Goal: Use online tool/utility: Utilize a website feature to perform a specific function

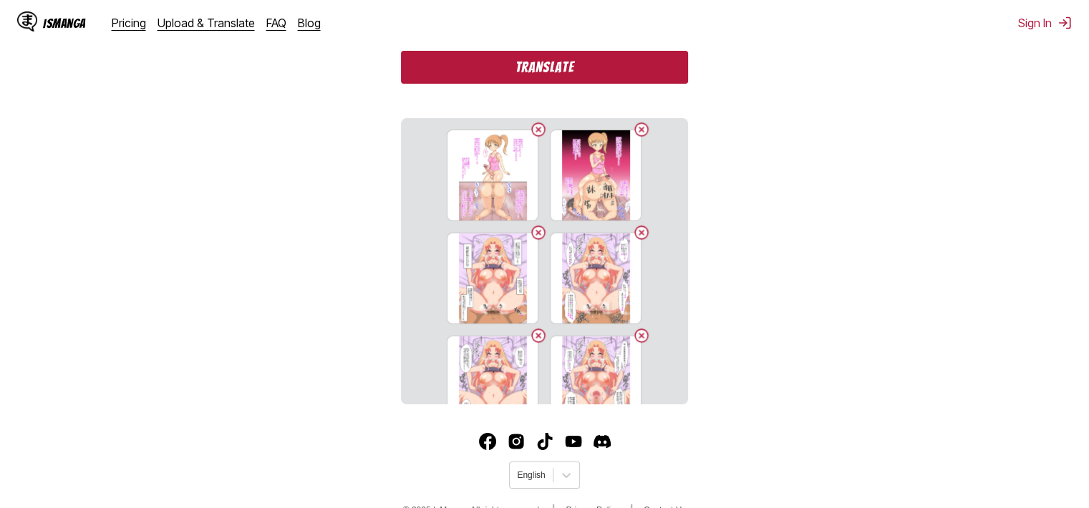
click at [598, 72] on button "Translate" at bounding box center [544, 67] width 286 height 33
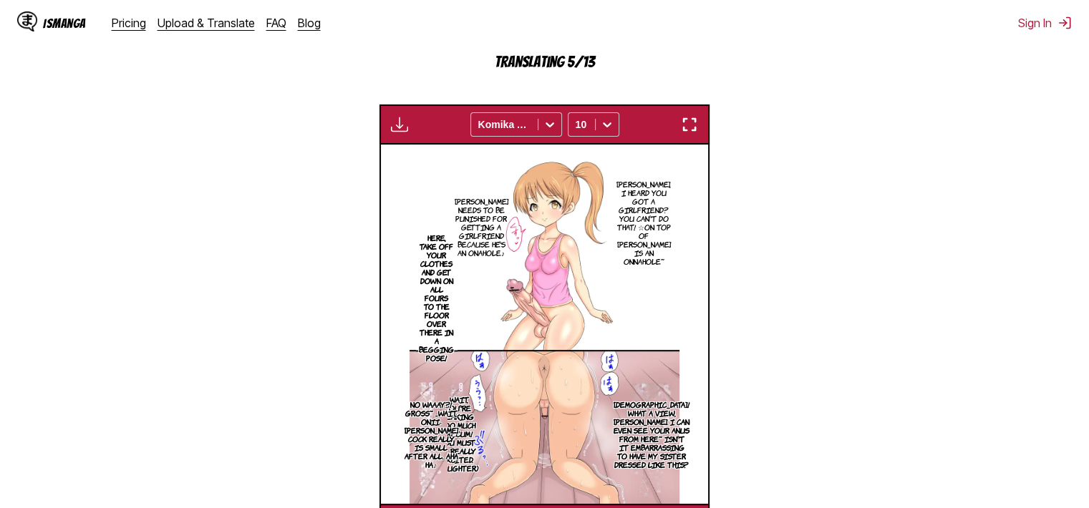
scroll to position [439, 0]
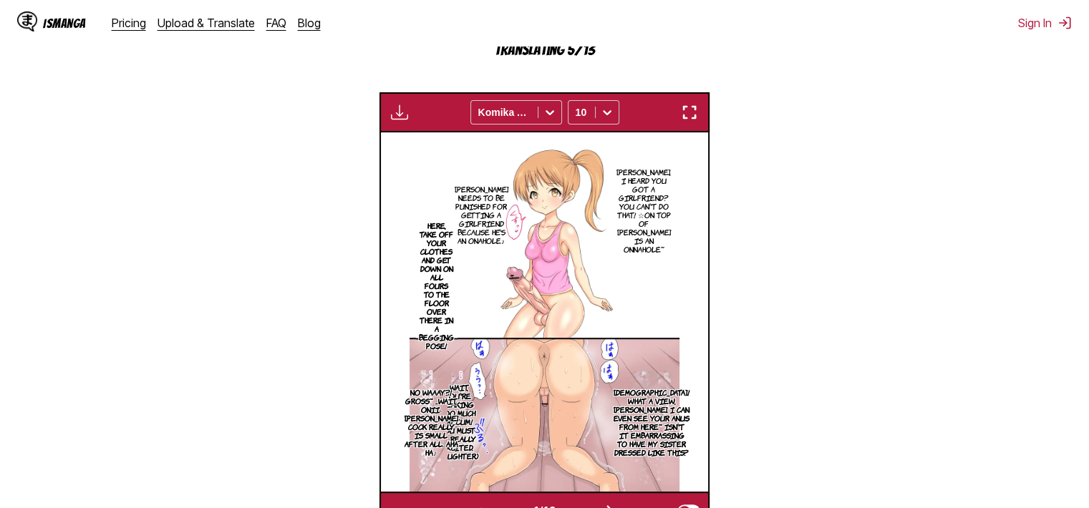
click at [694, 115] on img "button" at bounding box center [689, 112] width 17 height 17
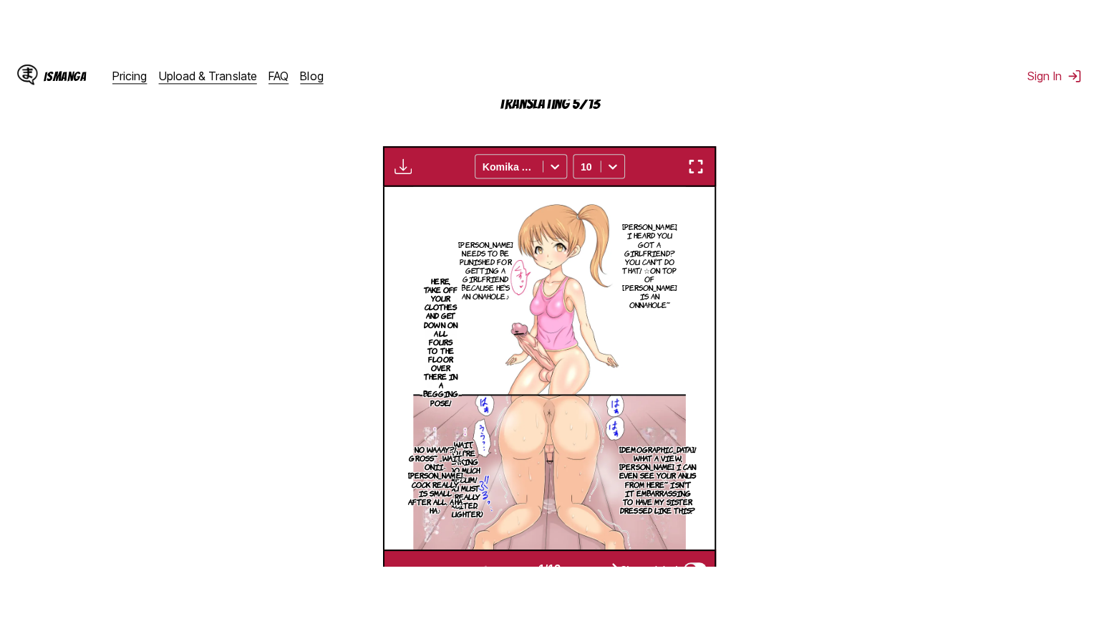
scroll to position [166, 0]
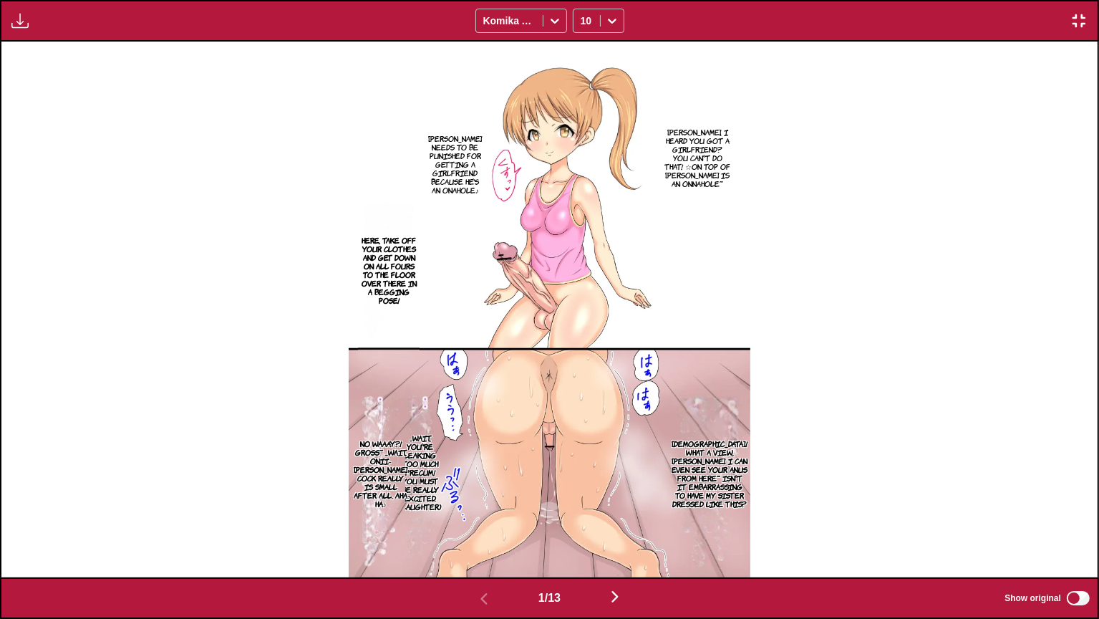
click at [698, 142] on p "Onii-chan, I heard you got a girlfriend? You can't do that! ☆On top of Mina is …" at bounding box center [698, 158] width 72 height 66
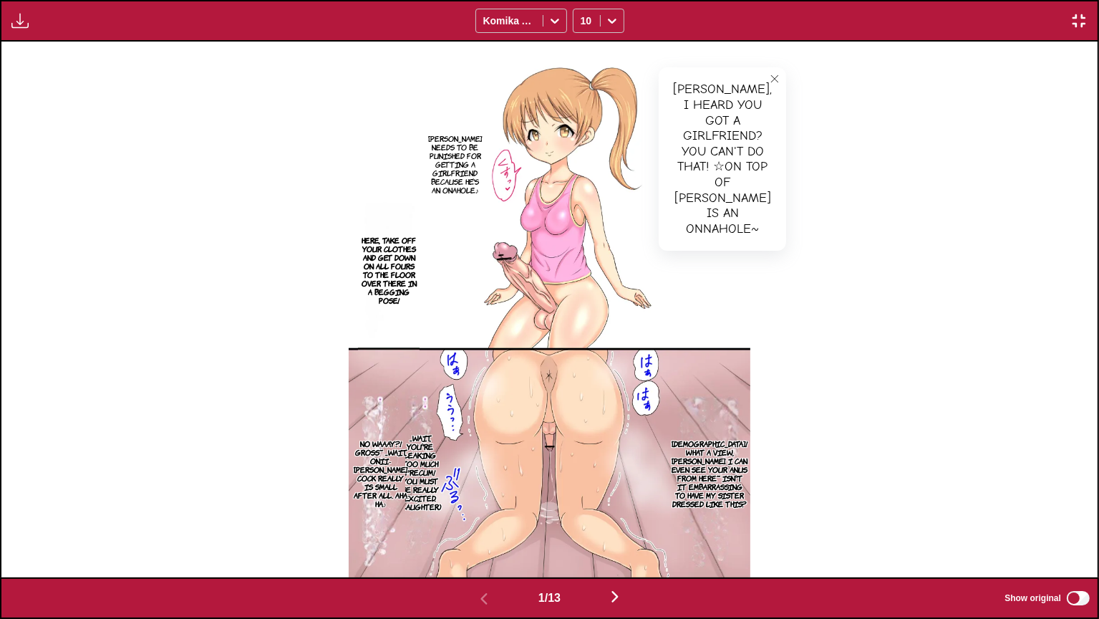
click at [473, 145] on p "Onii-chan needs to be punished for getting a girlfriend because he's an onahole♪" at bounding box center [454, 164] width 59 height 66
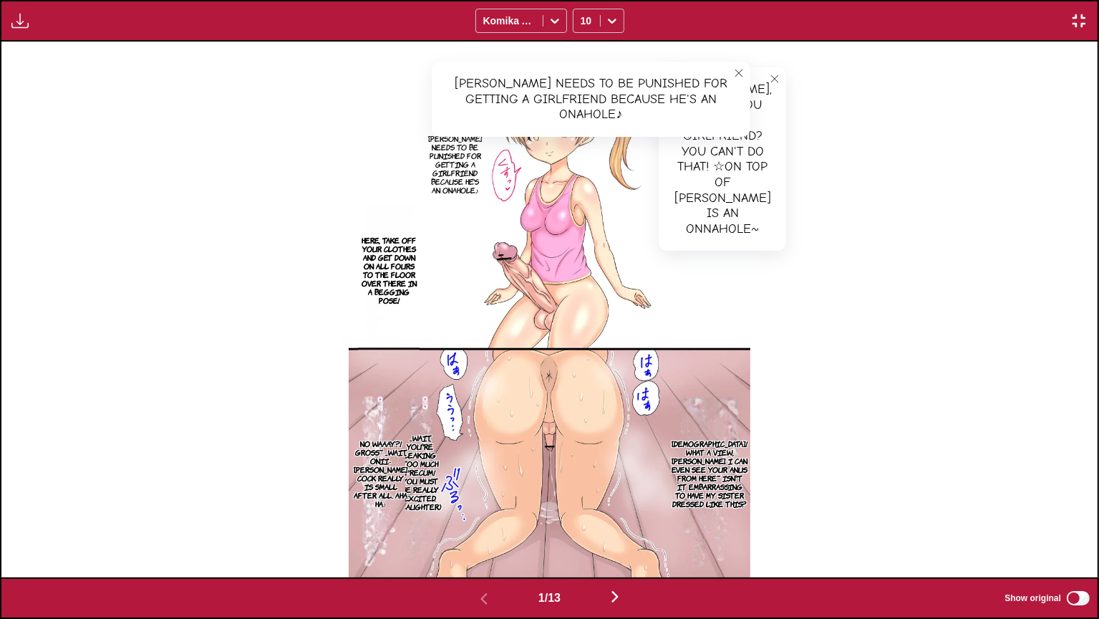
click at [377, 238] on p "Here, take off your clothes and get down on all fours to the floor over there i…" at bounding box center [389, 270] width 62 height 74
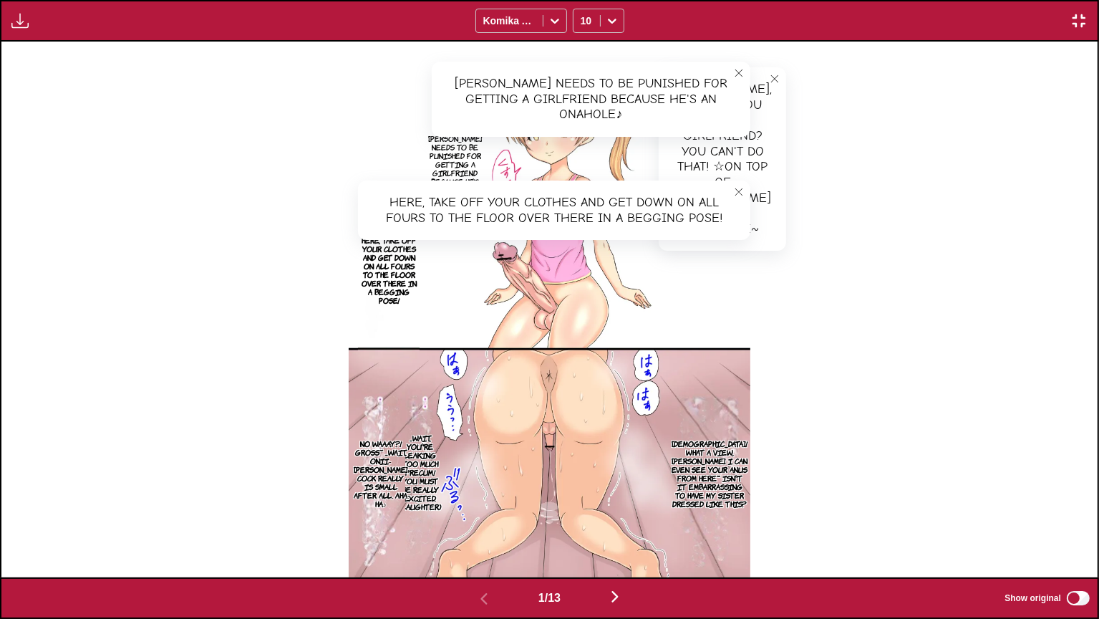
click at [726, 436] on p "Haha! What a view, Onii-chan. I can even see your anus from here~ Isn't it emba…" at bounding box center [710, 473] width 82 height 74
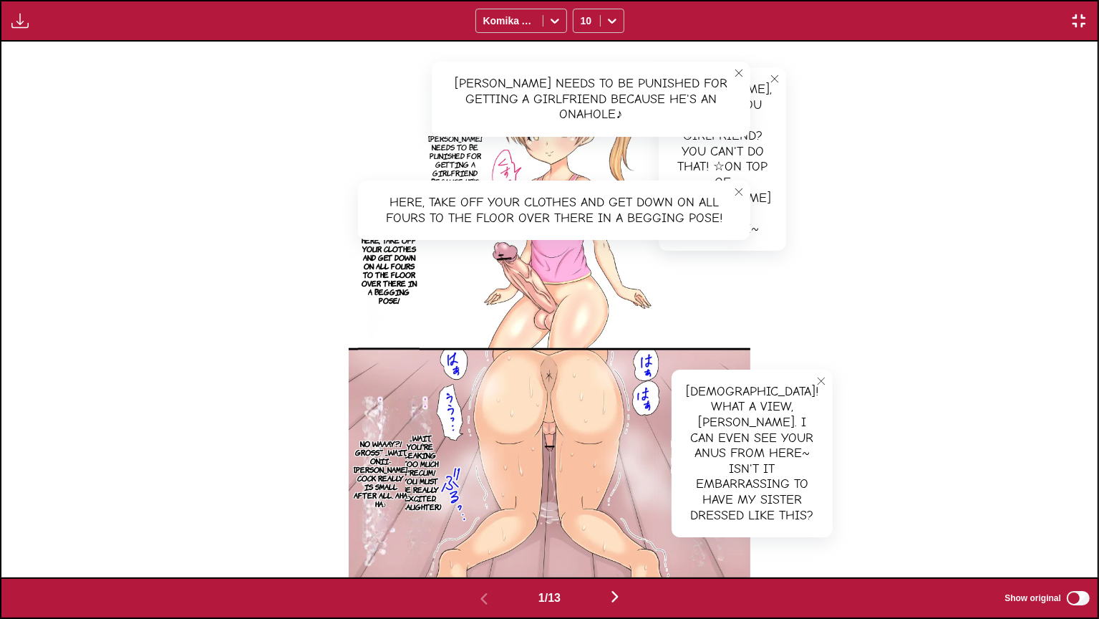
click at [422, 451] on p "...Wait, you're leaking too much precum! You must be really excited. (laughter)" at bounding box center [420, 471] width 47 height 83
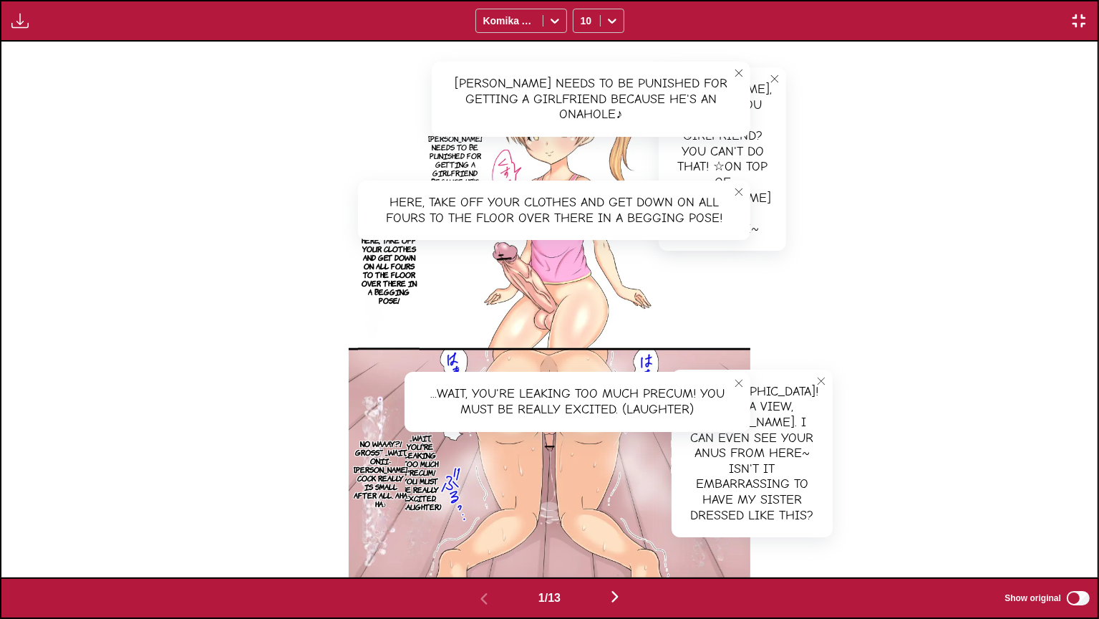
click at [366, 464] on p "No waaay?! Gross~ ...Wait, Onii-chan's cock really is small after all. Aha ha♪" at bounding box center [380, 473] width 59 height 74
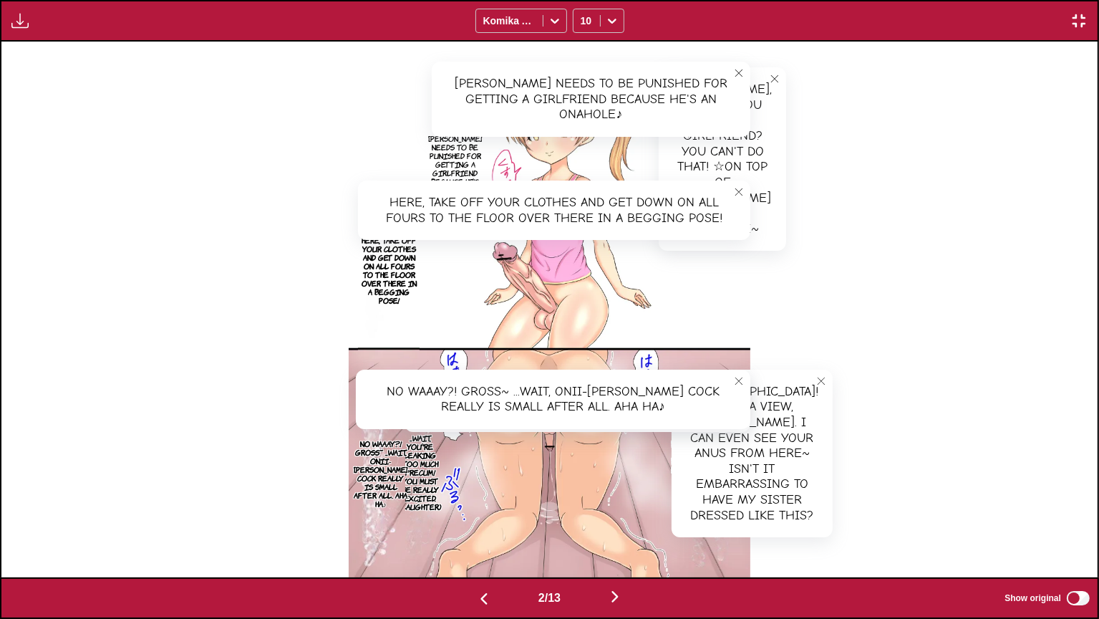
scroll to position [0, 1097]
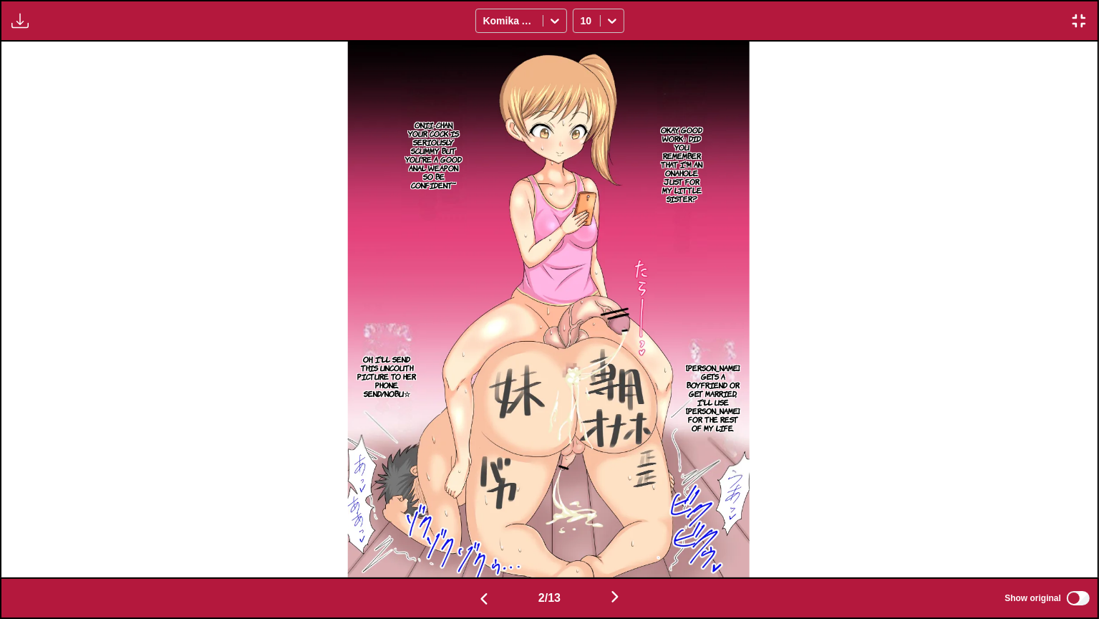
click at [691, 206] on section "Okay, good work♪ Did you remember that I'm an onahole just for my little sister?" at bounding box center [682, 164] width 50 height 223
click at [690, 132] on p "Okay, good work♪ Did you remember that I'm an onahole just for my little sister?" at bounding box center [682, 163] width 50 height 83
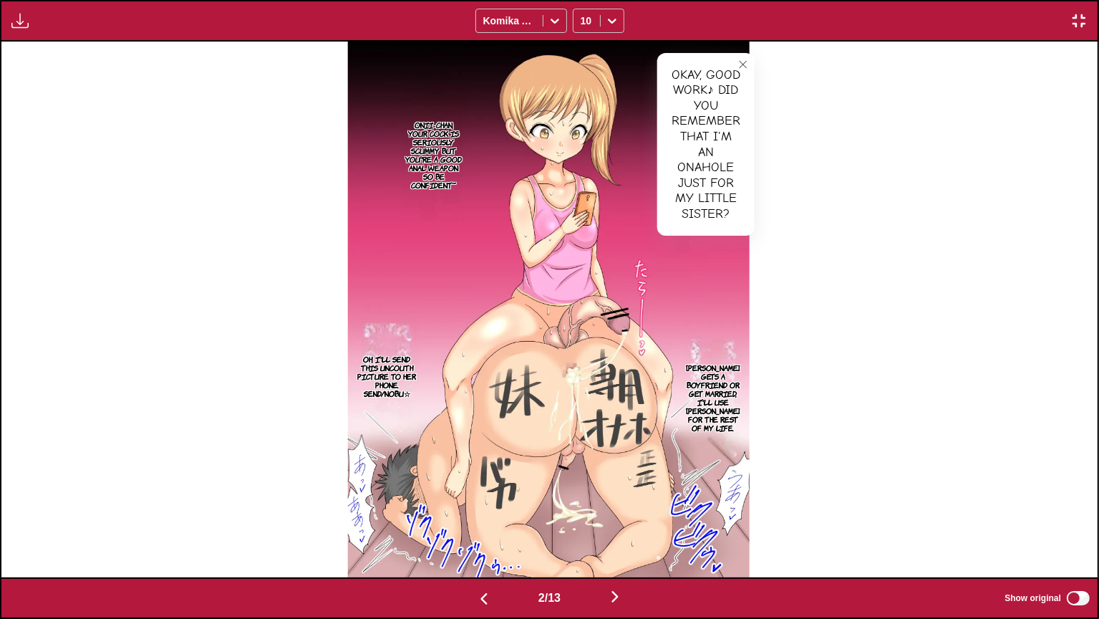
click at [420, 143] on p "Onii-chan, your cock is seriously scummy but you're a good anal weapon so be co…" at bounding box center [434, 154] width 65 height 74
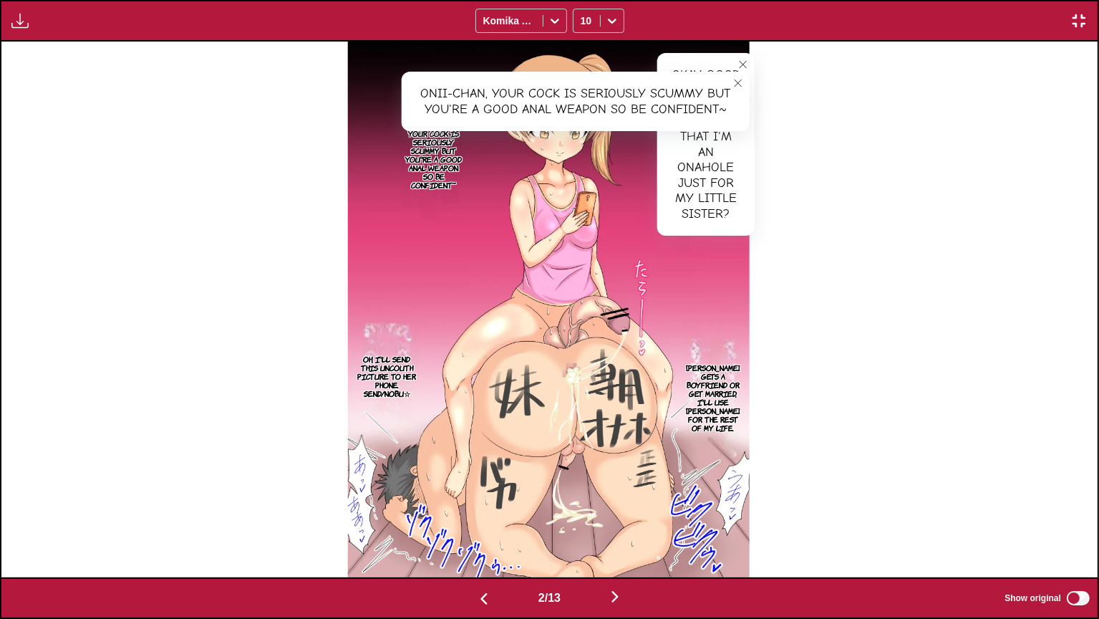
click at [730, 392] on p "Whether Mina gets a boyfriend or get married, I'll use Onii-chan for the rest o…" at bounding box center [714, 397] width 62 height 74
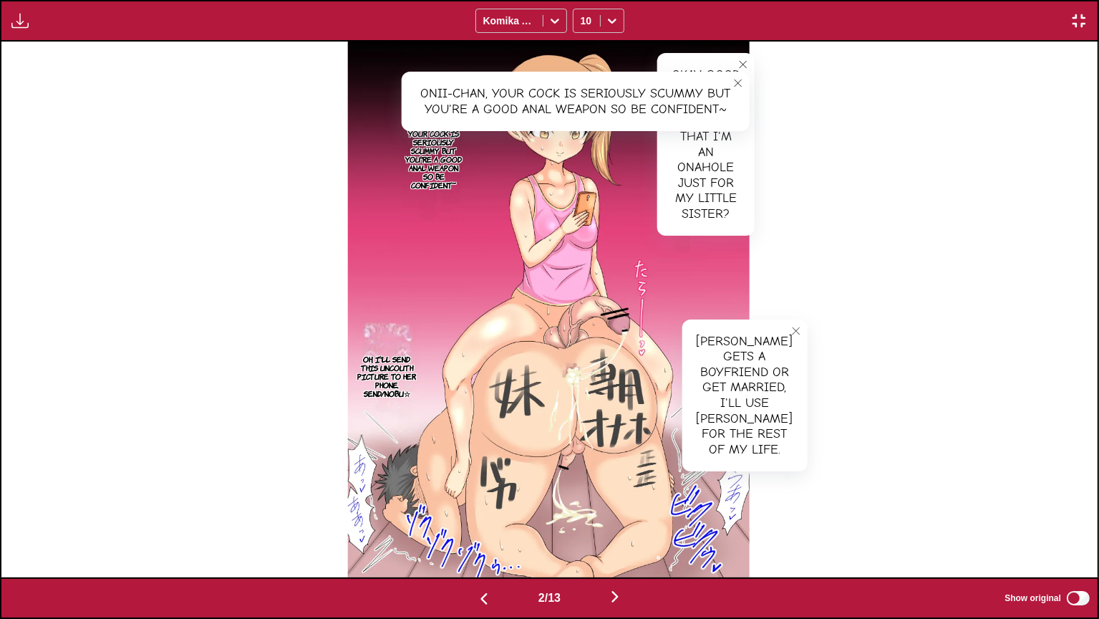
click at [389, 372] on p "Oh, I'll send this uncouth picture to her phone. Send/Nobu☆" at bounding box center [387, 376] width 64 height 49
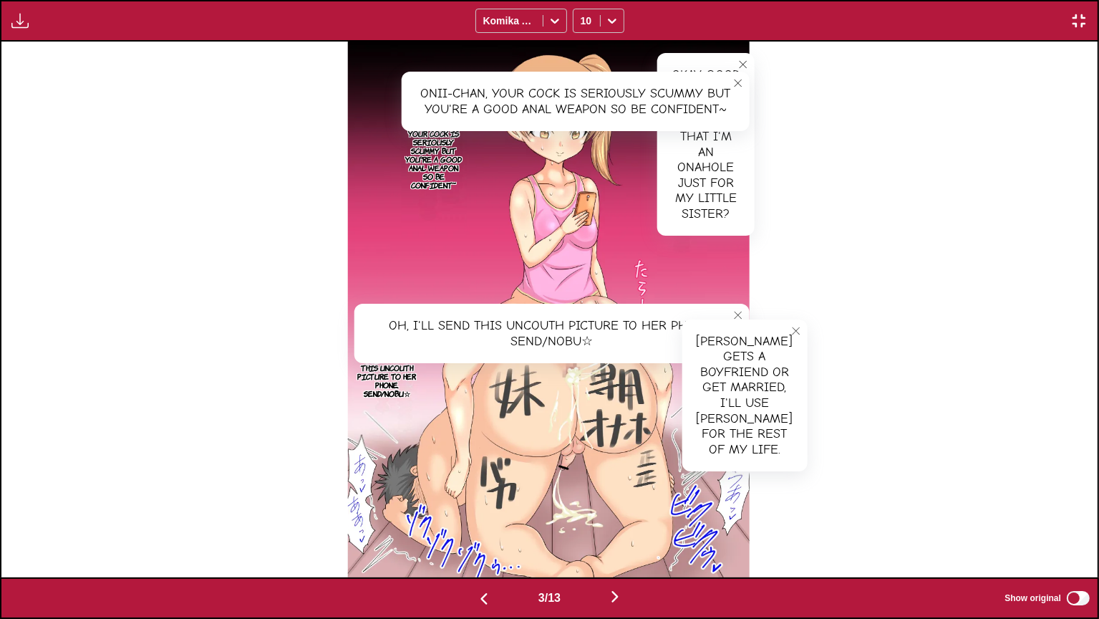
scroll to position [0, 2194]
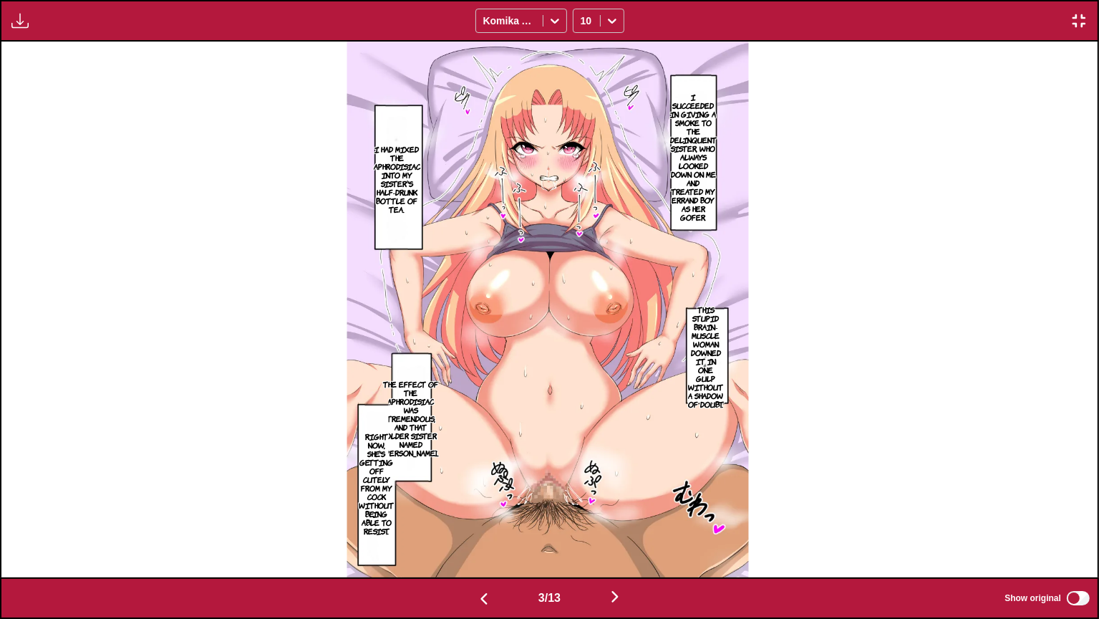
click at [685, 154] on p "I succeeded in giving a smoke to the delinquent sister, who always looked down …" at bounding box center [693, 157] width 52 height 135
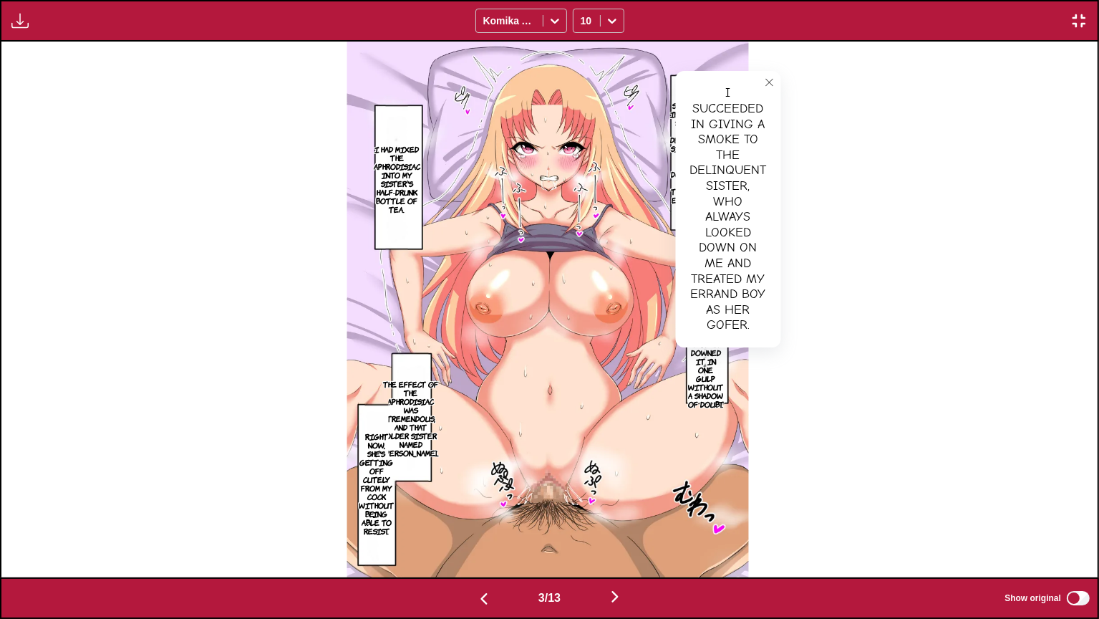
click at [780, 73] on button "close-tooltip" at bounding box center [769, 82] width 23 height 23
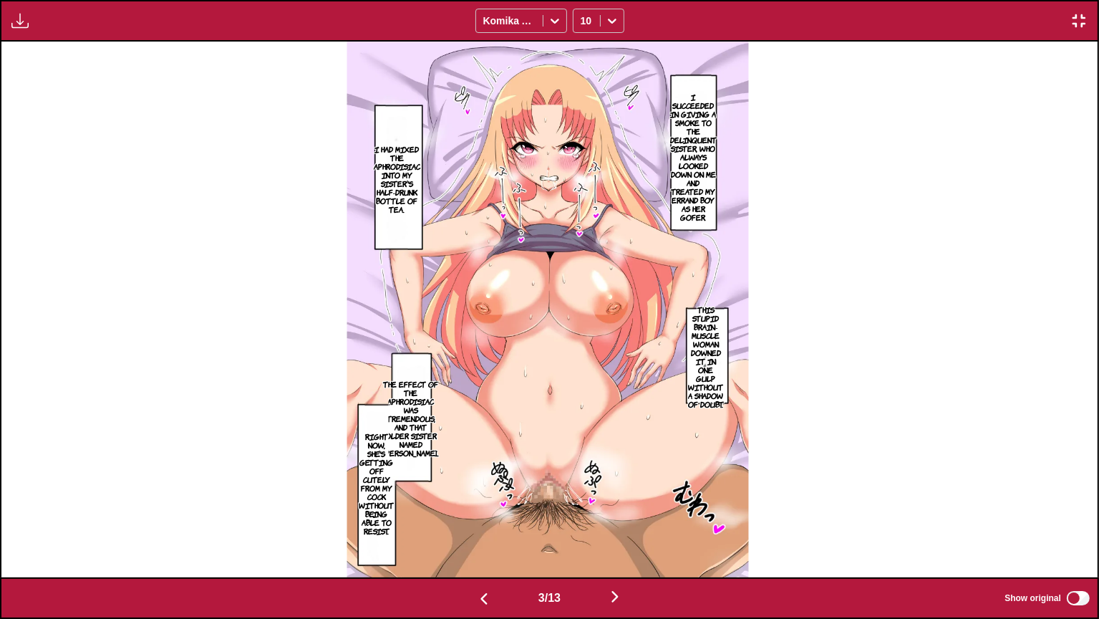
click at [410, 188] on p "I had mixed the aphrodisiac into my sister's half-drunk bottle of tea." at bounding box center [397, 179] width 52 height 74
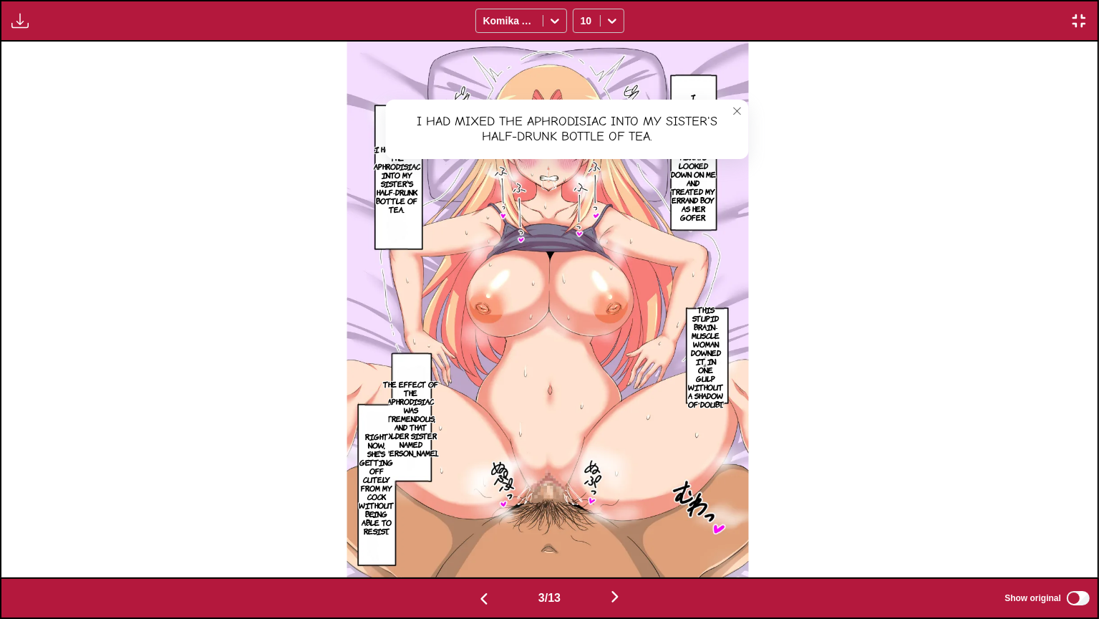
click at [722, 324] on p "This stupid brain-muscle woman downed it in one gulp without a shadow of doubt." at bounding box center [706, 356] width 41 height 109
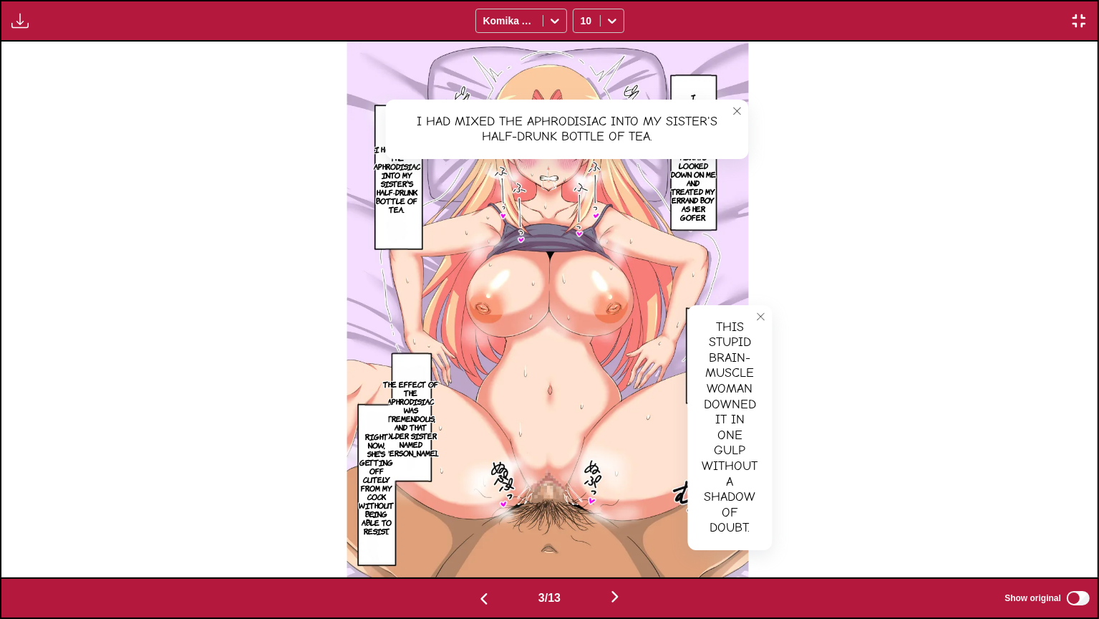
click at [758, 316] on icon "close-tooltip" at bounding box center [761, 317] width 10 height 10
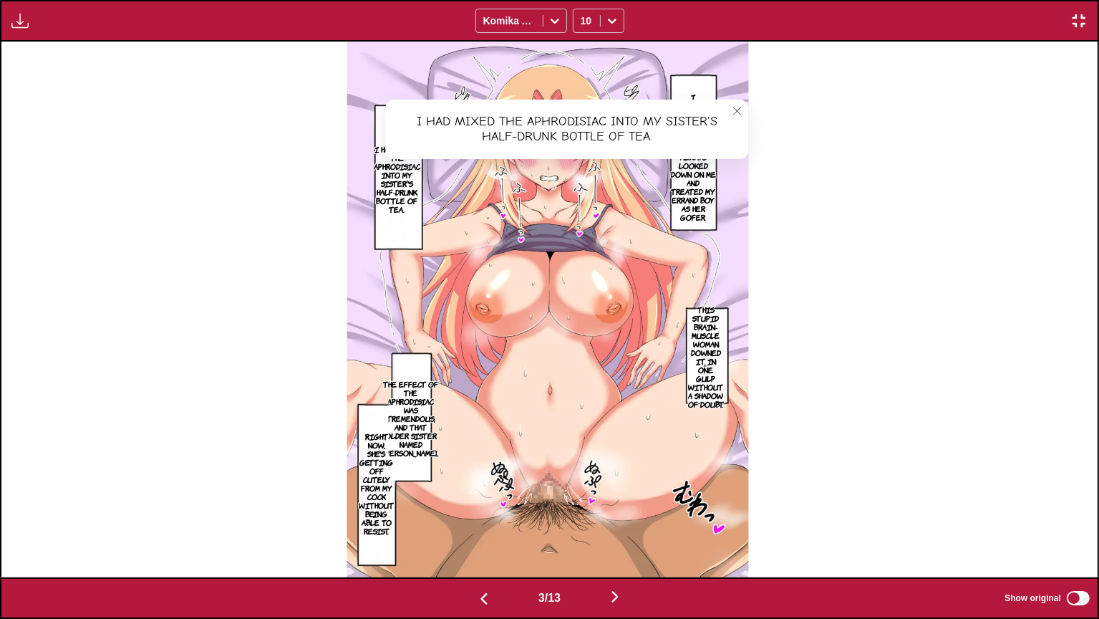
click at [429, 377] on p "The effect of the aphrodisiac was tremendous, and that older sister named Kakuy…" at bounding box center [411, 418] width 62 height 83
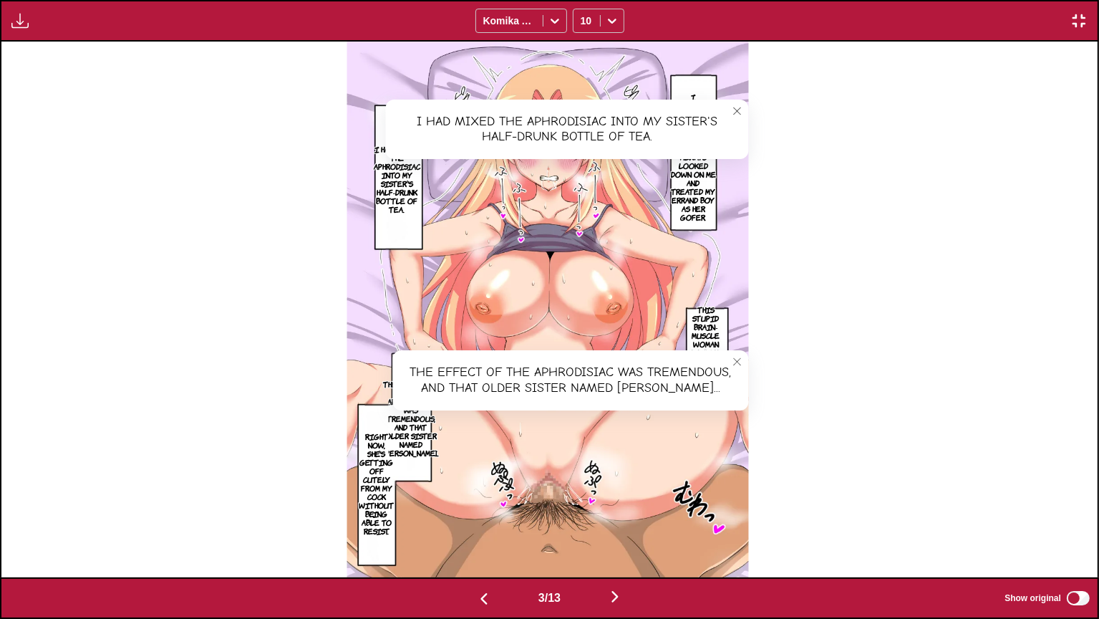
click at [386, 458] on p "Right now, she's getting off cutely from my cock without being able to resist." at bounding box center [377, 483] width 41 height 109
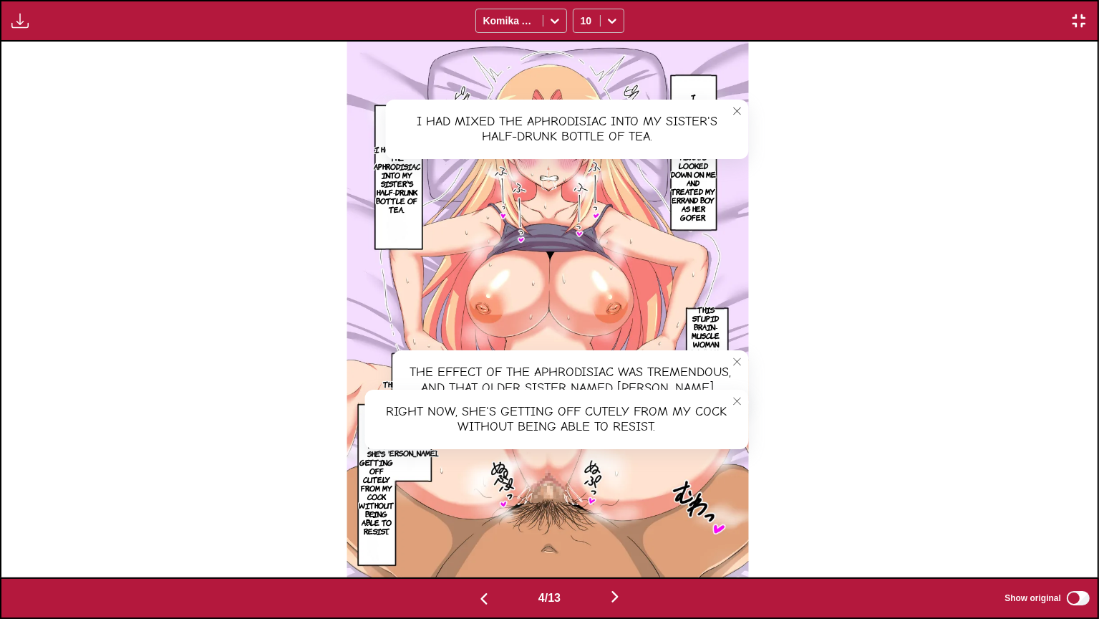
scroll to position [0, 3292]
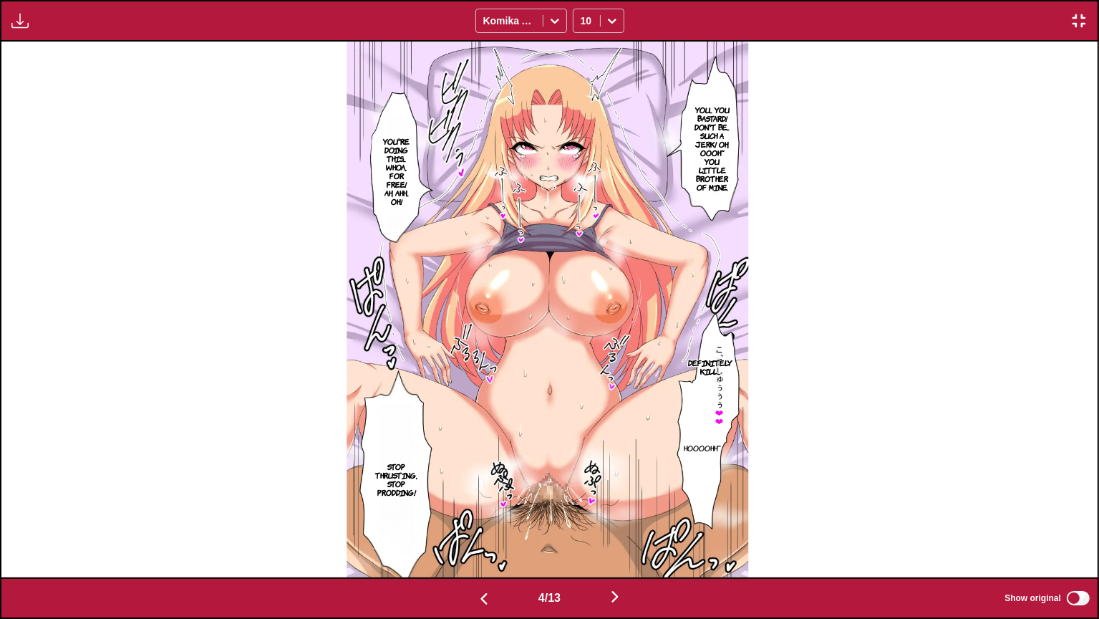
click at [717, 120] on p "You... you bastard! Don't be... such a jerk! Oh, oooh~ You little brother of mi…" at bounding box center [712, 148] width 47 height 92
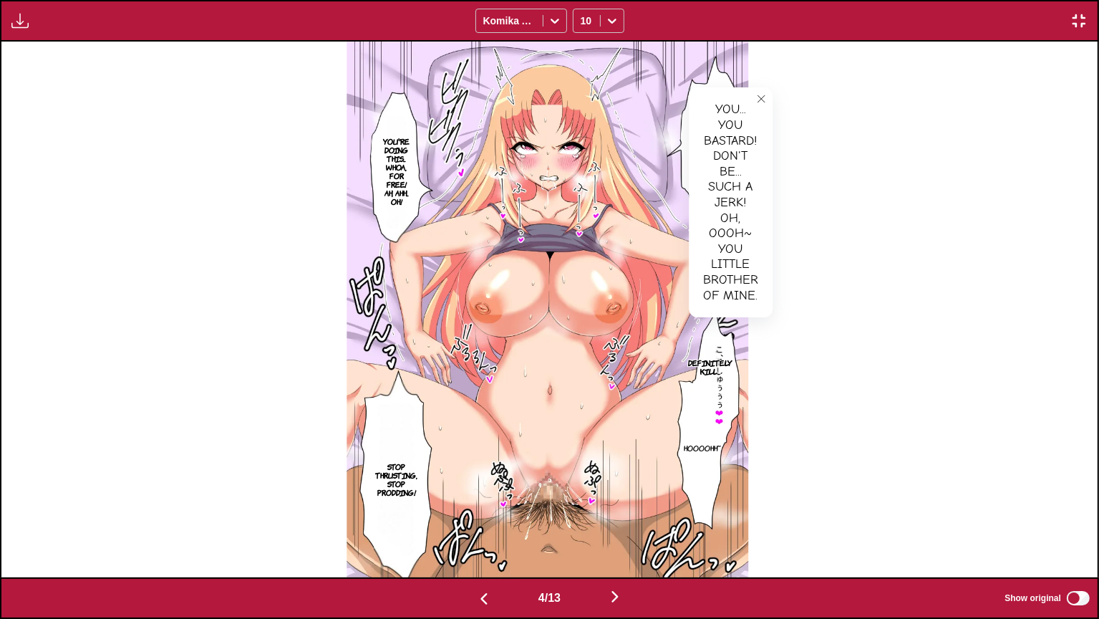
click at [389, 163] on p "You're doing this... Whoa, for free! Ah, ahh... Oh!" at bounding box center [396, 171] width 32 height 74
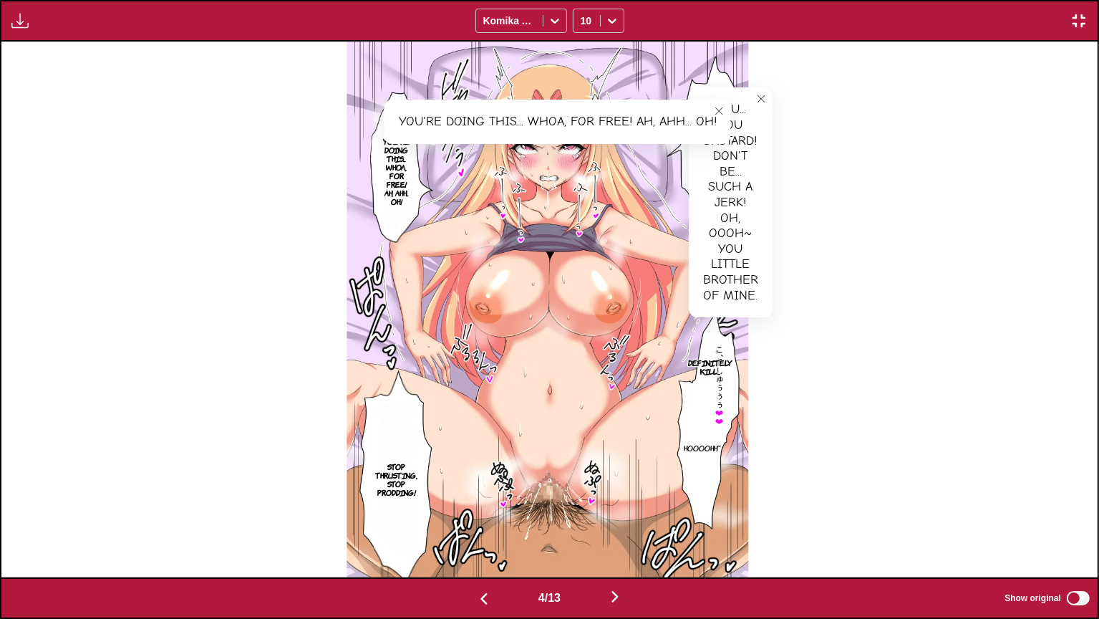
click at [721, 355] on p "Definitely kill..." at bounding box center [710, 366] width 50 height 23
click at [695, 461] on section "Hoooohh~" at bounding box center [703, 447] width 16 height 137
click at [696, 450] on p "Hoooohh~" at bounding box center [702, 447] width 43 height 14
click at [408, 450] on section "Stop thrusting, stop prodding!" at bounding box center [396, 479] width 44 height 196
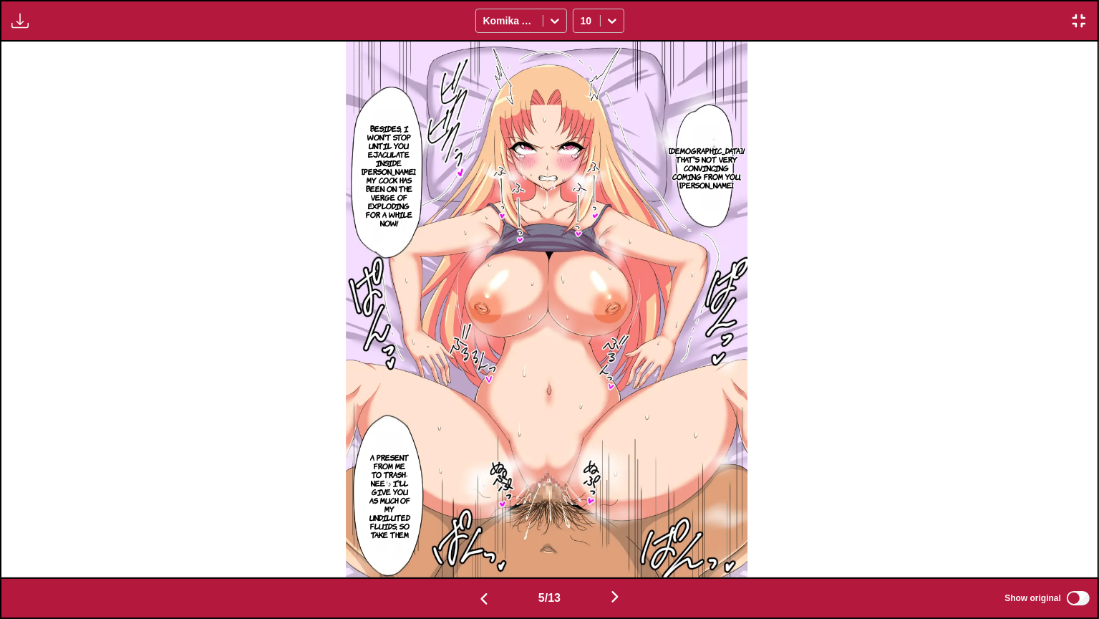
click at [710, 160] on p "Haha! That's not very convincing coming from you, Nee-chan." at bounding box center [707, 167] width 82 height 49
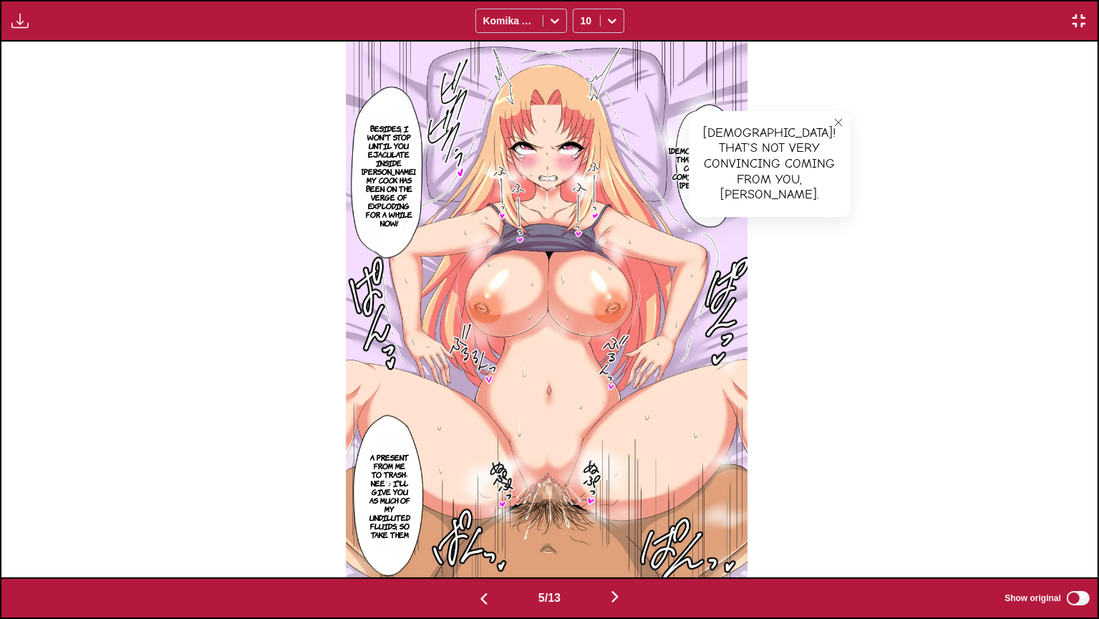
click at [395, 162] on p "Besides, I won't stop until you ejaculate inside Nee-chan. My cock has been on …" at bounding box center [389, 175] width 60 height 109
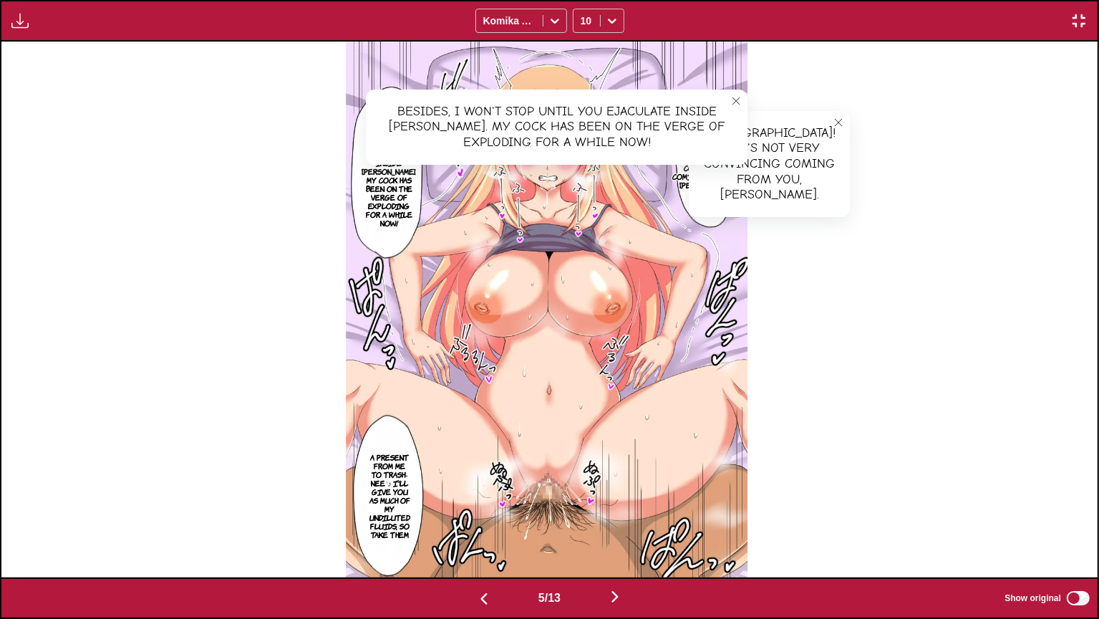
click at [409, 473] on p "A present from me to Trash-nee ♪ I'll give you as much of my undiluted fluids, …" at bounding box center [390, 496] width 47 height 92
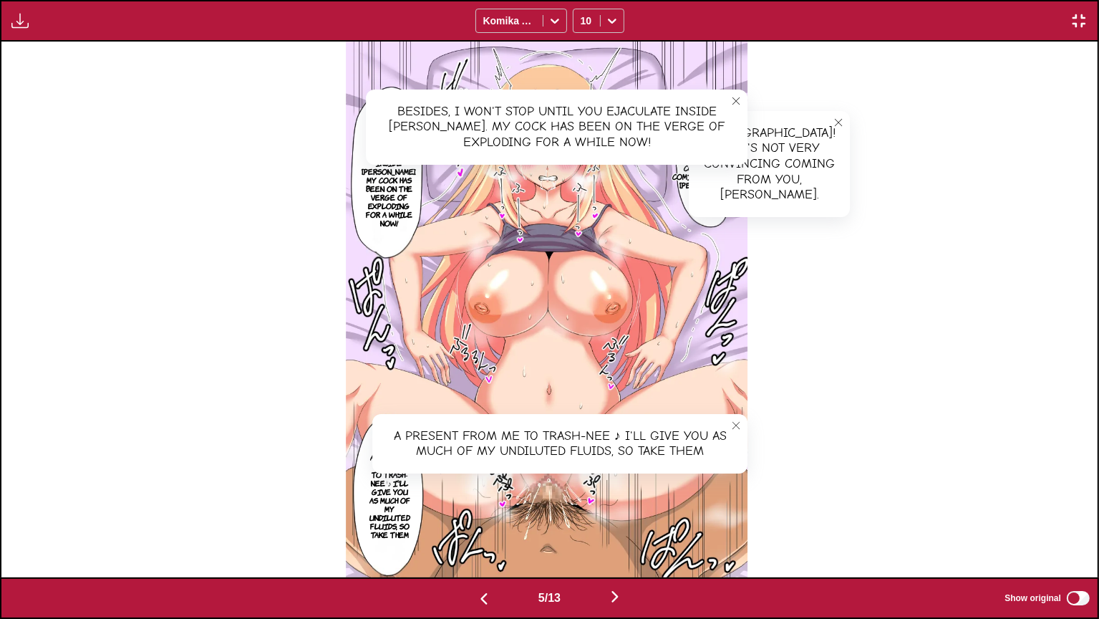
scroll to position [0, 5486]
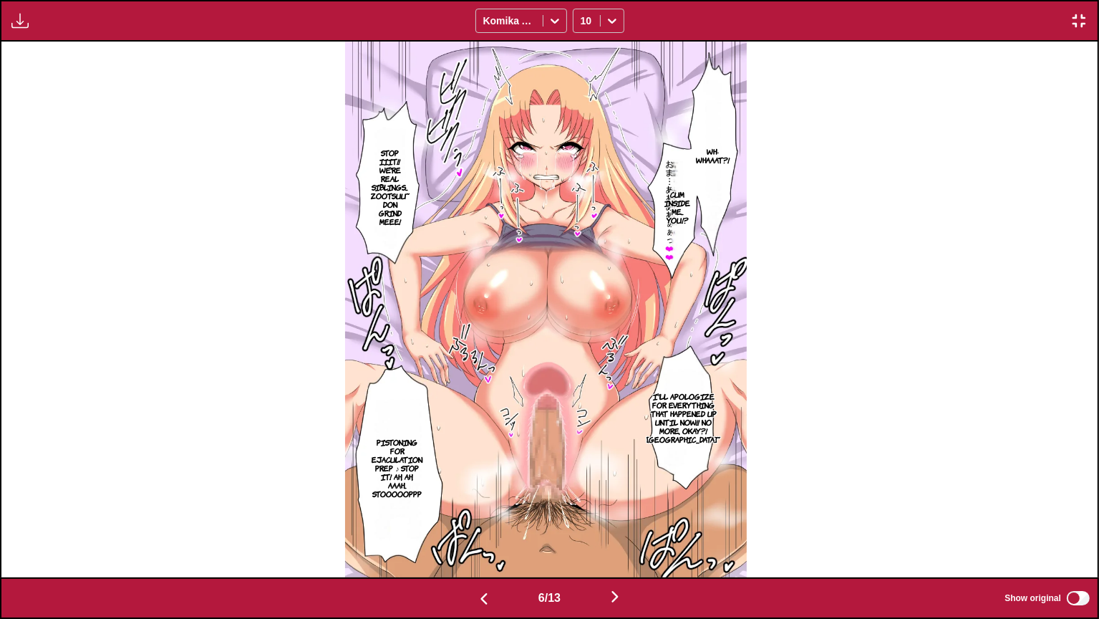
click at [716, 146] on p "Wh-Whaaat?!" at bounding box center [712, 155] width 39 height 23
click at [682, 208] on p "Cum inside me... You!?" at bounding box center [678, 207] width 32 height 40
click at [1089, 508] on label "Show original" at bounding box center [1048, 598] width 87 height 19
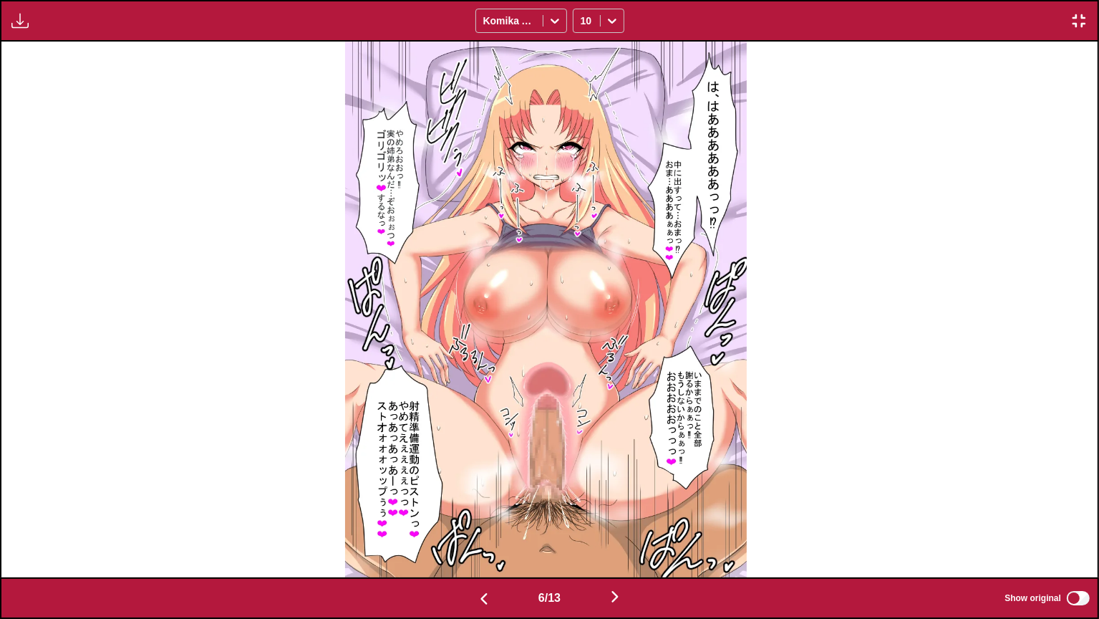
click at [1089, 508] on label "Show original" at bounding box center [1048, 598] width 87 height 19
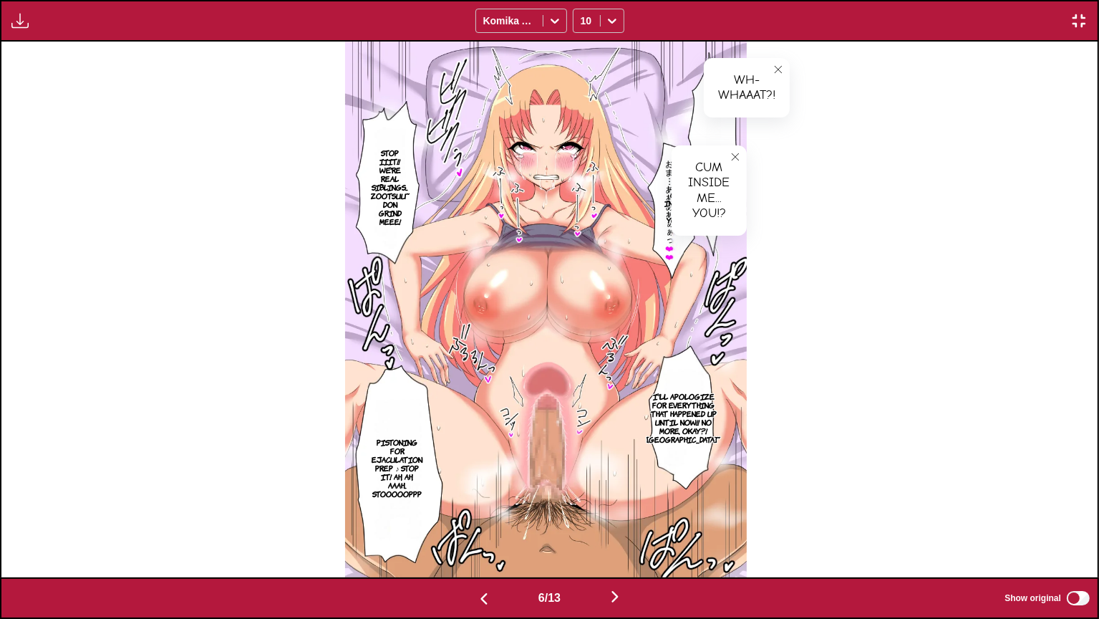
click at [374, 175] on p "Stop iiit!! We're real siblings... Zootsuu~ Don grind meee!" at bounding box center [390, 186] width 44 height 83
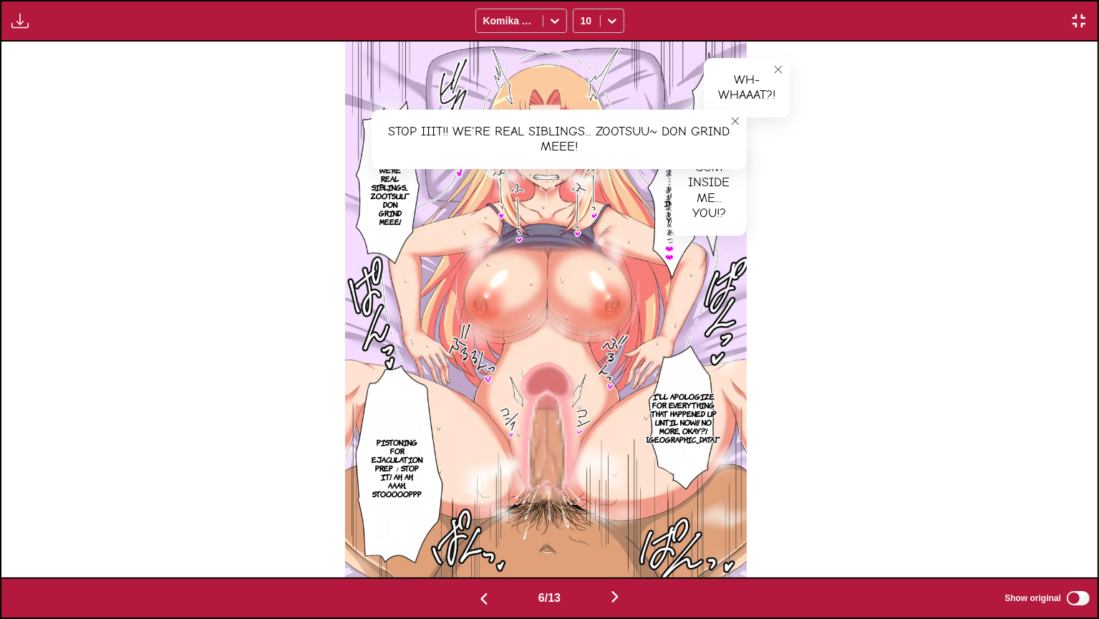
click at [698, 407] on p "I'll apologize for everything that happened up until now!! No more, okay?! Oooo…" at bounding box center [683, 417] width 79 height 57
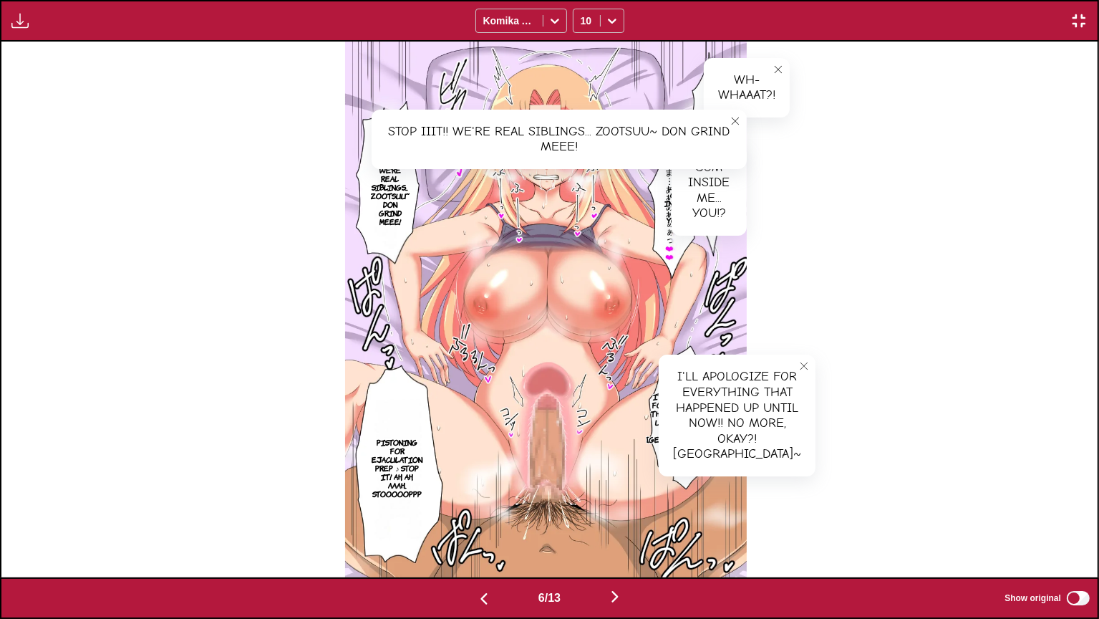
click at [383, 466] on p "Pistoning for ejaculation prep ♪ Stop it! Ah, ah, aaah... Stoooooppp" at bounding box center [397, 468] width 58 height 66
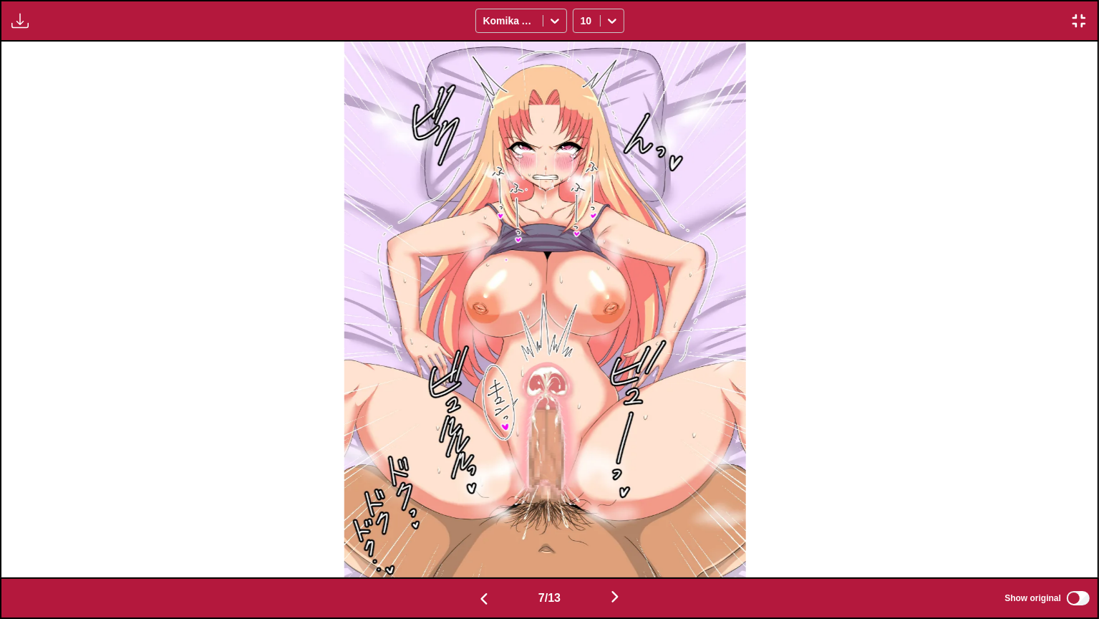
scroll to position [0, 7680]
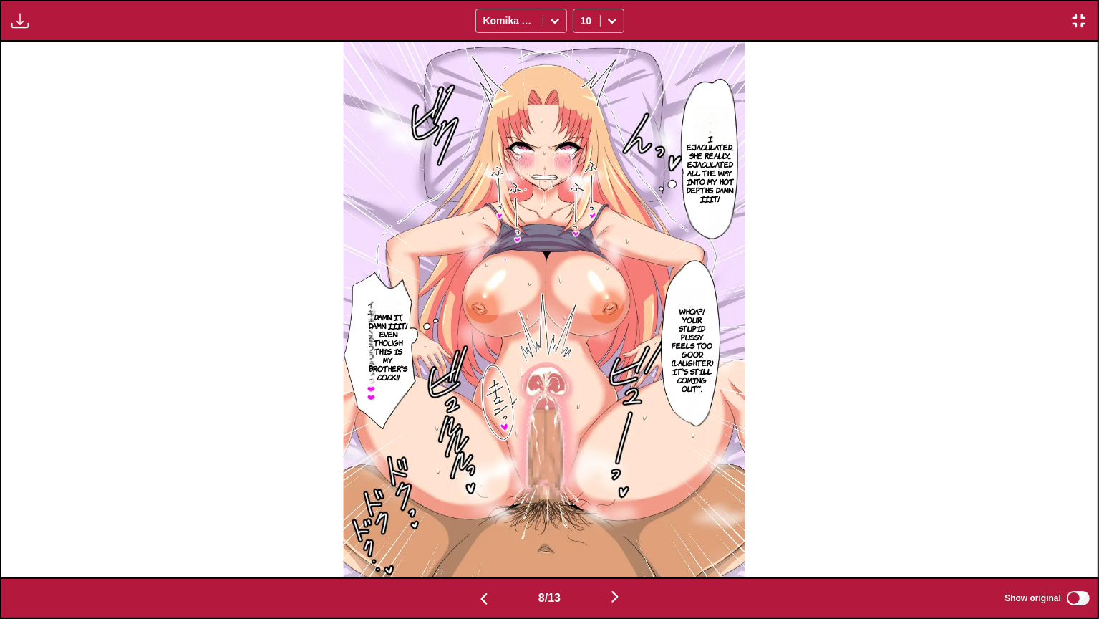
click at [744, 148] on img at bounding box center [545, 310] width 402 height 536
click at [727, 141] on p "I ejaculated... She really... ejaculated all the way into my hot depths. Damn i…" at bounding box center [710, 168] width 53 height 74
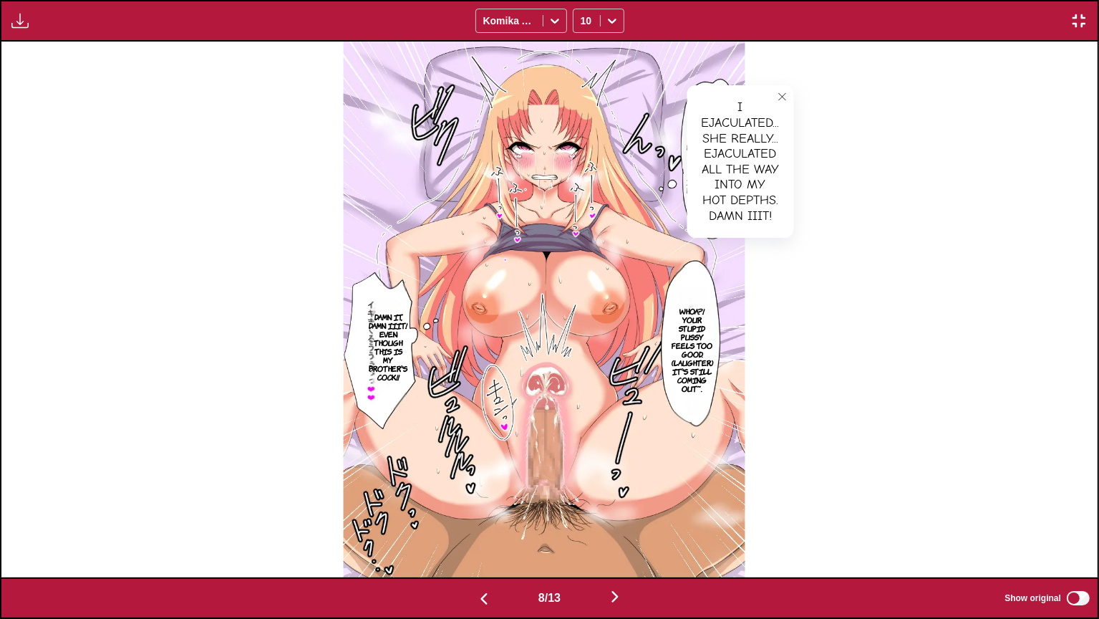
click at [691, 370] on p "Whoa?! Your stupid pussy feels too good. (laughter) It's still coming out~." at bounding box center [692, 350] width 47 height 92
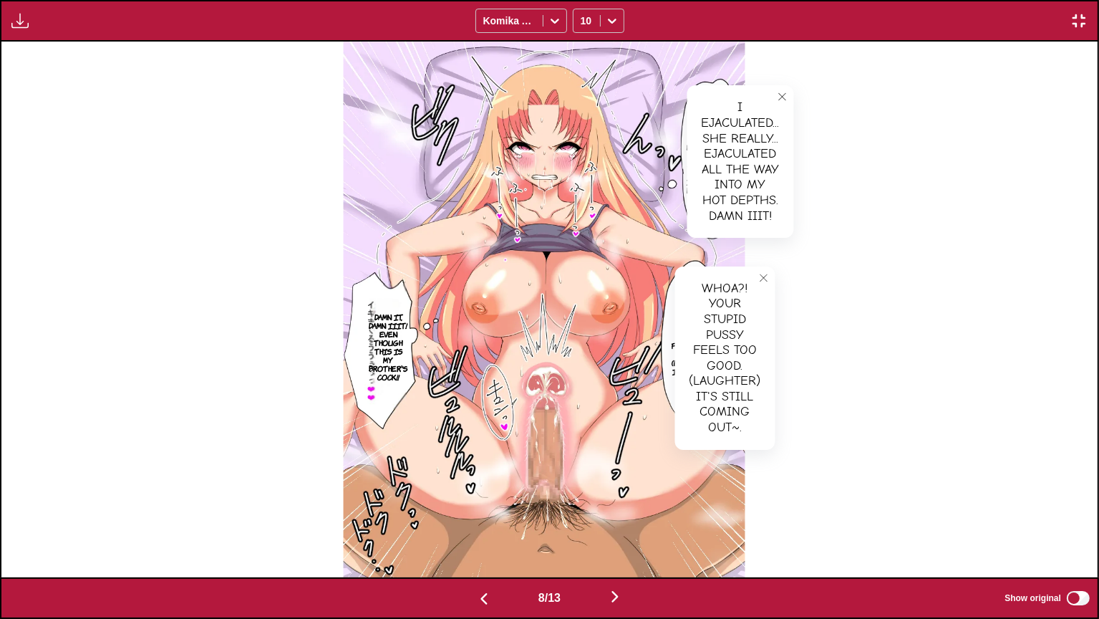
click at [386, 335] on p "Damn it, damn iiit! Even though this is my brother's cock!!" at bounding box center [389, 346] width 44 height 74
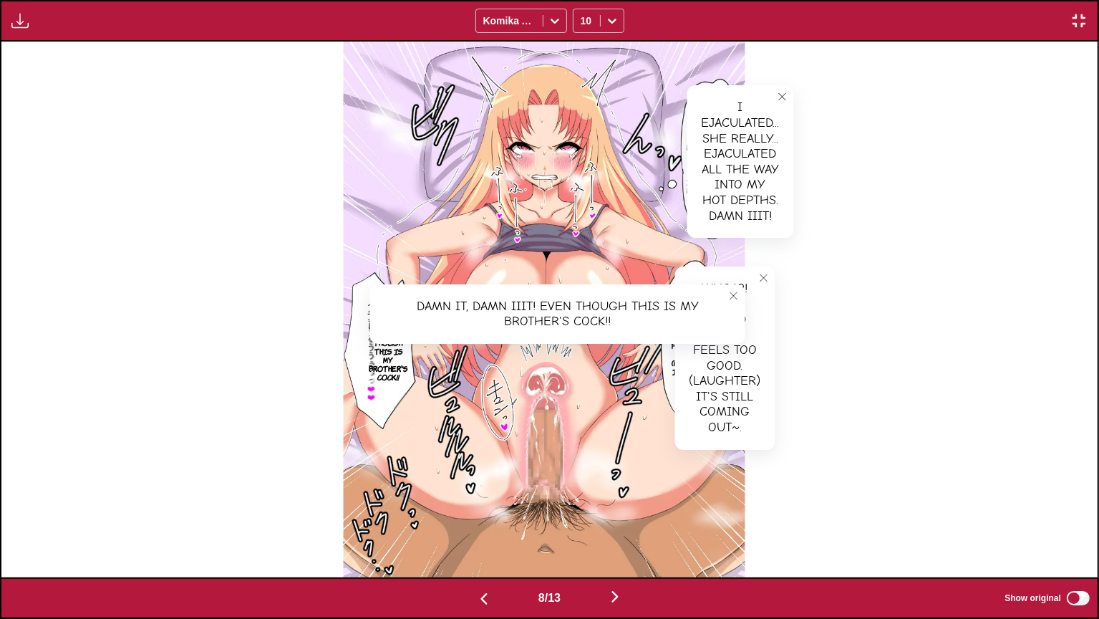
scroll to position [0, 8778]
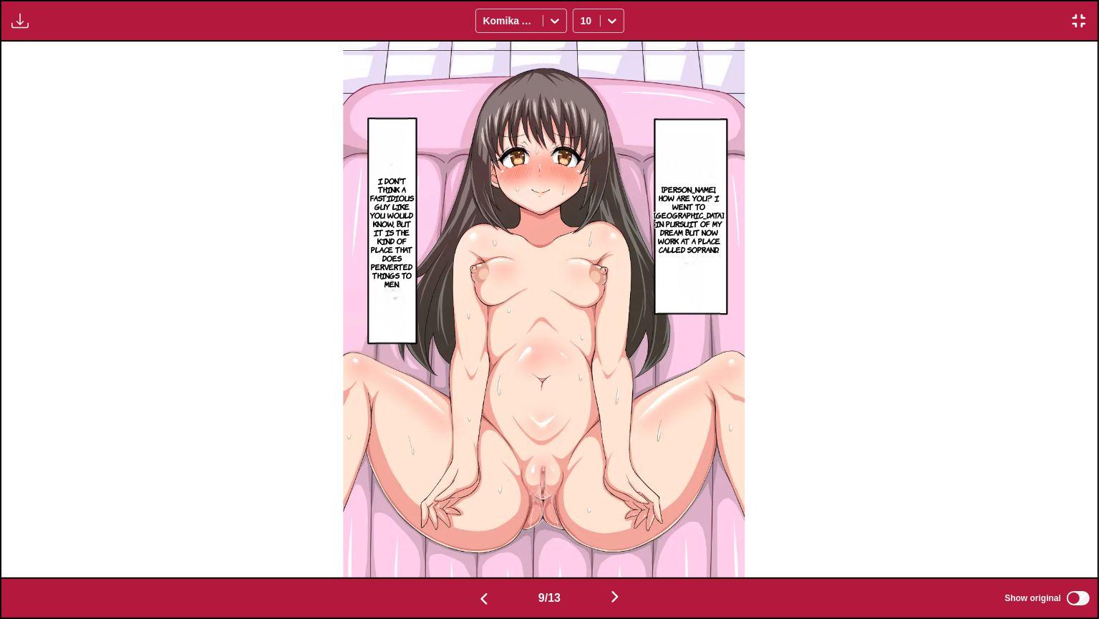
click at [718, 206] on p "Onii-chan, how are you? I went to Tokyo in pursuit of my dream but now work at …" at bounding box center [689, 219] width 76 height 74
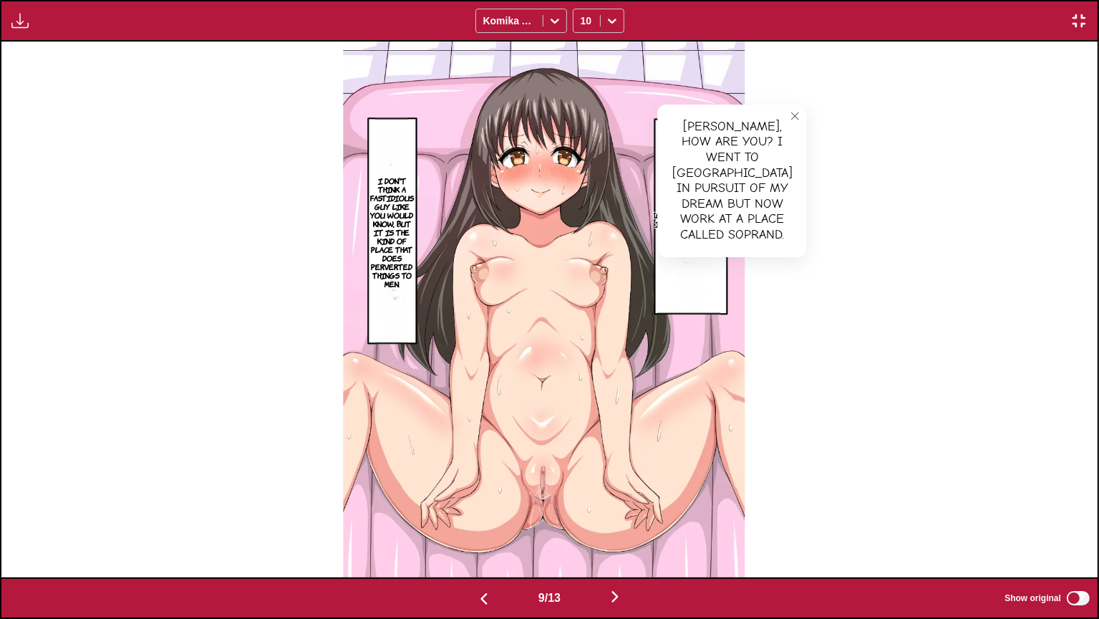
click at [395, 207] on p "I don't think a fastidious guy like you would know, but it is the kind of place…" at bounding box center [391, 231] width 49 height 117
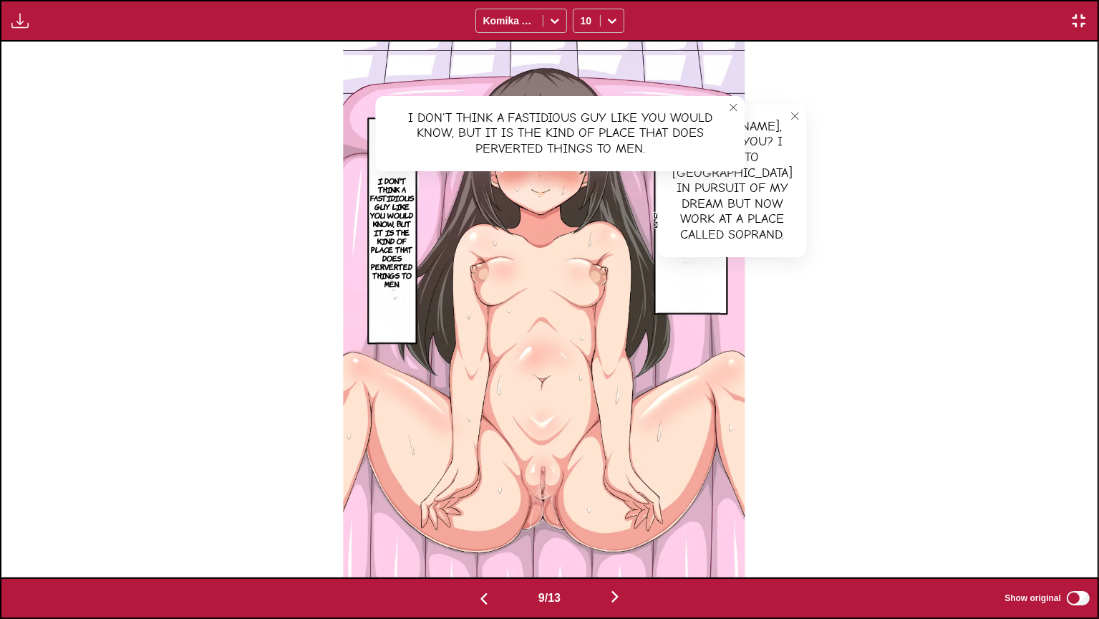
scroll to position [0, 9875]
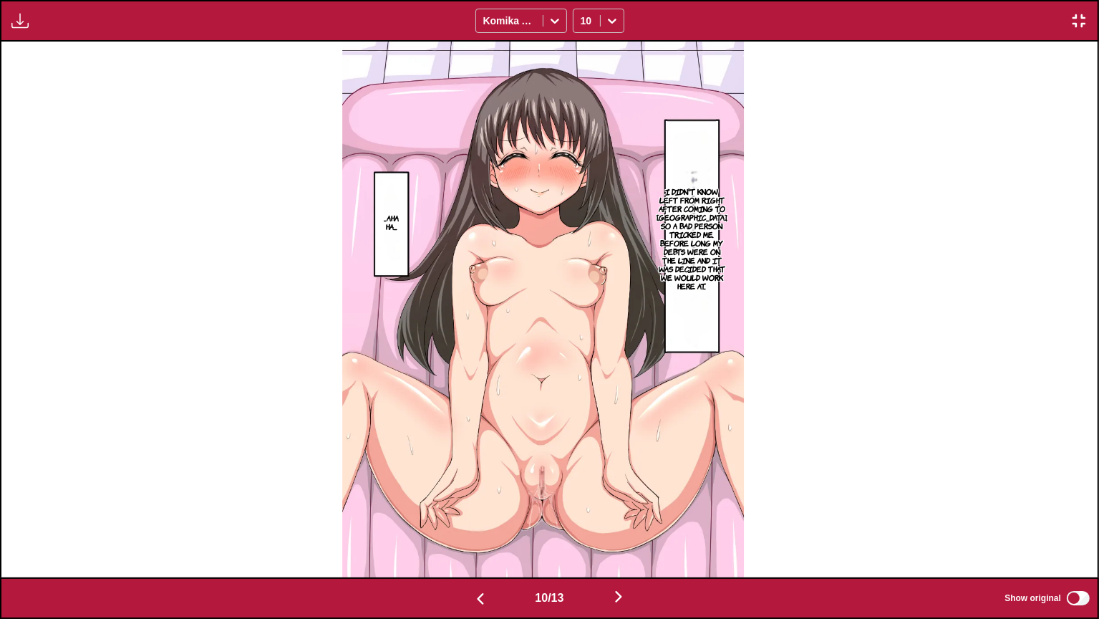
click at [720, 213] on p "I didn't know left from right after coming to Tokyo, so a bad person tricked me…" at bounding box center [692, 238] width 77 height 109
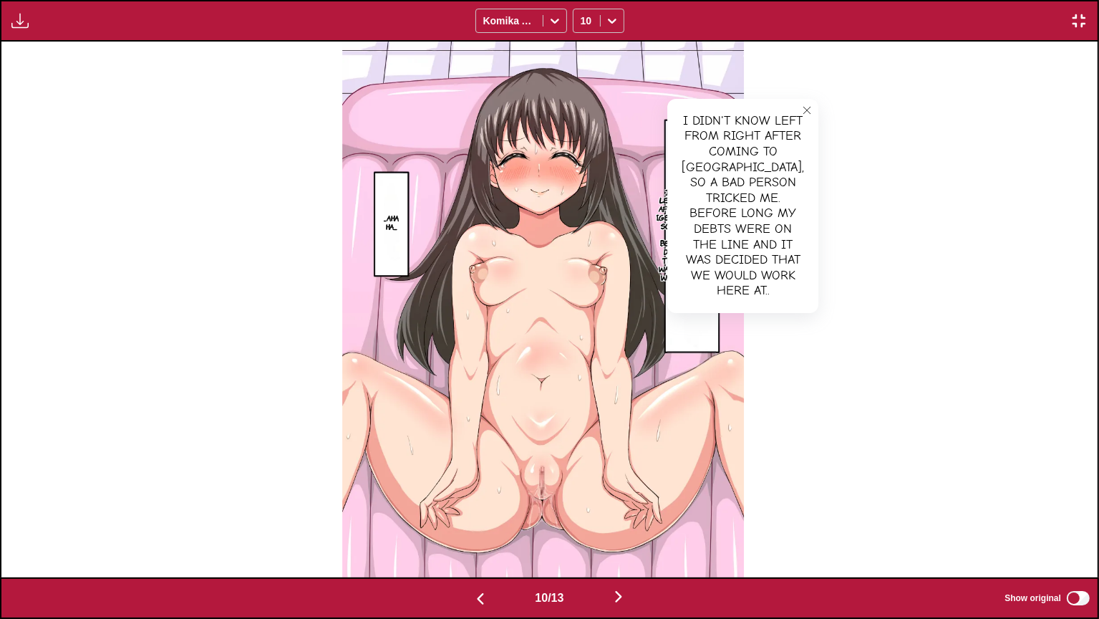
scroll to position [0, 10972]
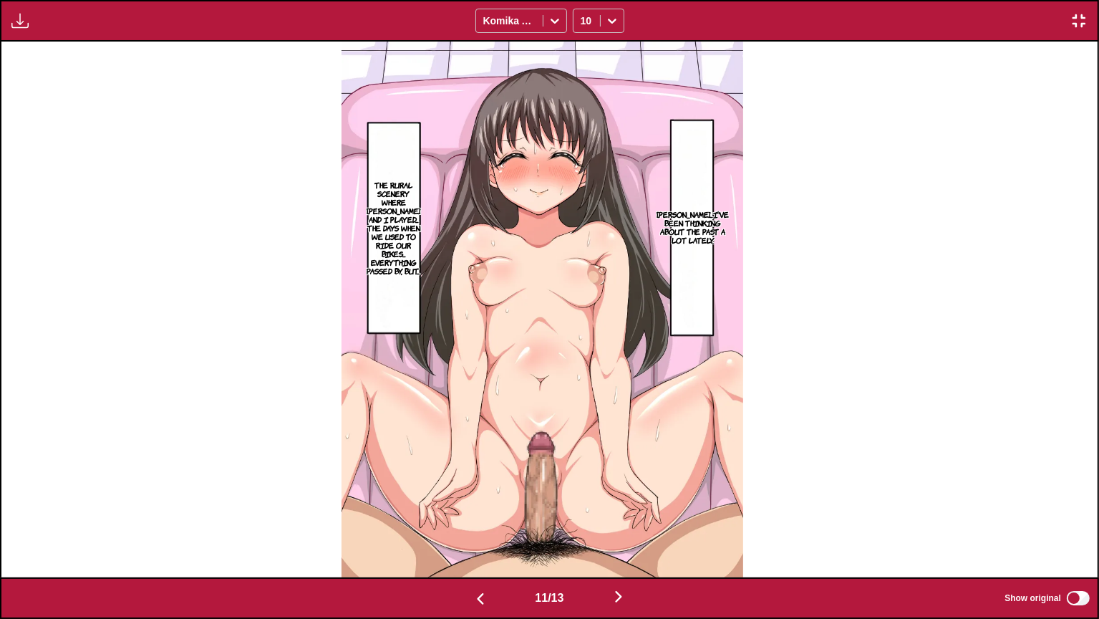
click at [687, 223] on p "Onii-chan....I've been thinking about the past a lot lately." at bounding box center [693, 227] width 78 height 40
click at [370, 206] on img at bounding box center [543, 310] width 402 height 536
click at [380, 225] on p "The rural scenery where Onii-chan and I played.... The days when we used to rid…" at bounding box center [393, 228] width 59 height 100
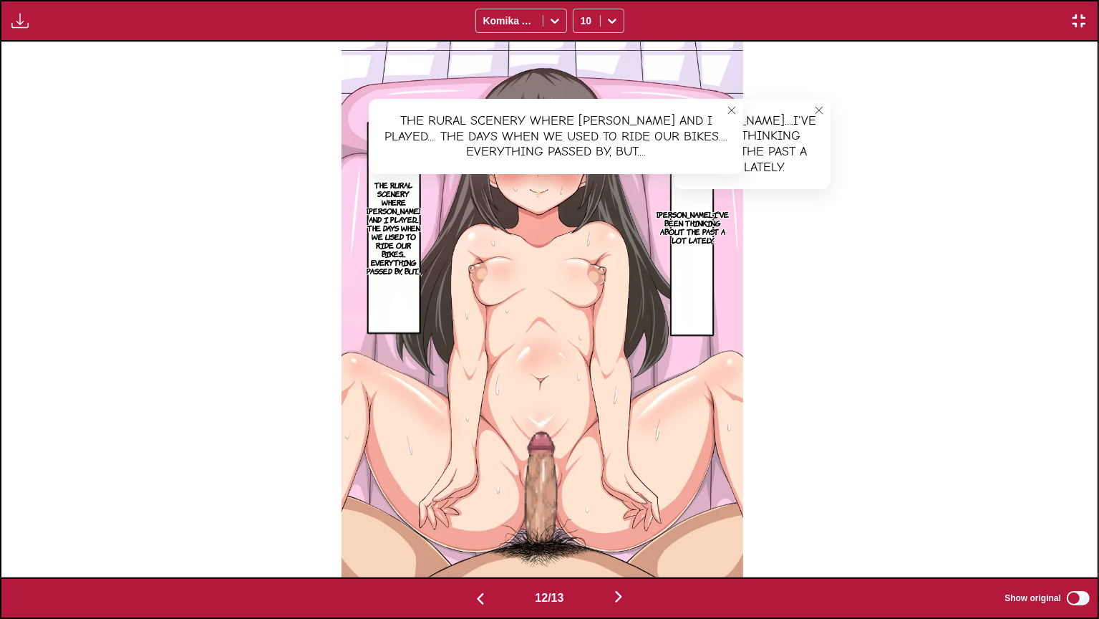
scroll to position [0, 12069]
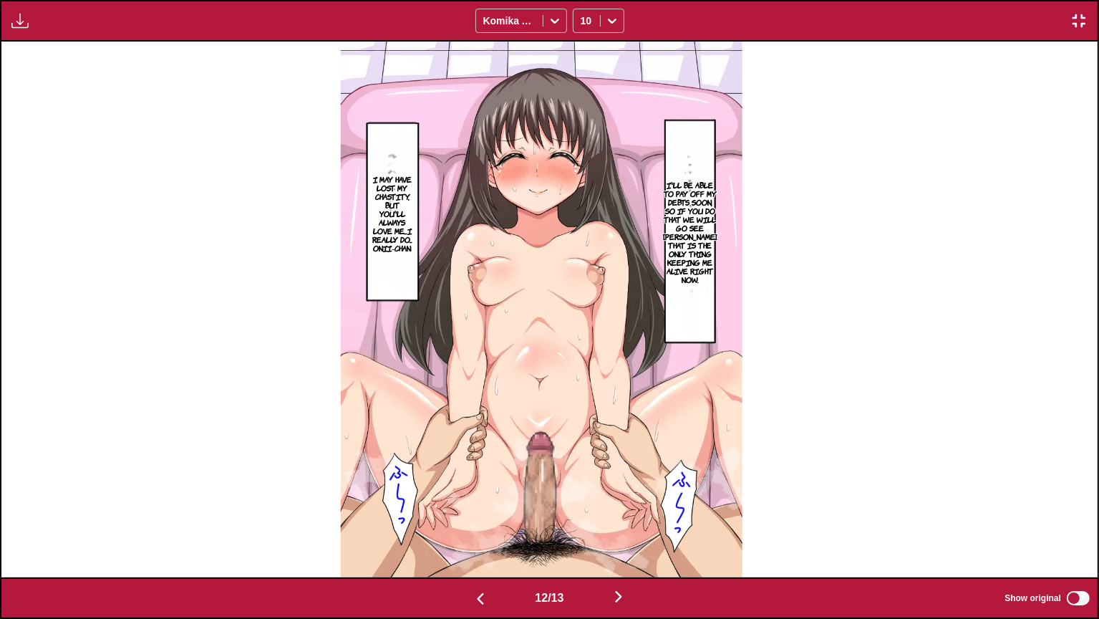
click at [702, 188] on p "I'll be able to pay off my debts soon, so if you do that we will go see Onii-ch…" at bounding box center [690, 232] width 60 height 109
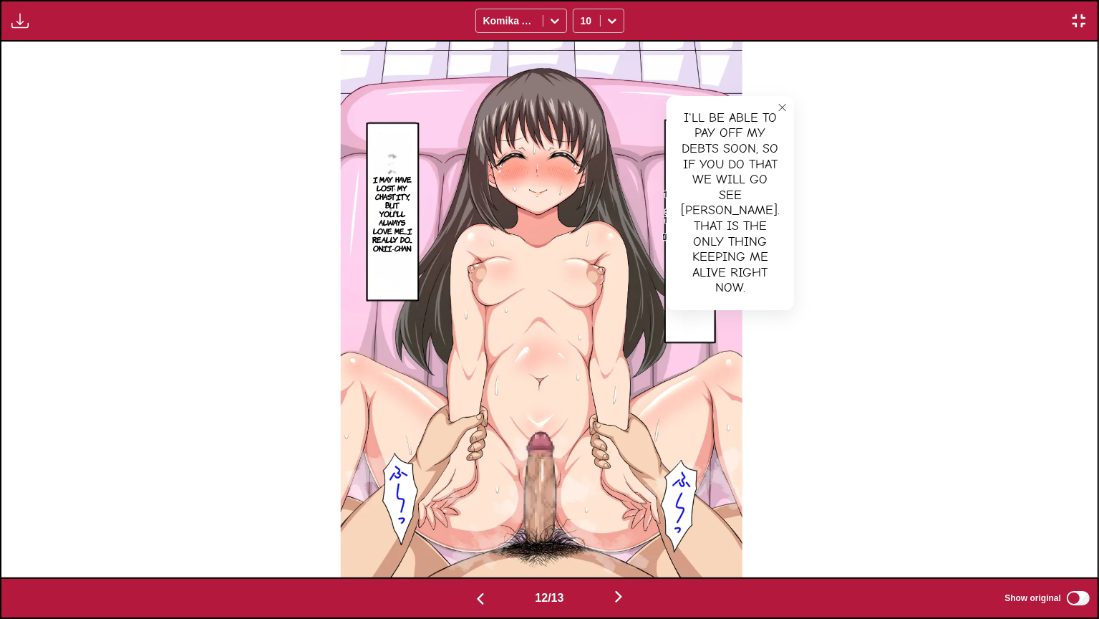
click at [404, 197] on p "I may have lost my chastity, but you'll always love me....I really do... Onii-c…" at bounding box center [392, 213] width 47 height 83
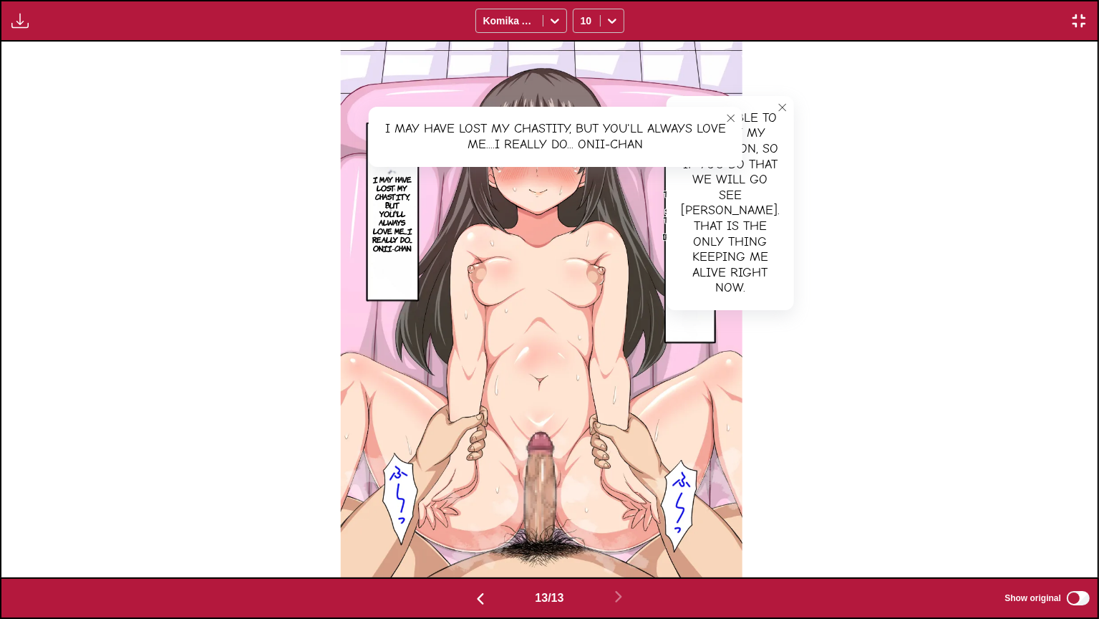
scroll to position [0, 13166]
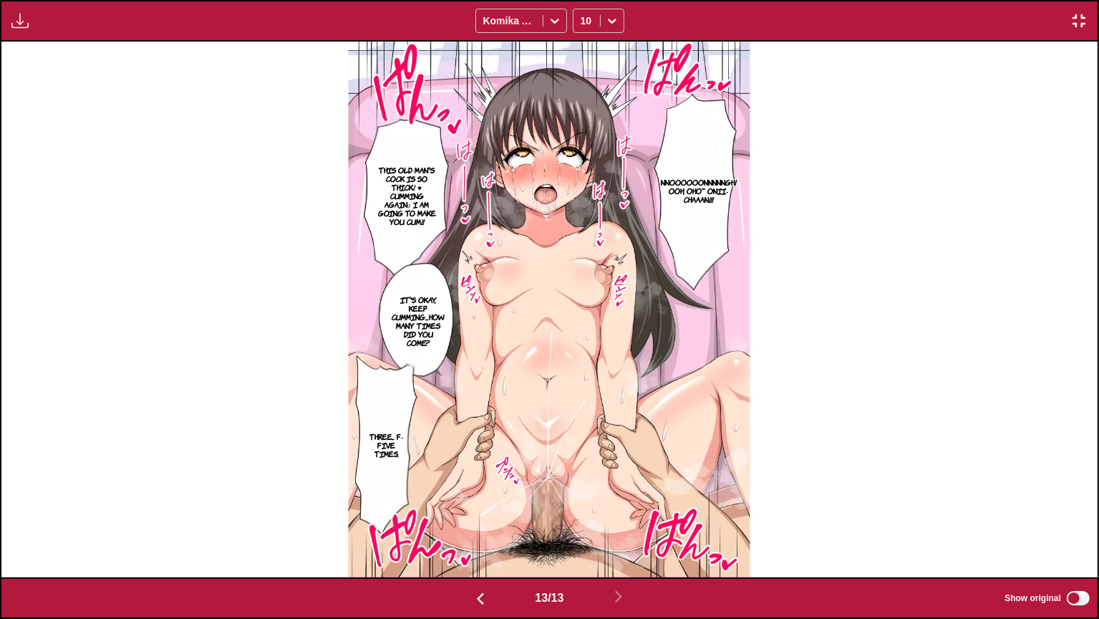
click at [707, 188] on p "Nnoooooonnnnngh! Ooh, oho~ Onii-chaaan!!!" at bounding box center [699, 191] width 82 height 32
click at [382, 196] on p "This old man's cock is so thick! ♥ Cumming again♪ I am going to make you cum!!" at bounding box center [407, 196] width 65 height 66
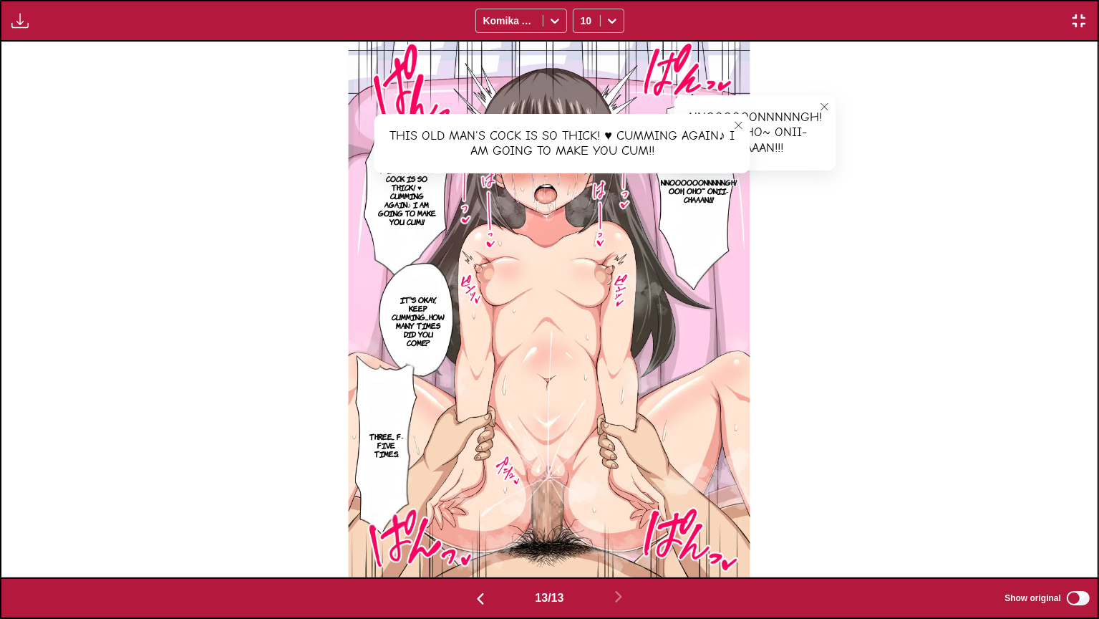
click at [423, 280] on section "It's okay, keep cumming....How many times did you come?" at bounding box center [418, 321] width 51 height 115
click at [426, 309] on p "It's okay, keep cumming....How many times did you come?" at bounding box center [419, 320] width 59 height 57
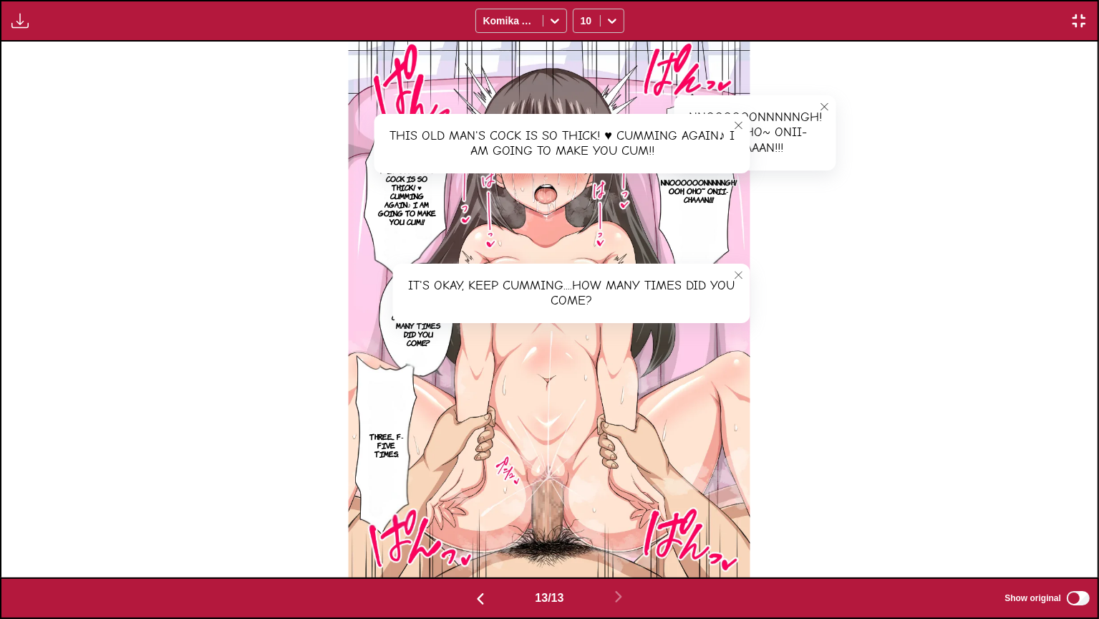
click at [385, 435] on p "Three... F-Five times." at bounding box center [386, 445] width 47 height 32
click at [1066, 508] on label "Show original" at bounding box center [1048, 598] width 87 height 19
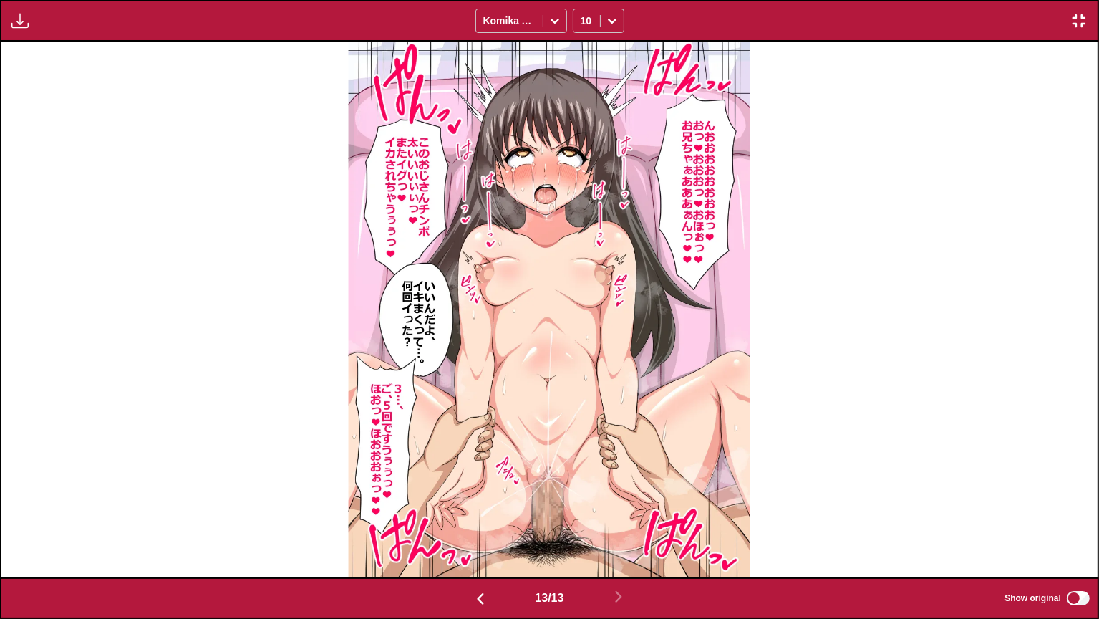
click at [1079, 23] on img "button" at bounding box center [1079, 20] width 17 height 17
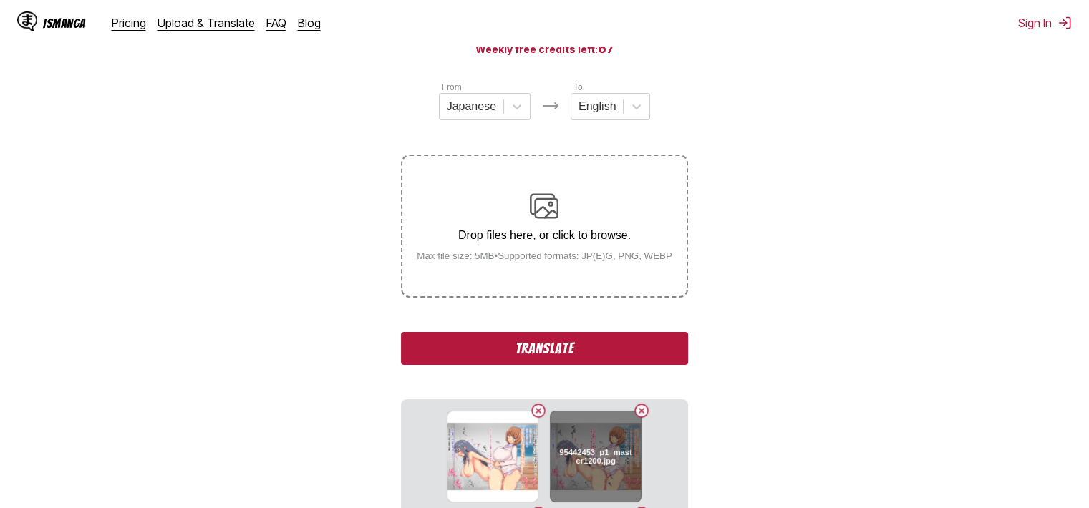
scroll to position [87, 0]
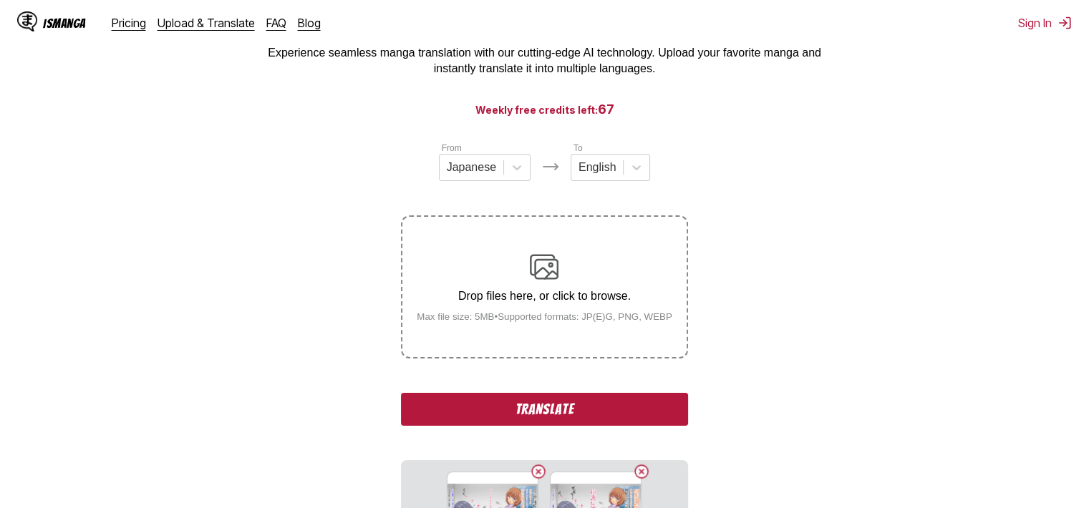
click at [664, 408] on button "Translate" at bounding box center [544, 409] width 286 height 33
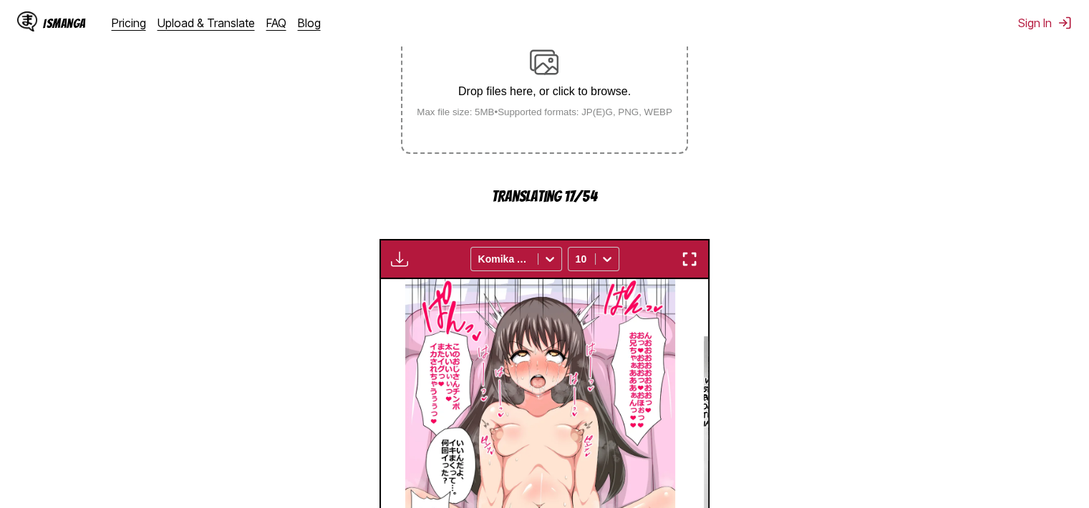
scroll to position [302, 0]
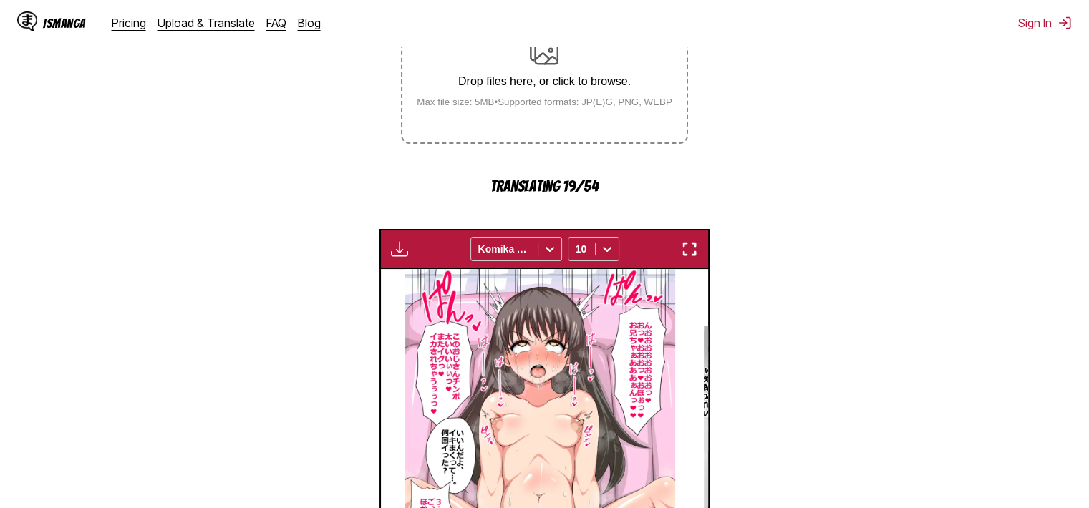
click at [684, 241] on button "button" at bounding box center [690, 249] width 26 height 19
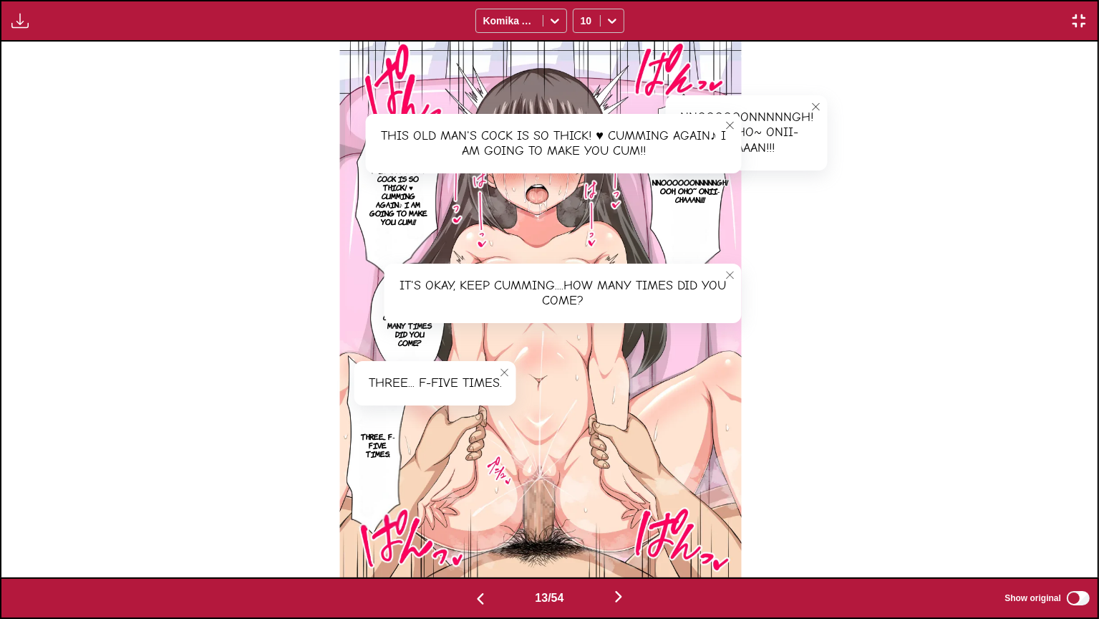
scroll to position [0, 14264]
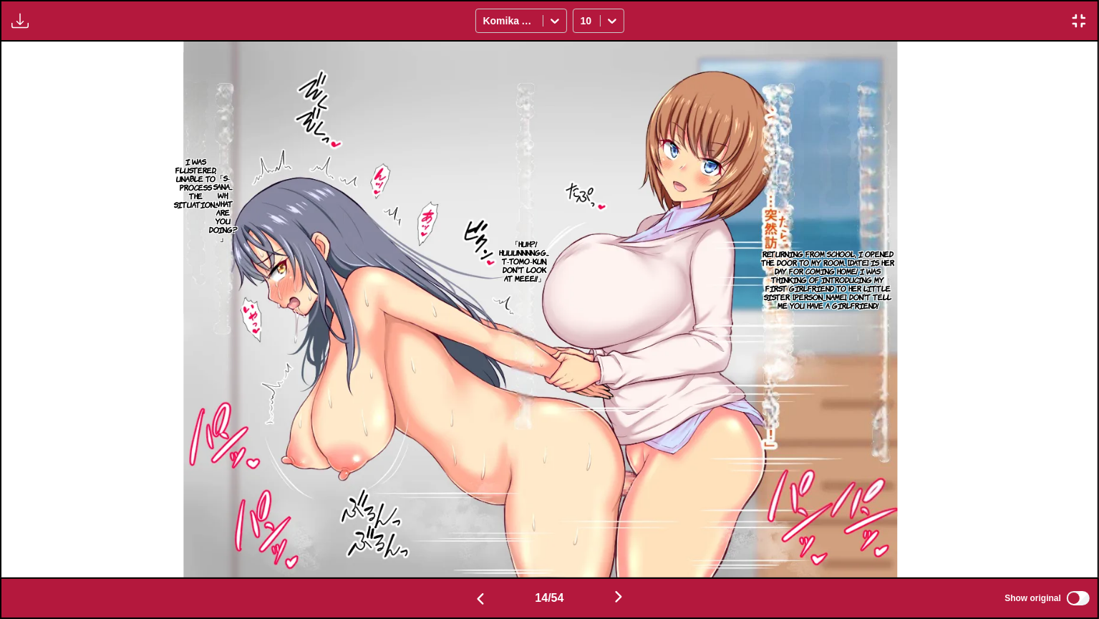
click at [804, 257] on p "Returning from school, I opened the door to my room. Today is her day for comin…" at bounding box center [827, 279] width 139 height 66
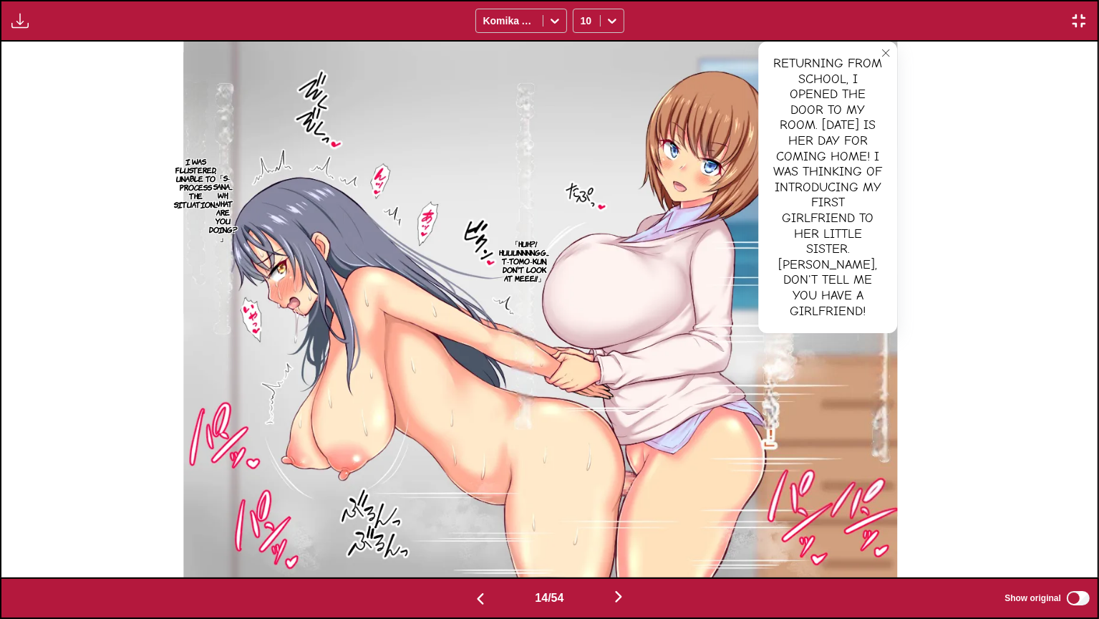
click at [516, 277] on p "「Huh?! Huuunnnngg... T-Tomo-kun, don't look at meee!!」" at bounding box center [524, 260] width 56 height 49
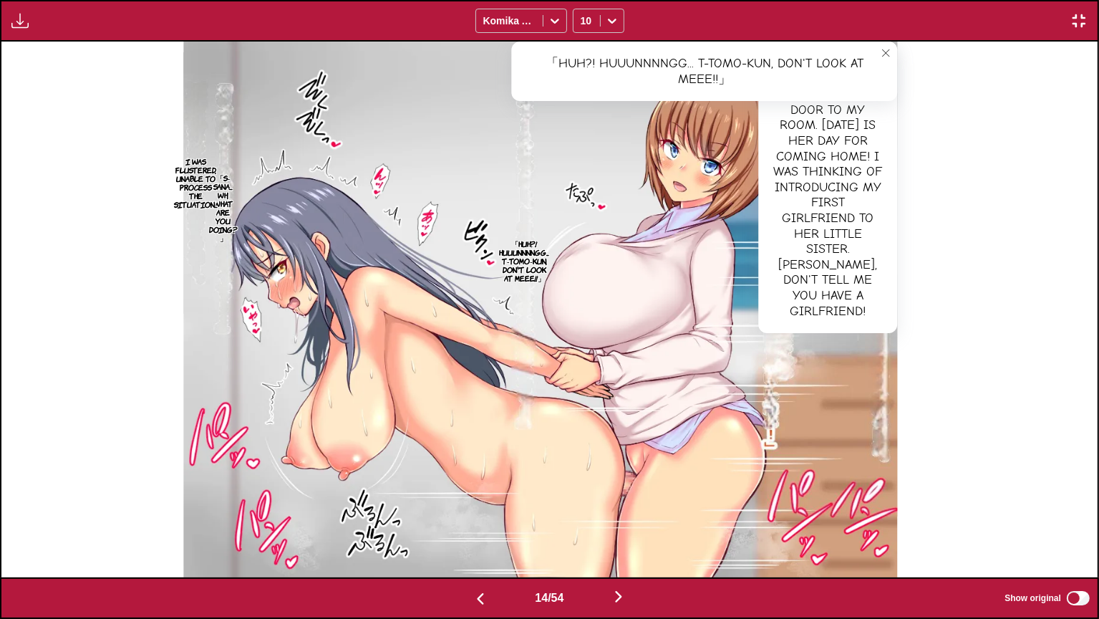
click at [210, 195] on p "I was flustered, unable to process the situation...." at bounding box center [195, 182] width 49 height 57
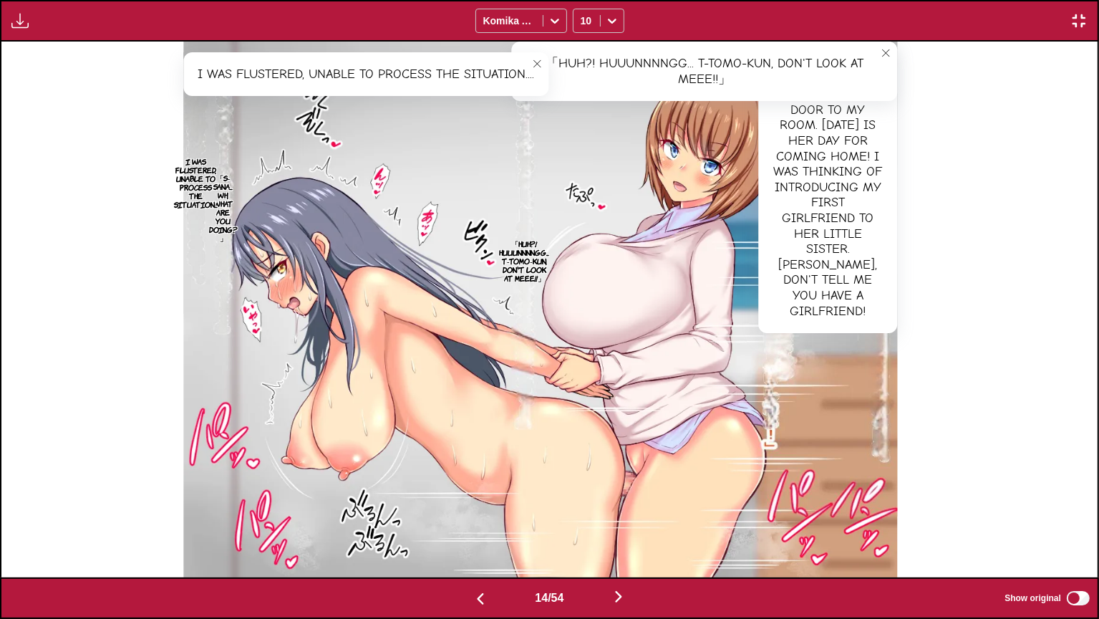
click at [221, 206] on p "I was flustered, unable to process the situation...." at bounding box center [195, 182] width 49 height 57
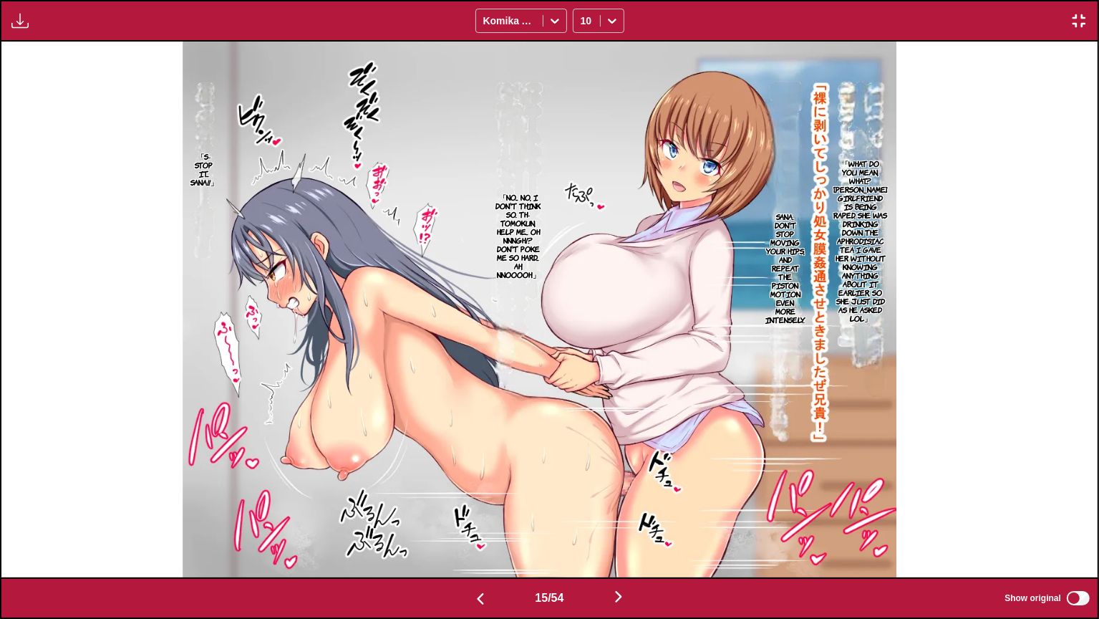
click at [843, 238] on p "「What do you mean, what...? Onii-chan's girlfriend is being raped. She was drin…" at bounding box center [860, 240] width 59 height 169
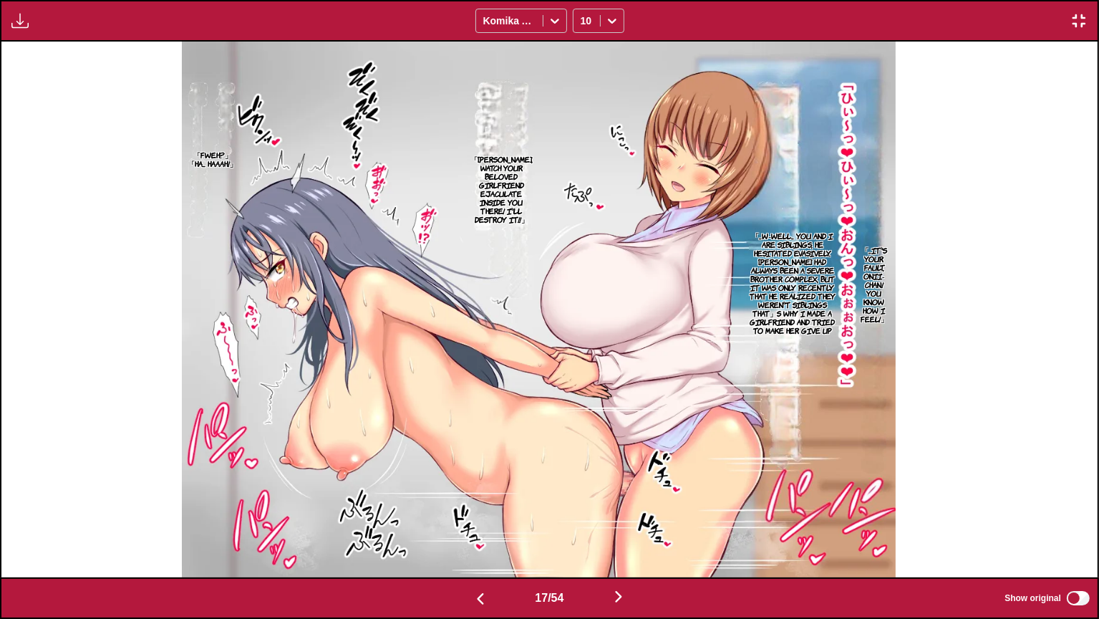
scroll to position [0, 17555]
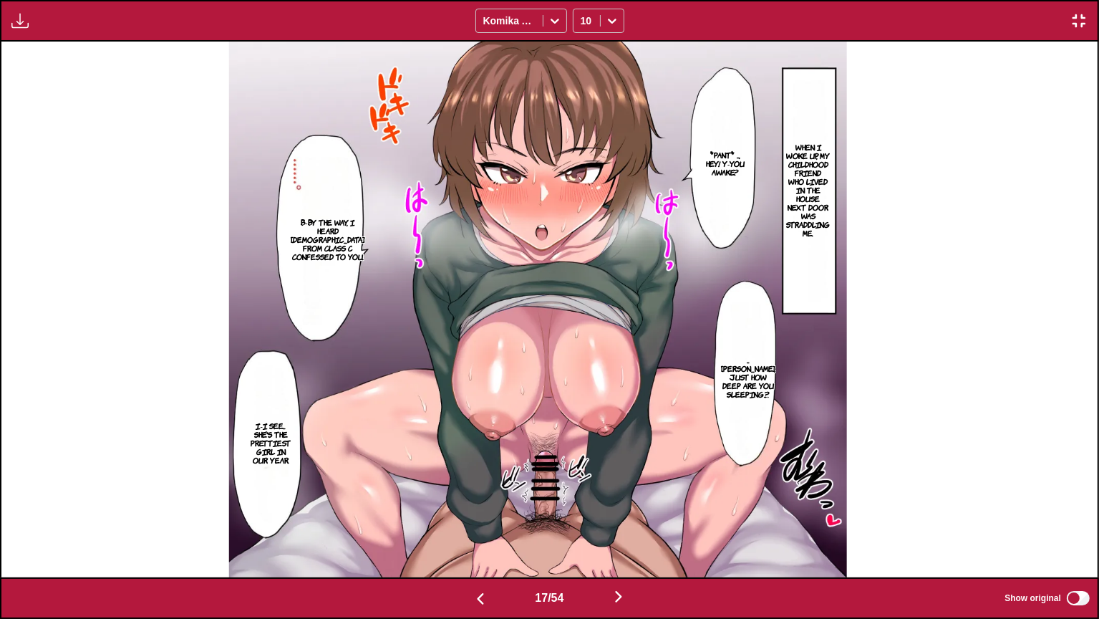
click at [829, 188] on p "When I woke up, my childhood friend who lived in the house next door was stradd…" at bounding box center [808, 190] width 49 height 100
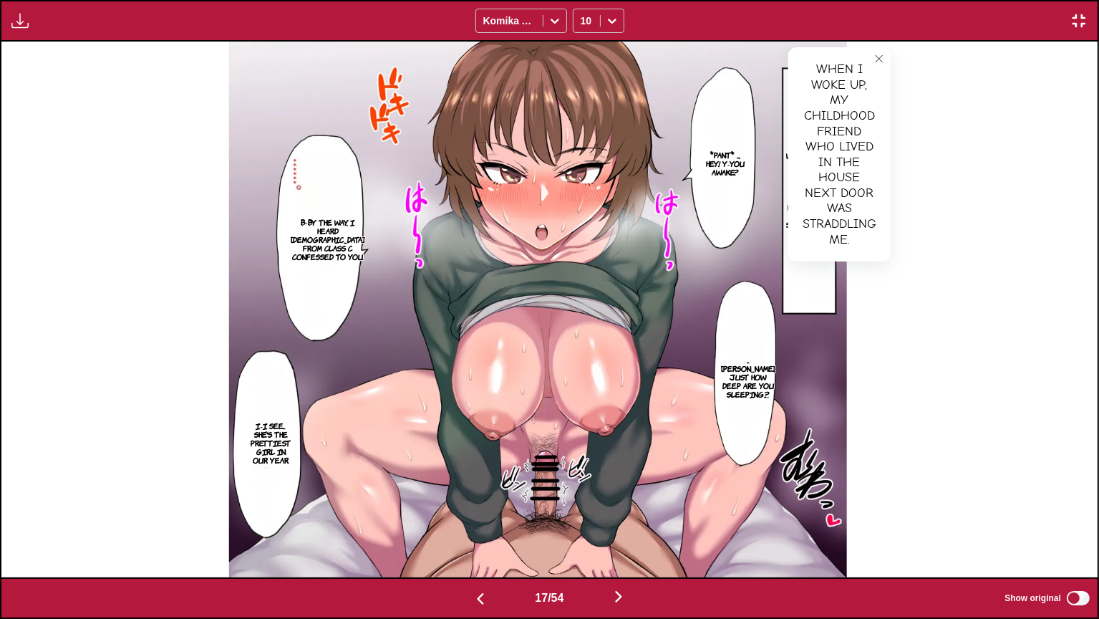
click at [733, 169] on p "*pant* ..., hey! Y-You awake?" at bounding box center [726, 164] width 46 height 32
click at [764, 357] on p "...Geez, just how deep are you sleeping...?." at bounding box center [748, 376] width 60 height 49
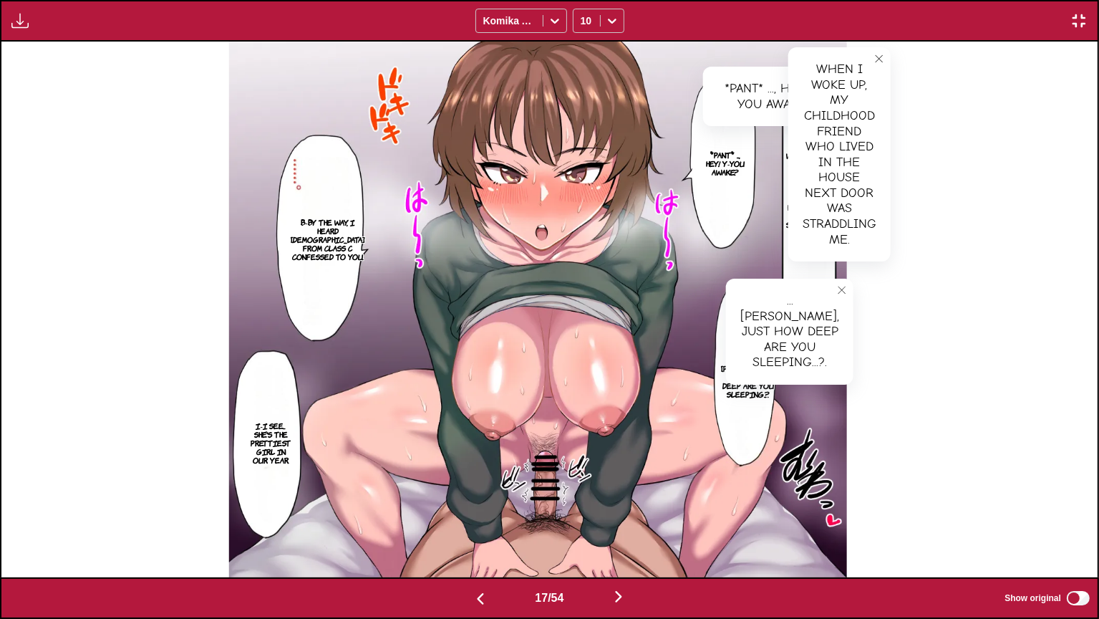
click at [329, 233] on p "B-By the way, I heard Shiraha from Class C confessed to you." at bounding box center [327, 239] width 79 height 49
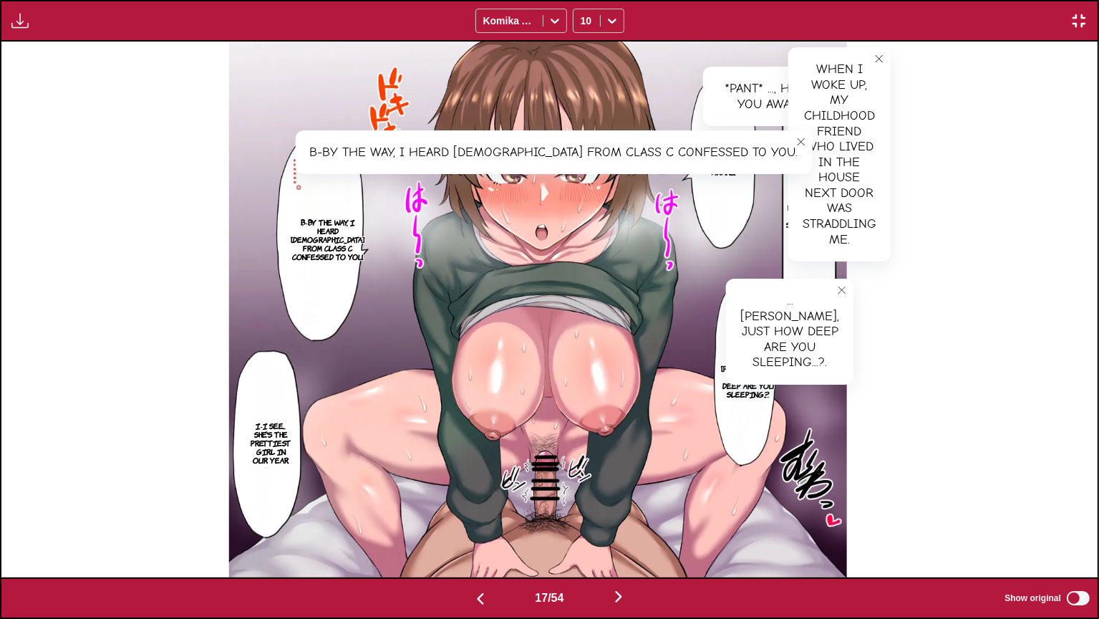
click at [264, 458] on p "I-I see... She's the prettiest girl in our year." at bounding box center [271, 442] width 46 height 49
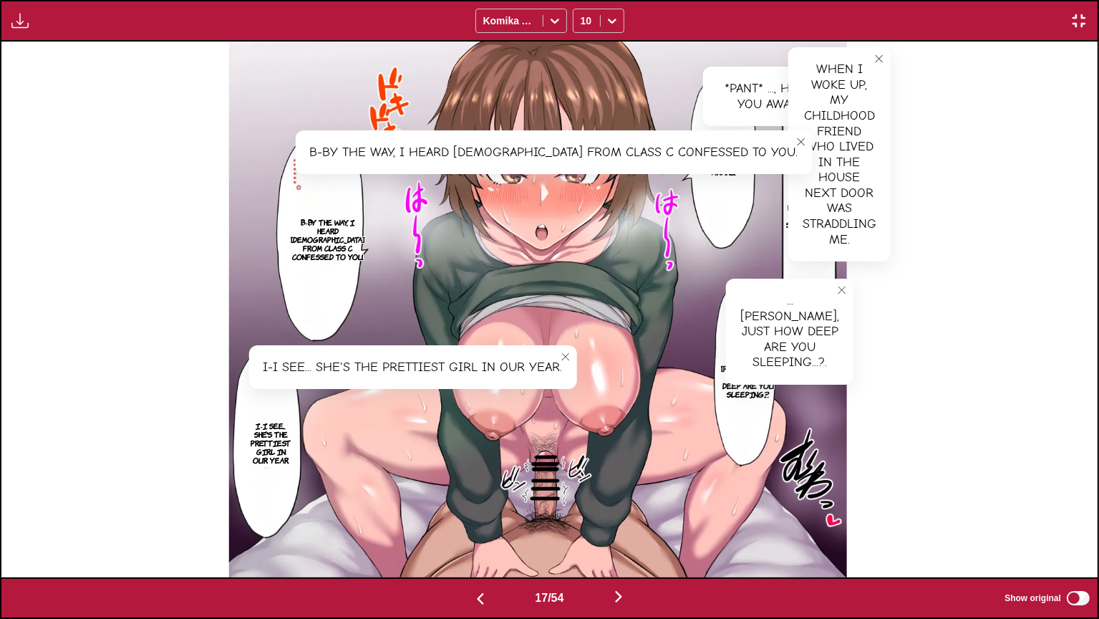
scroll to position [0, 18652]
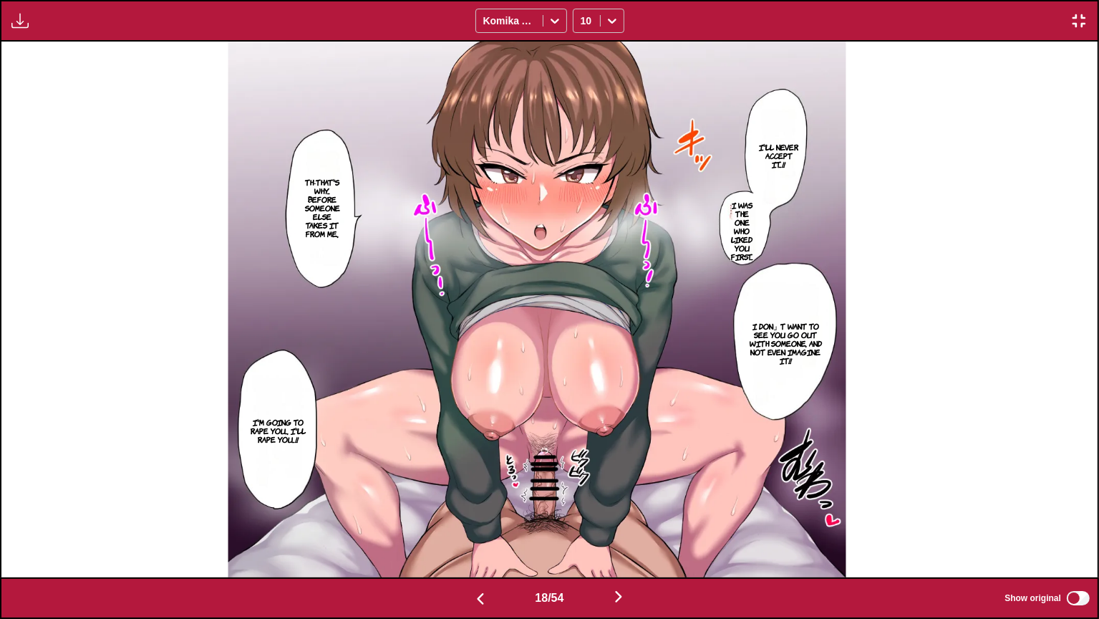
click at [793, 159] on p "I'll never accept it...!!" at bounding box center [779, 156] width 47 height 32
click at [758, 218] on p "I was the one who liked you first..." at bounding box center [742, 231] width 35 height 66
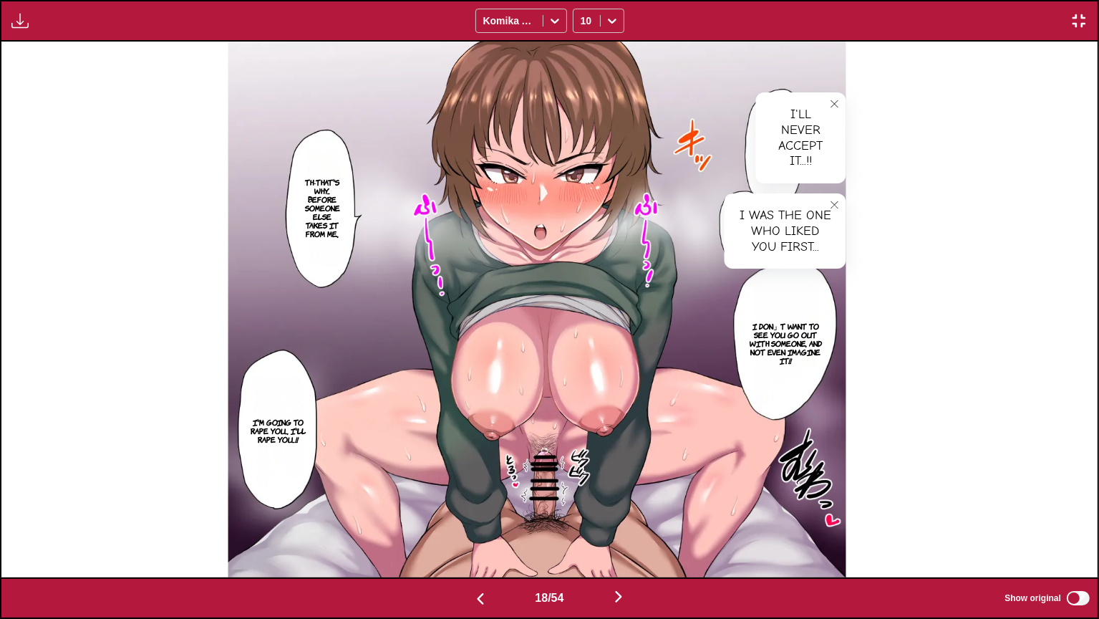
click at [812, 336] on p "I don」t want to see you go out with someone, and not even imagine it!!" at bounding box center [786, 343] width 85 height 49
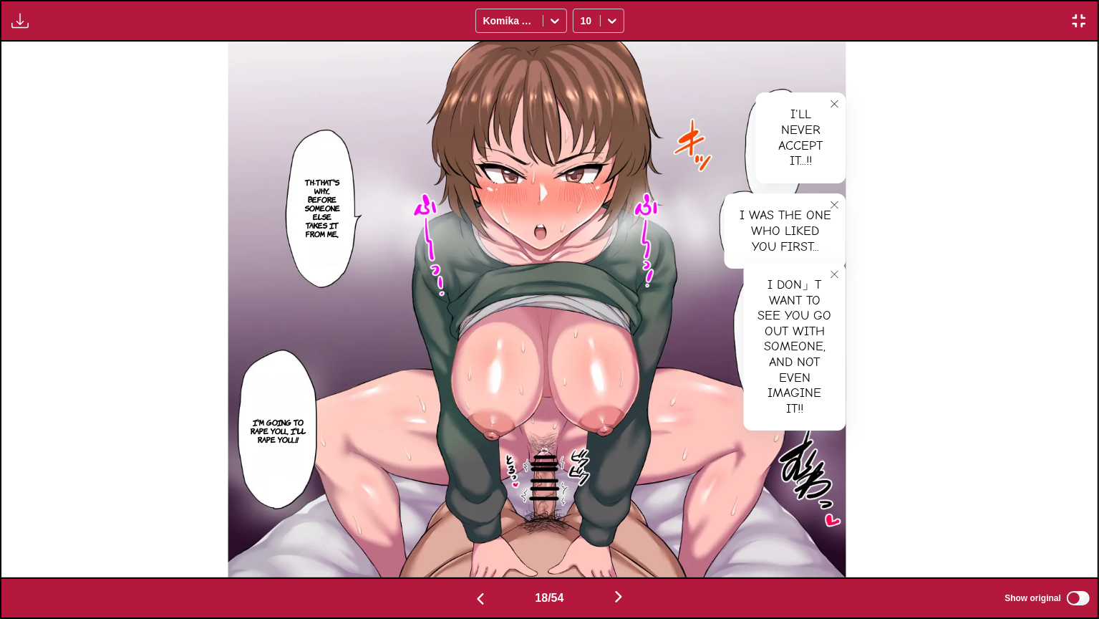
click at [357, 206] on img at bounding box center [537, 310] width 618 height 536
click at [343, 218] on p "Th-That's why... before someone else takes it from me.," at bounding box center [323, 208] width 44 height 66
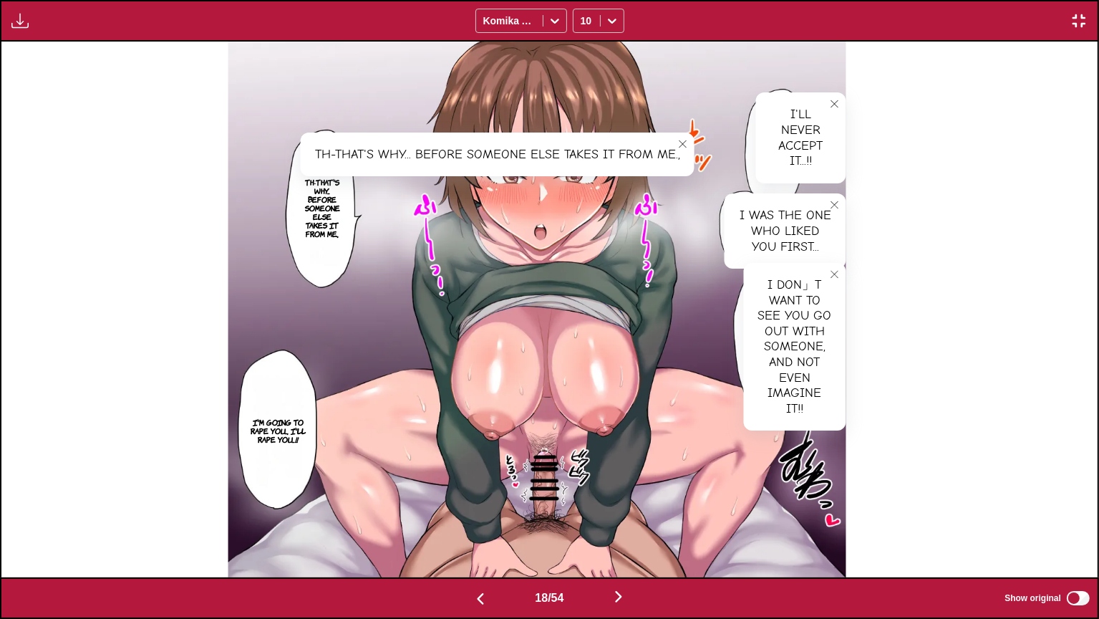
click at [309, 413] on section "I'm going to rape you..., I'll rape you...!!" at bounding box center [278, 430] width 64 height 143
click at [306, 430] on p "I'm going to rape you..., I'll rape you...!!" at bounding box center [278, 431] width 64 height 32
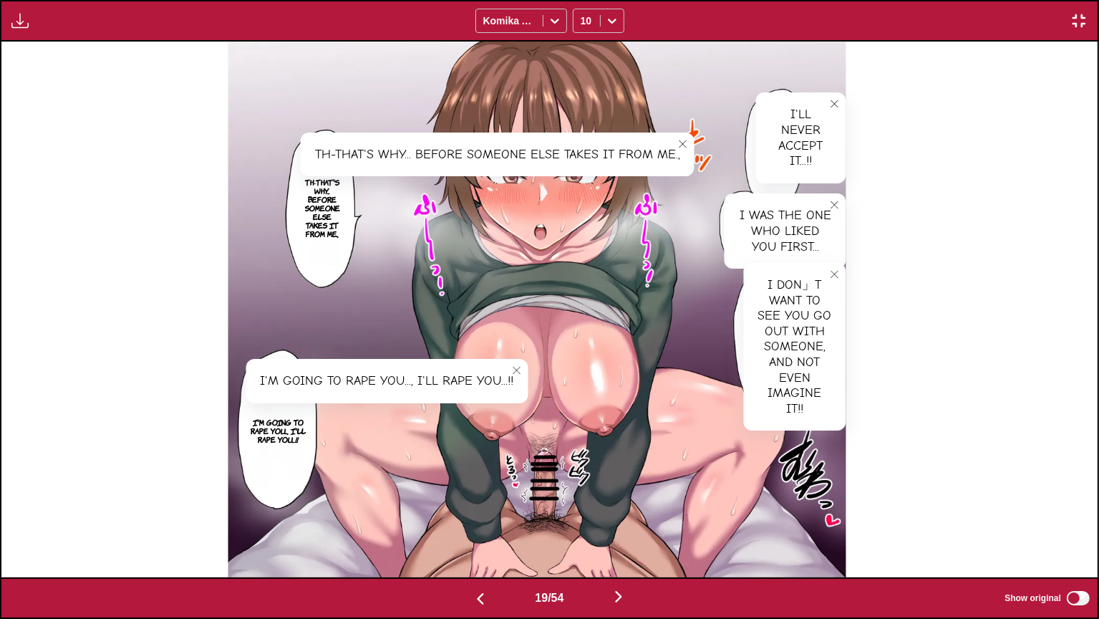
scroll to position [0, 19750]
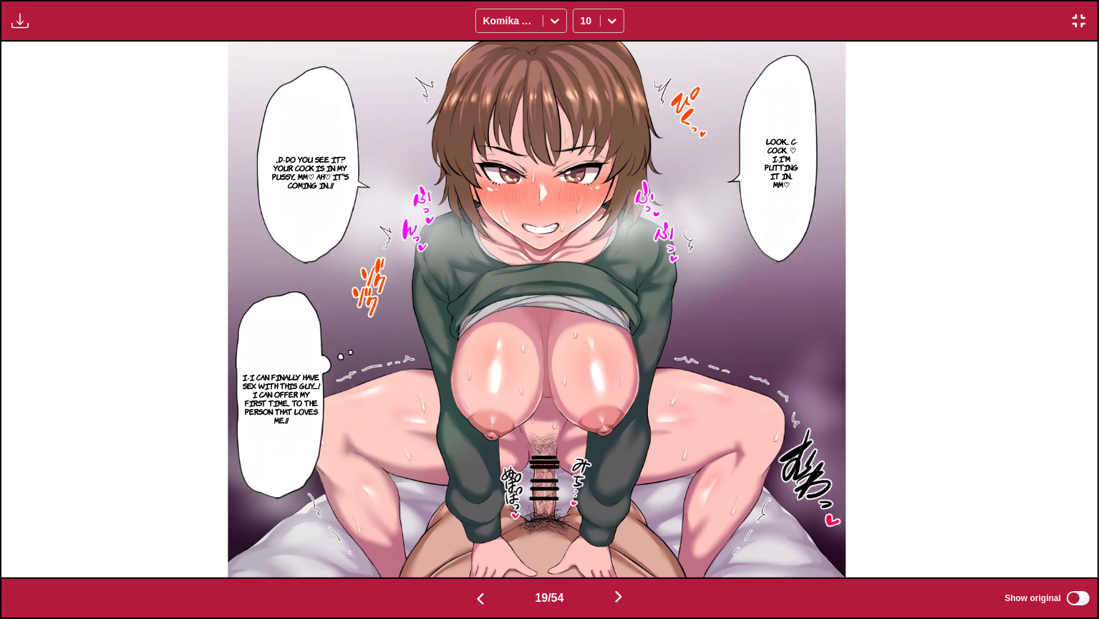
click at [782, 134] on p "Look... C-Cock. ♡ I-I'm putting it in... Mm♡" at bounding box center [782, 162] width 42 height 57
click at [319, 172] on p "...D-Do you see it? Your cock is in my pussy... Mm♡ Ah♡ It's coming in...!!" at bounding box center [311, 172] width 86 height 40
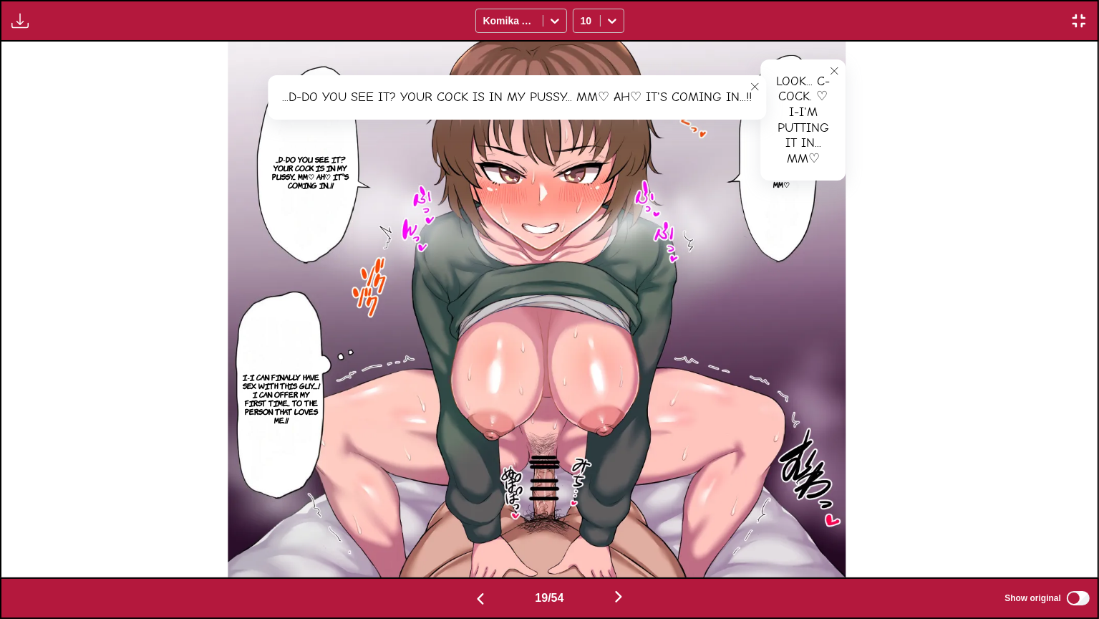
click at [293, 393] on p "I-I can finally have sex with this guy......! I can offer my first time... to t…" at bounding box center [280, 398] width 83 height 57
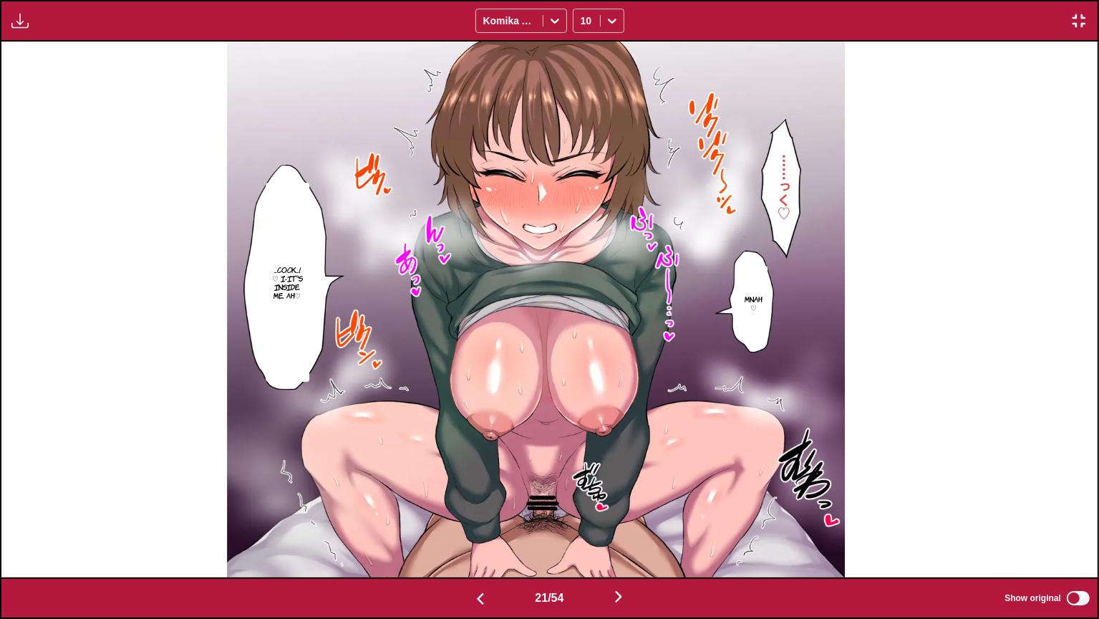
scroll to position [0, 21944]
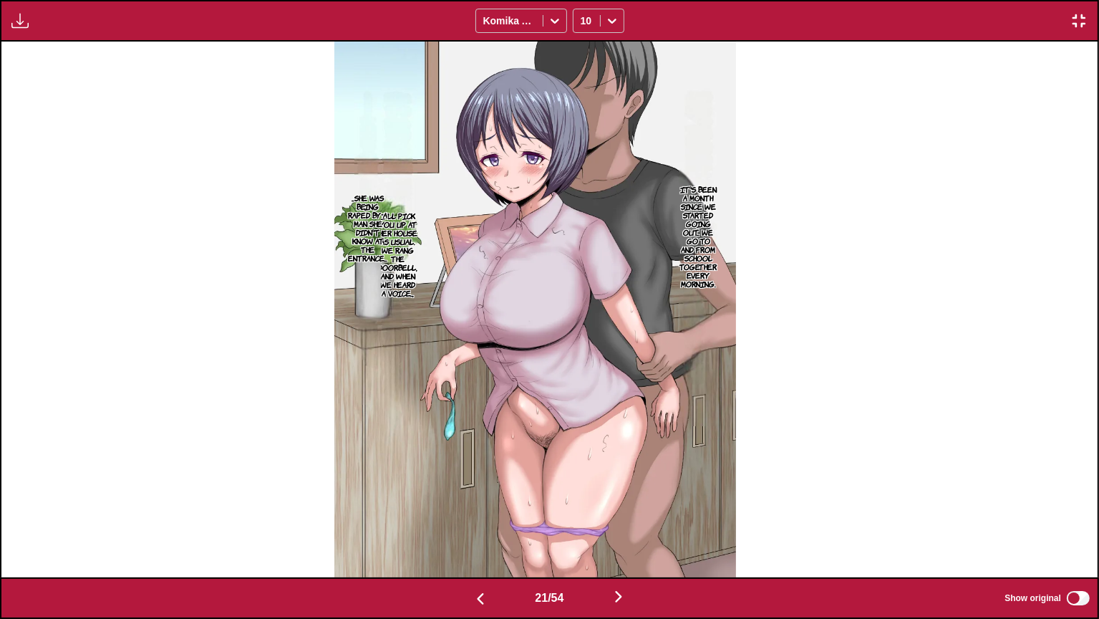
click at [701, 206] on p "It's been a month since we started going out... We go to and from school togeth…" at bounding box center [698, 236] width 43 height 109
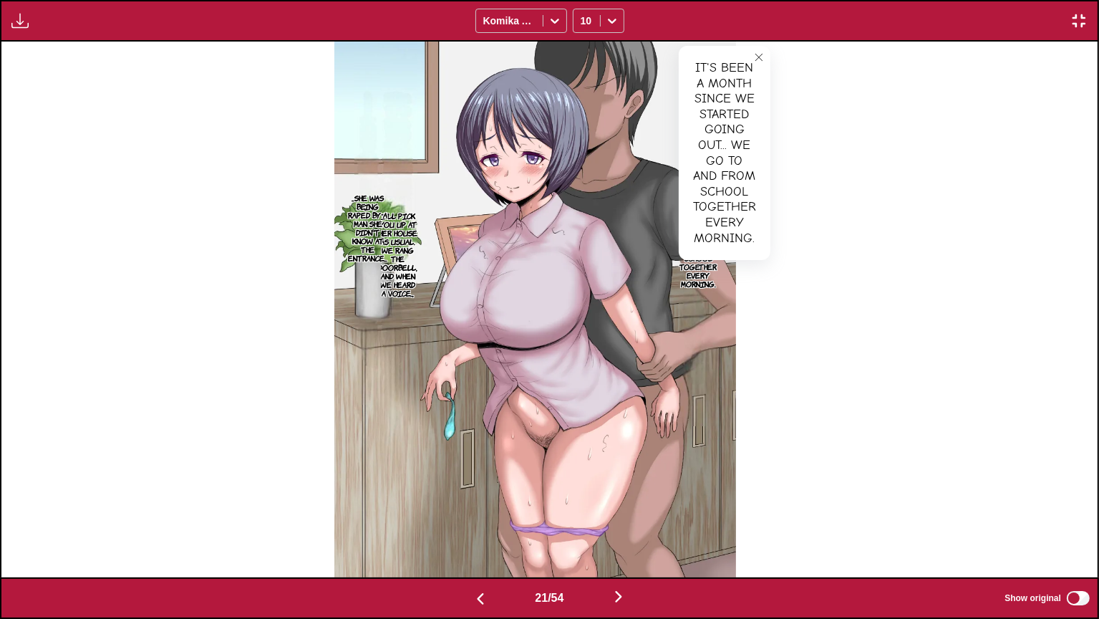
click at [390, 261] on p "...She was being raped by a man she didn't know at the entrance...." at bounding box center [367, 228] width 45 height 74
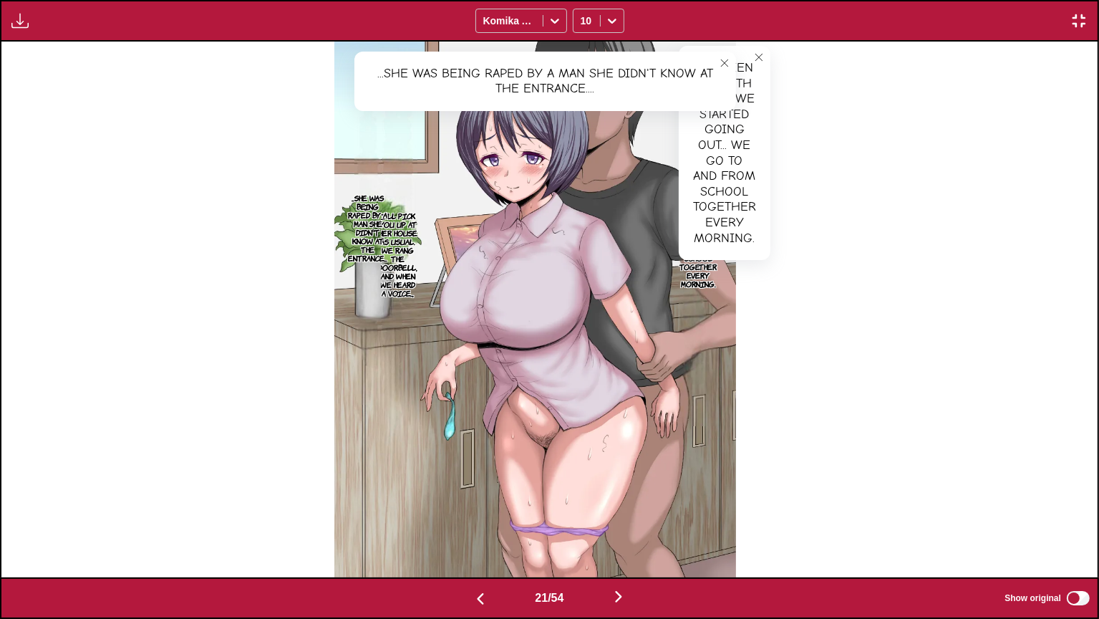
click at [420, 269] on p "I'll pick you up at her house as usual. We rang the doorbell, and when we heard…" at bounding box center [398, 254] width 45 height 92
click at [736, 57] on button "close-tooltip" at bounding box center [724, 63] width 23 height 23
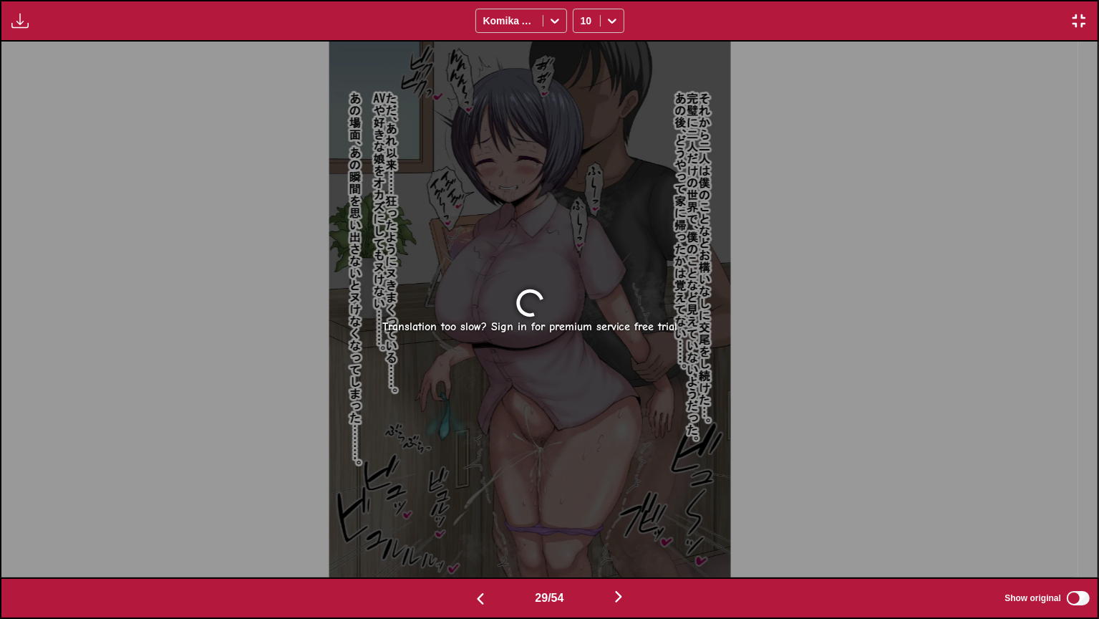
scroll to position [0, 30722]
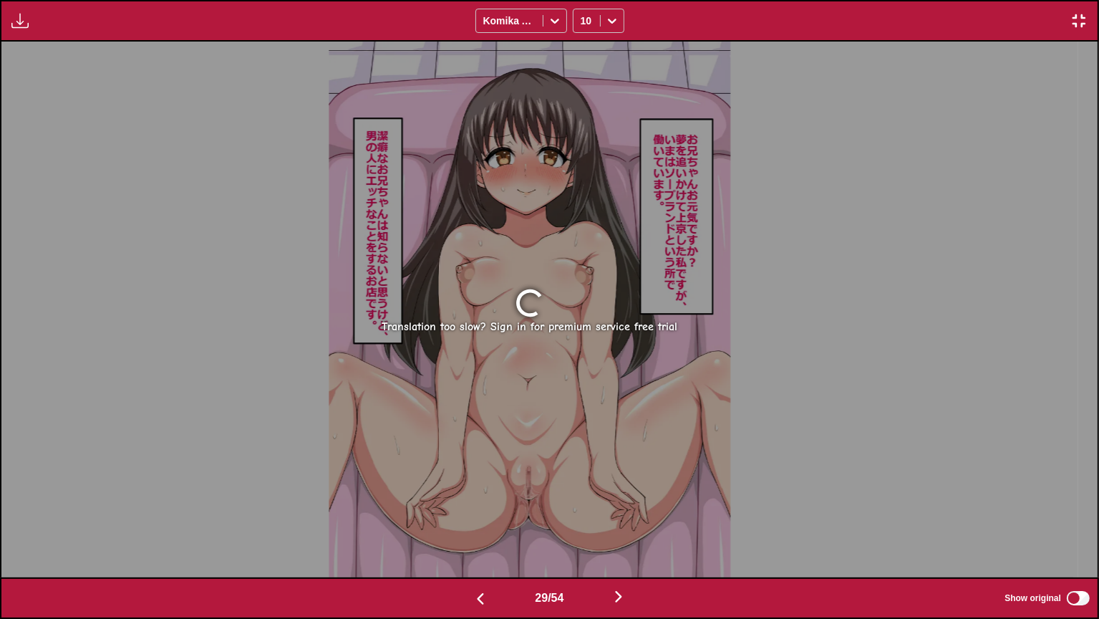
click at [1082, 24] on img "button" at bounding box center [1079, 20] width 17 height 17
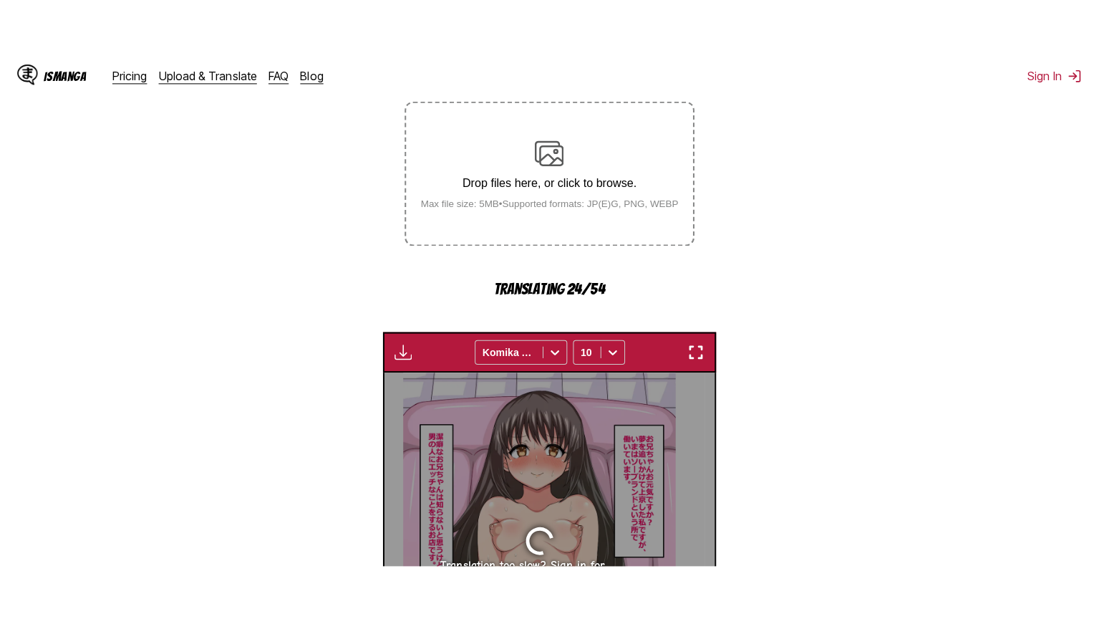
scroll to position [138, 0]
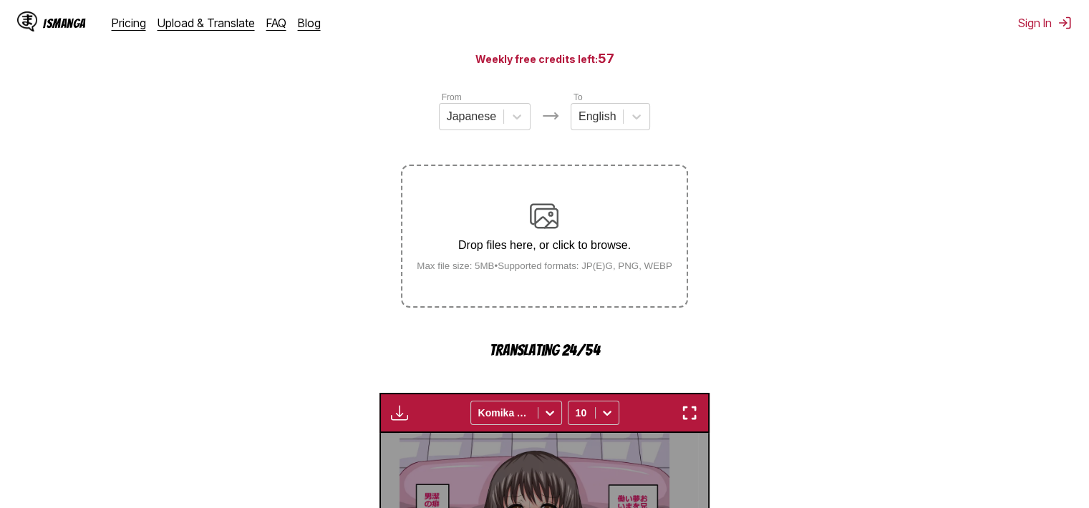
click at [695, 413] on img "button" at bounding box center [689, 413] width 17 height 17
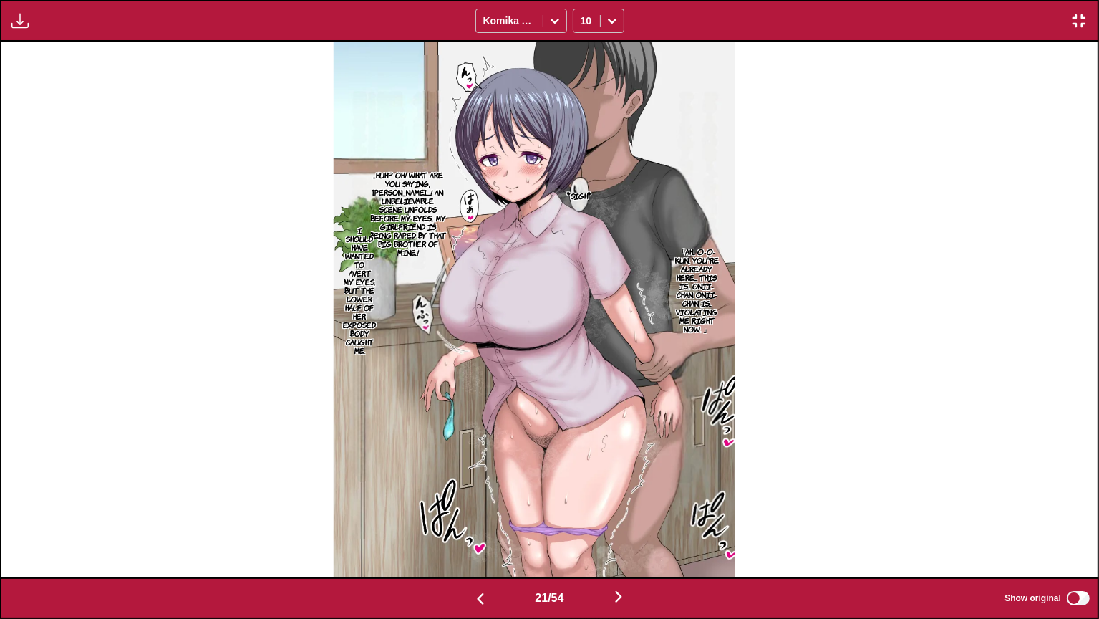
scroll to position [0, 21944]
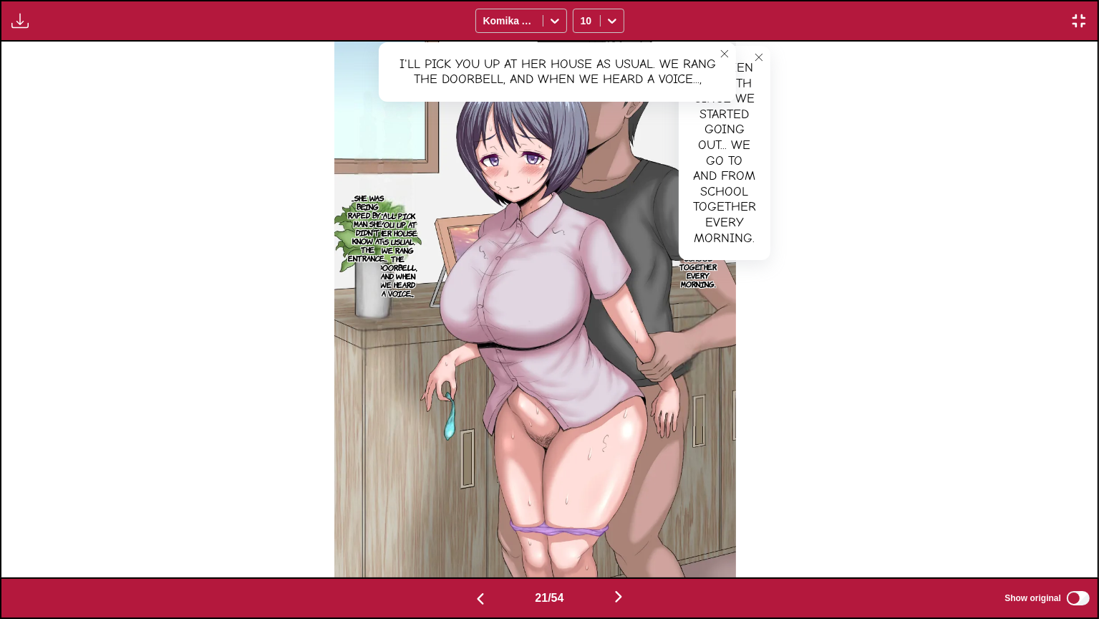
click at [764, 54] on icon "close-tooltip" at bounding box center [759, 57] width 10 height 10
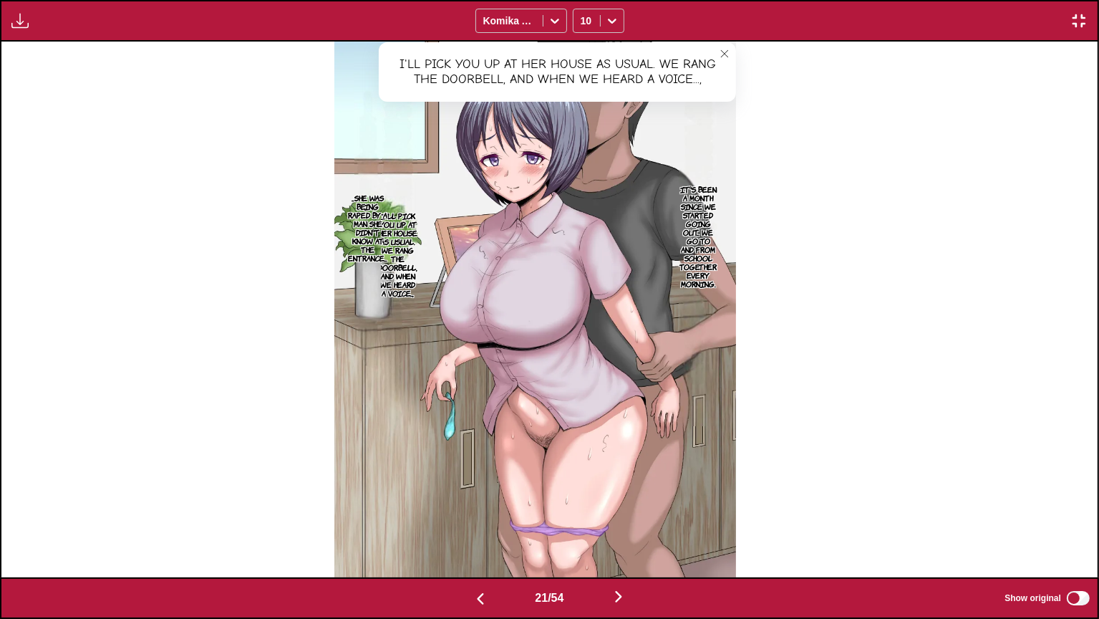
click at [736, 46] on button "close-tooltip" at bounding box center [724, 53] width 23 height 23
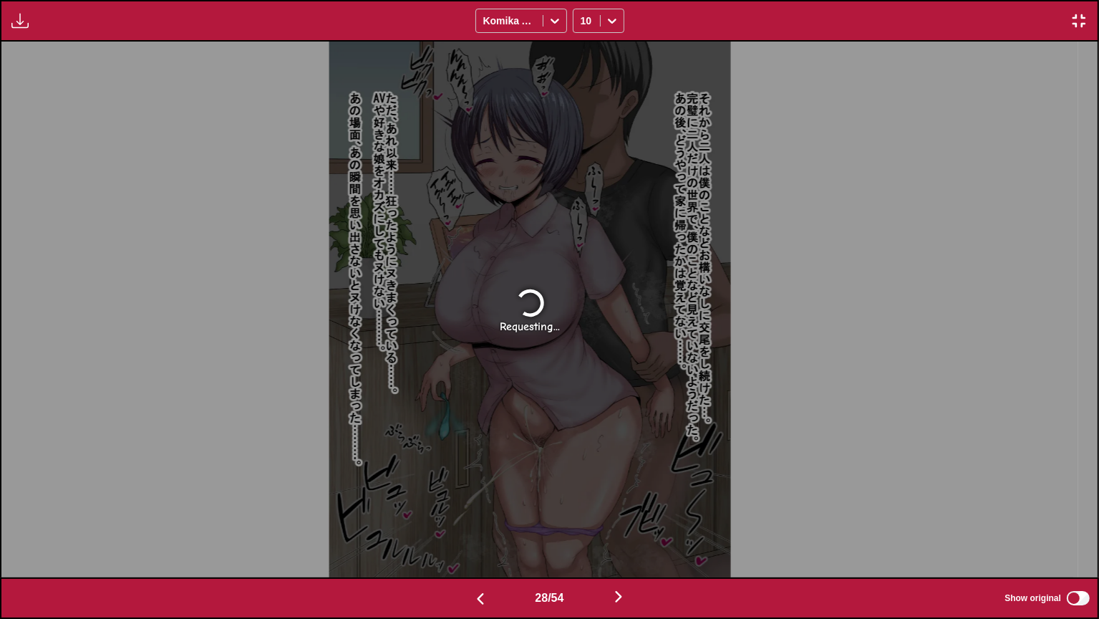
scroll to position [0, 30722]
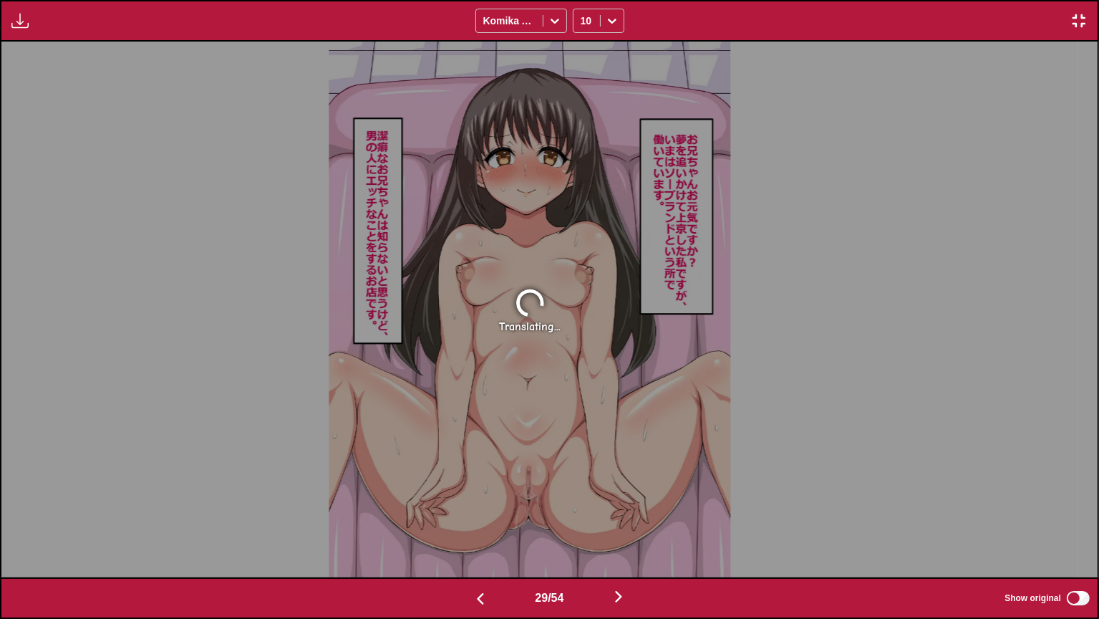
click at [1083, 23] on img "button" at bounding box center [1079, 20] width 17 height 17
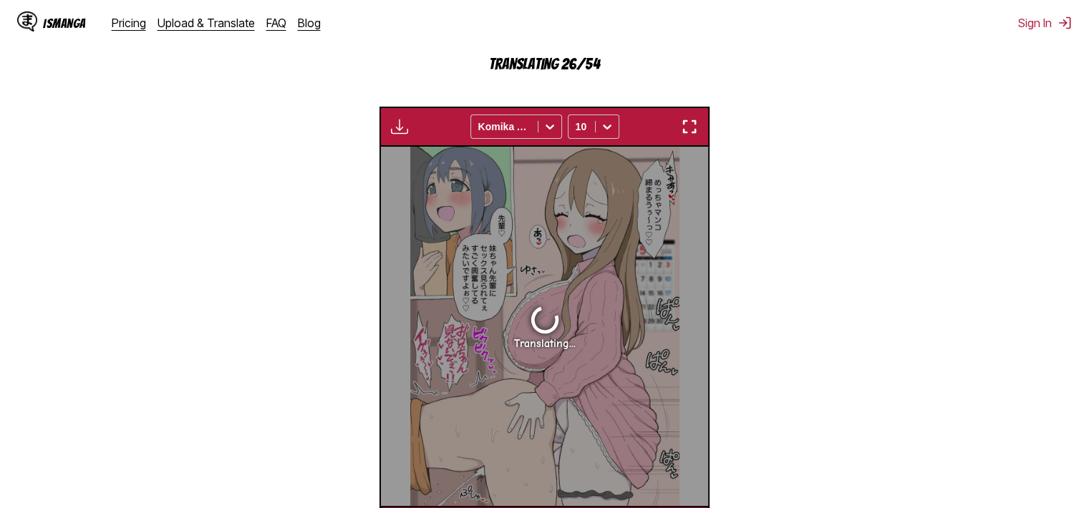
scroll to position [0, 9164]
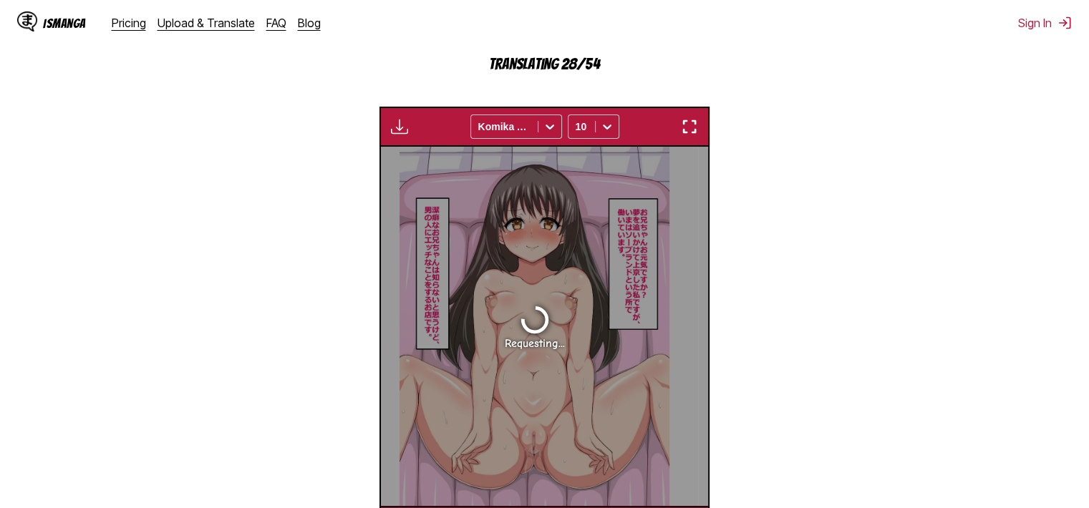
click at [681, 125] on img "button" at bounding box center [689, 126] width 17 height 17
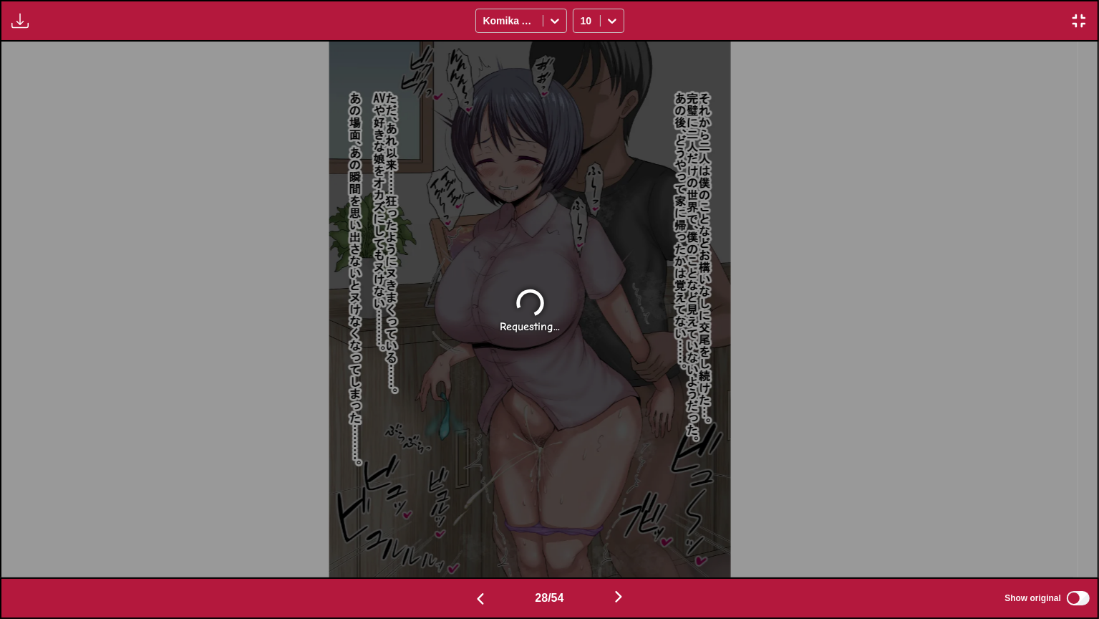
scroll to position [0, 30722]
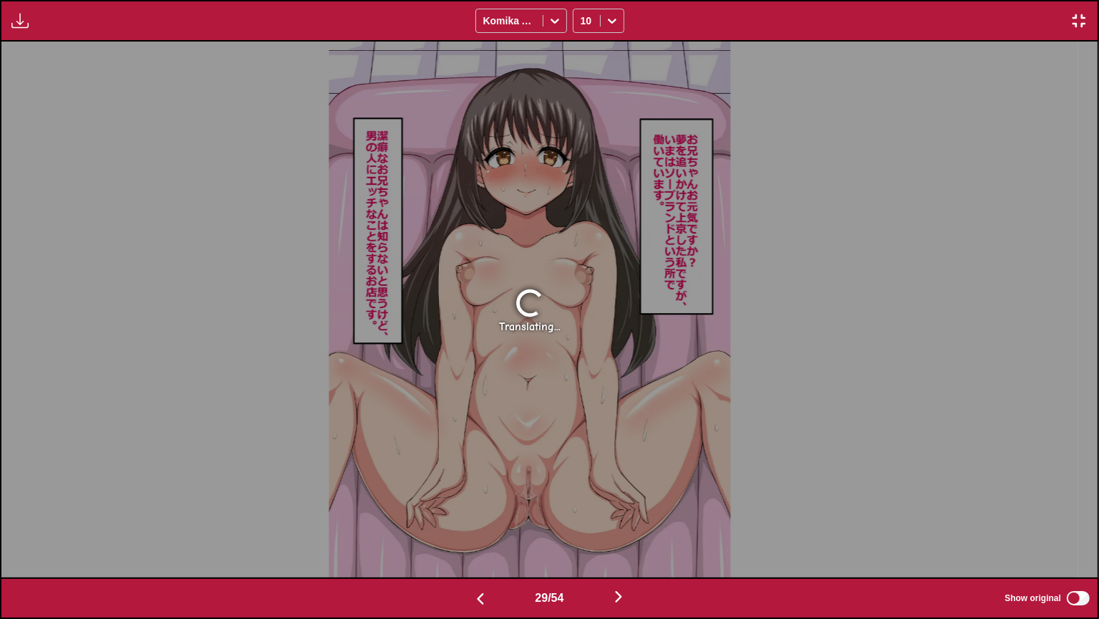
click at [1081, 19] on img "button" at bounding box center [1079, 20] width 17 height 17
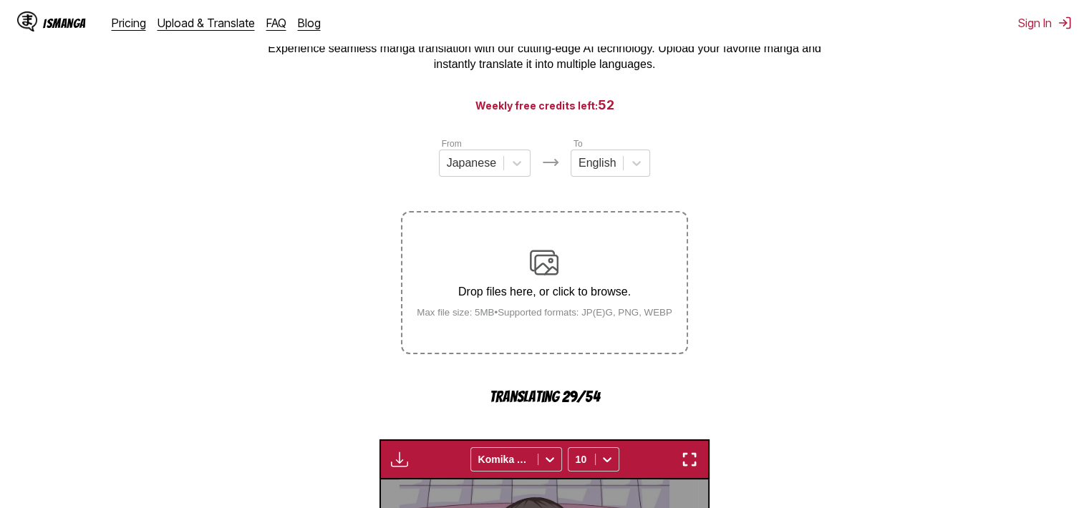
scroll to position [425, 0]
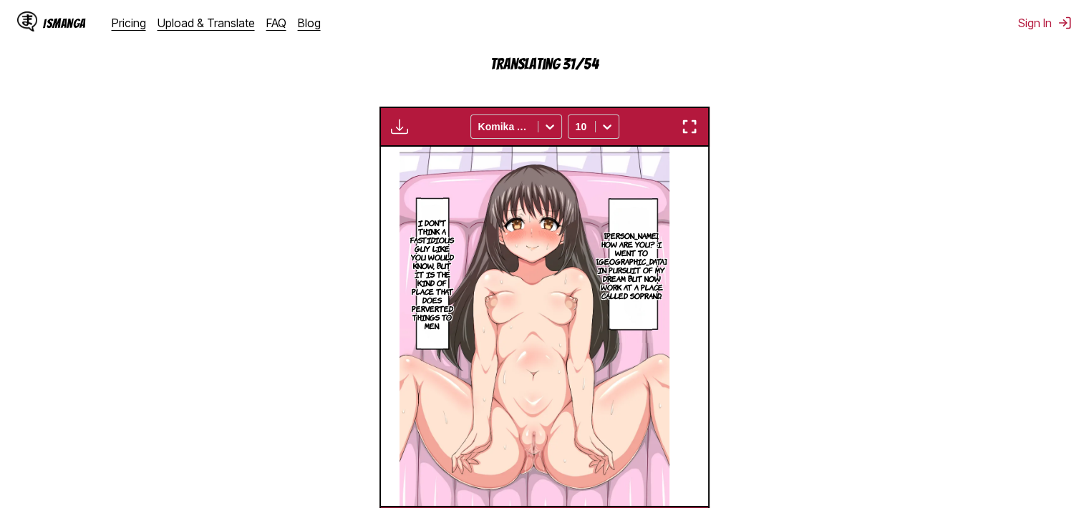
click at [698, 129] on button "button" at bounding box center [690, 126] width 26 height 19
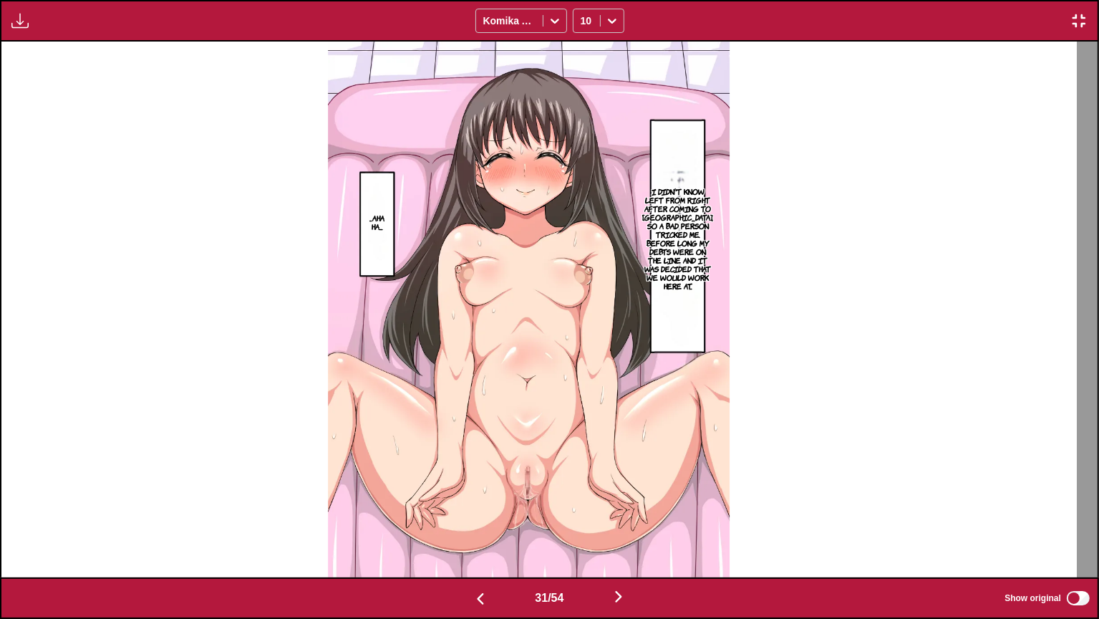
scroll to position [0, 32916]
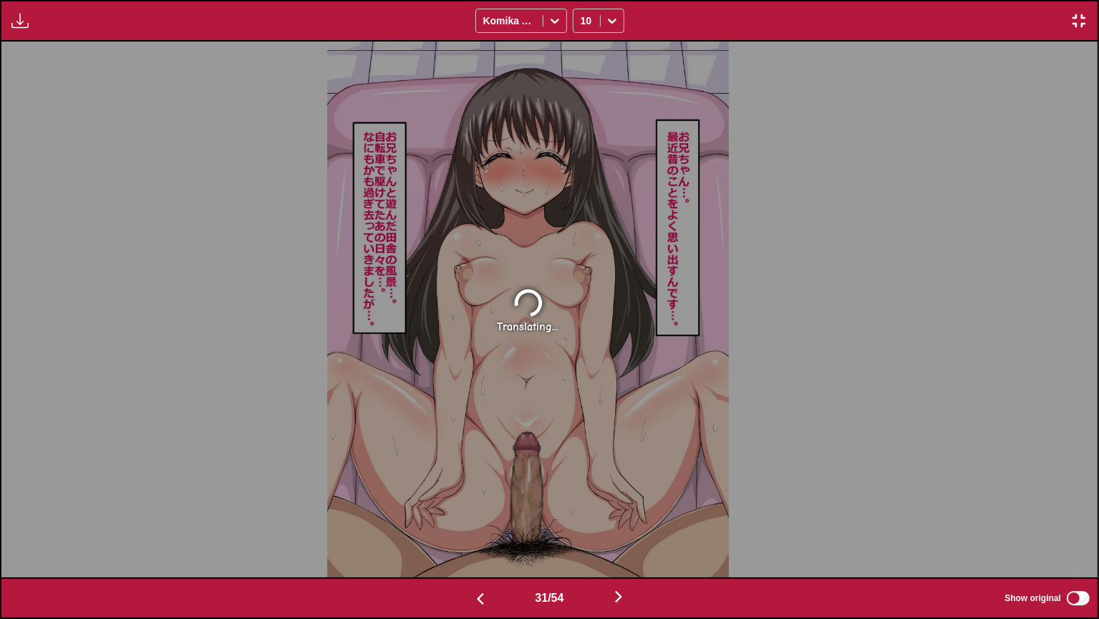
click at [1076, 16] on img "button" at bounding box center [1079, 20] width 17 height 17
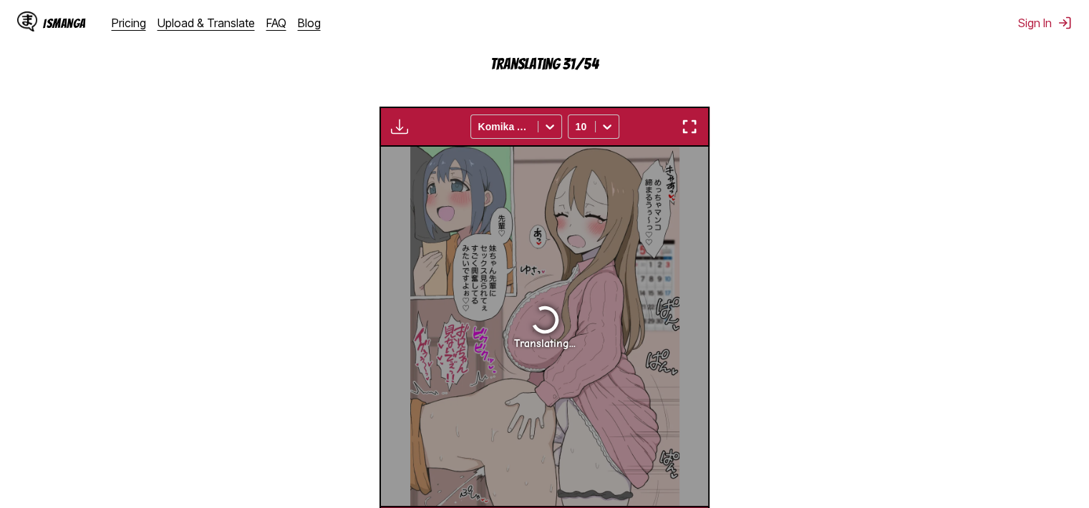
scroll to position [0, 9819]
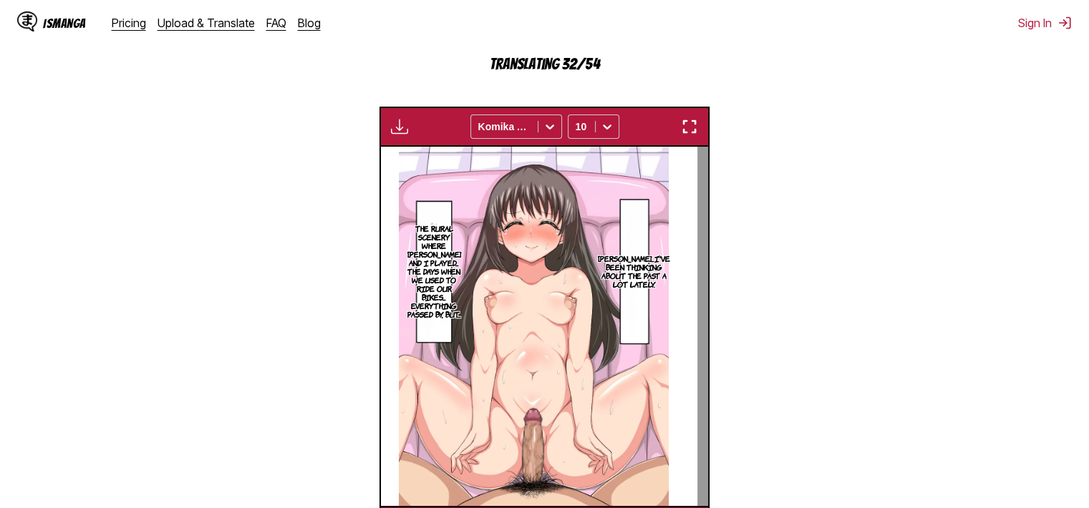
click at [690, 128] on img "button" at bounding box center [689, 126] width 17 height 17
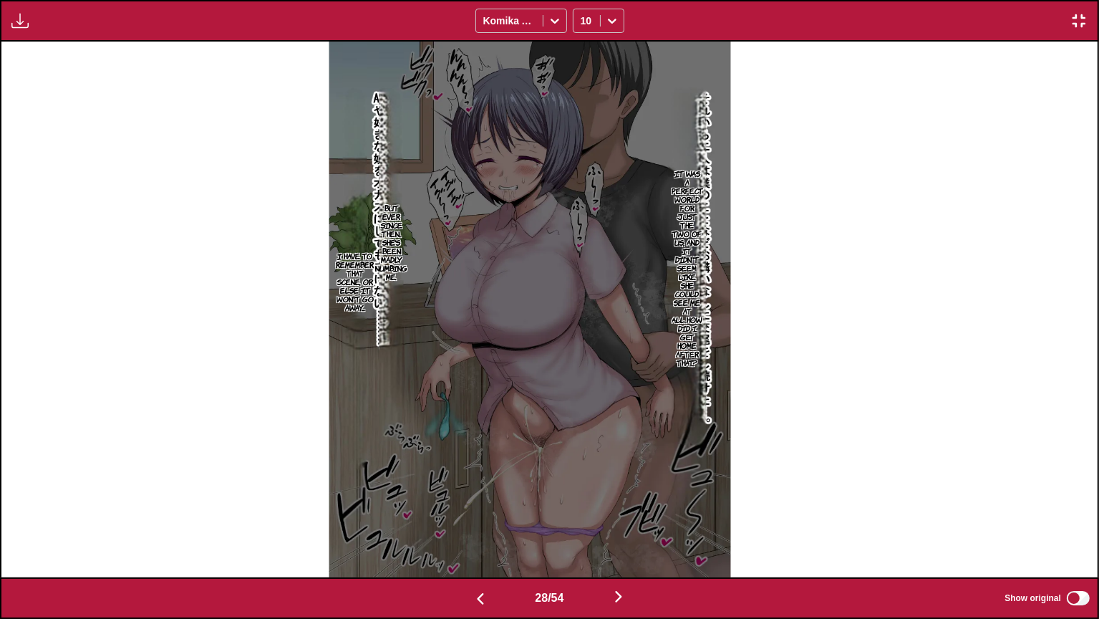
scroll to position [0, 30722]
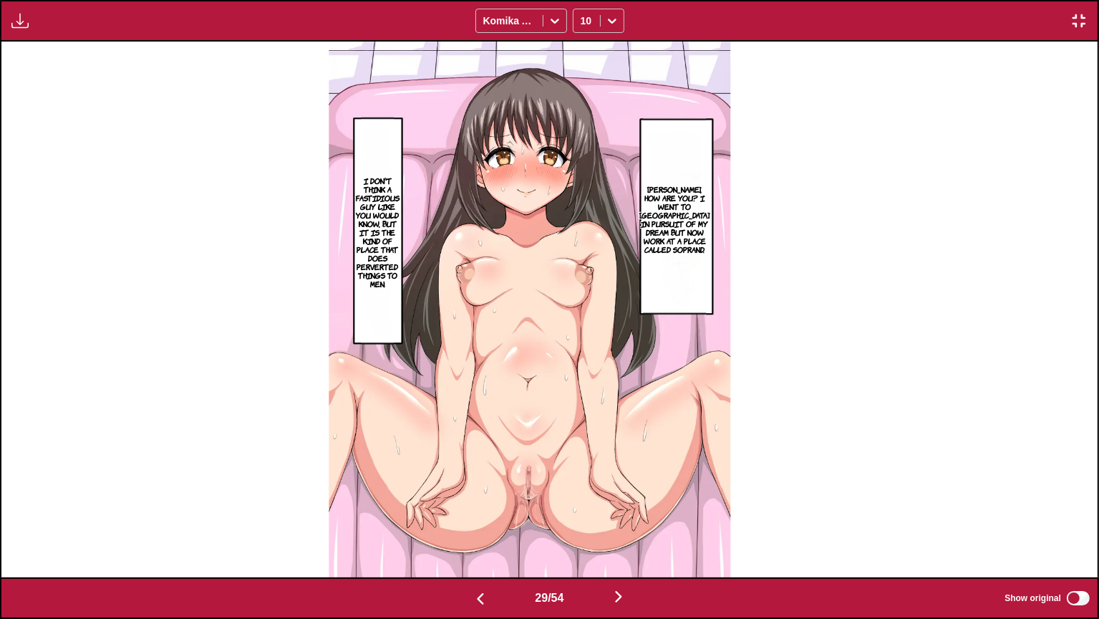
click at [1079, 22] on img "button" at bounding box center [1079, 20] width 17 height 17
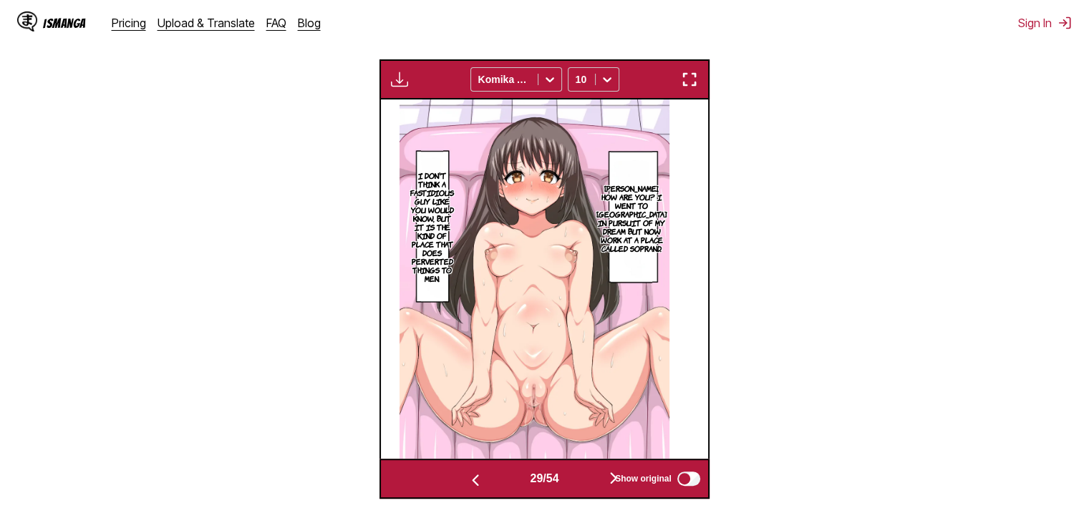
scroll to position [496, 0]
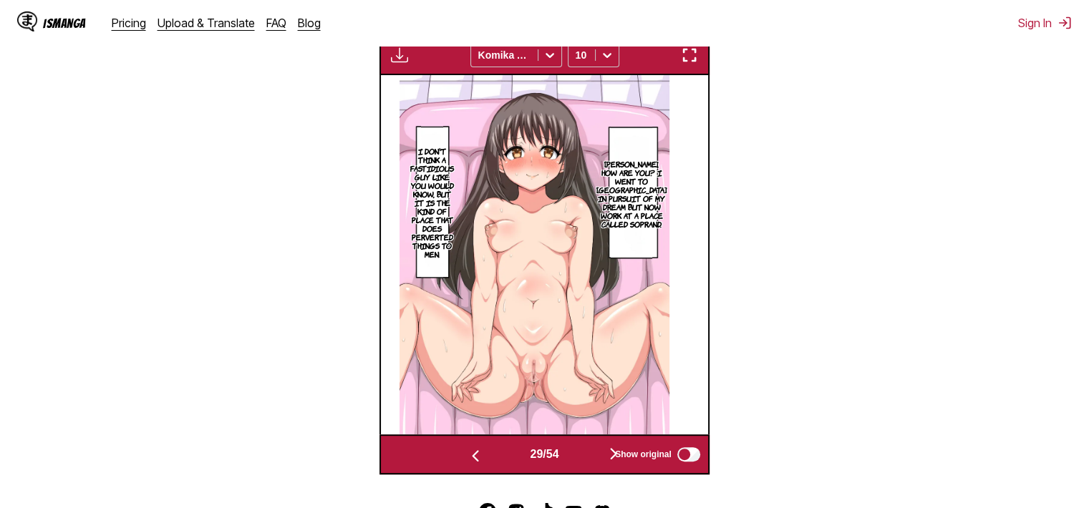
click at [614, 440] on div "29 / 54 Show original" at bounding box center [545, 455] width 330 height 40
click at [612, 448] on div "Show original" at bounding box center [655, 454] width 96 height 19
click at [613, 450] on div "Show original" at bounding box center [655, 454] width 96 height 19
click at [617, 452] on div "Show original" at bounding box center [655, 454] width 96 height 19
click at [693, 55] on img "button" at bounding box center [689, 55] width 17 height 17
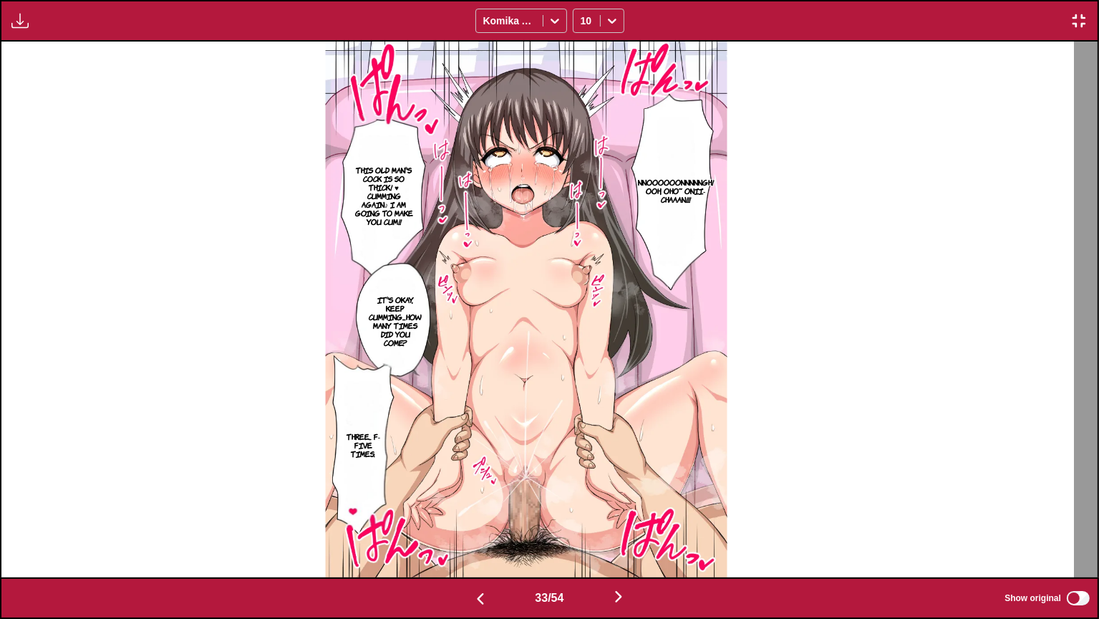
scroll to position [0, 36208]
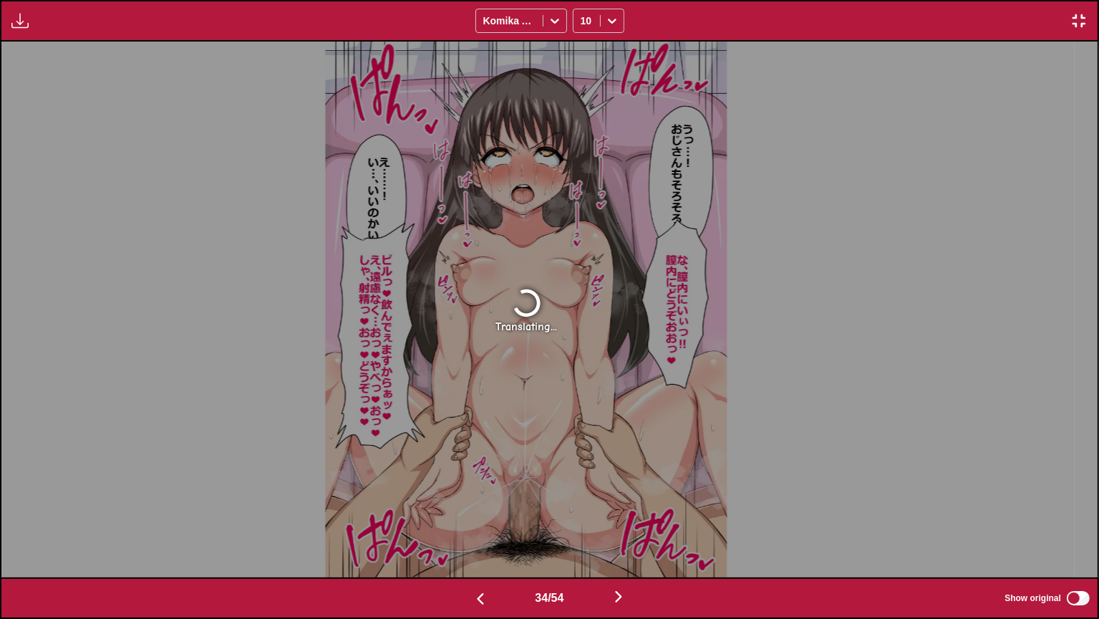
click at [1079, 21] on img "button" at bounding box center [1079, 20] width 17 height 17
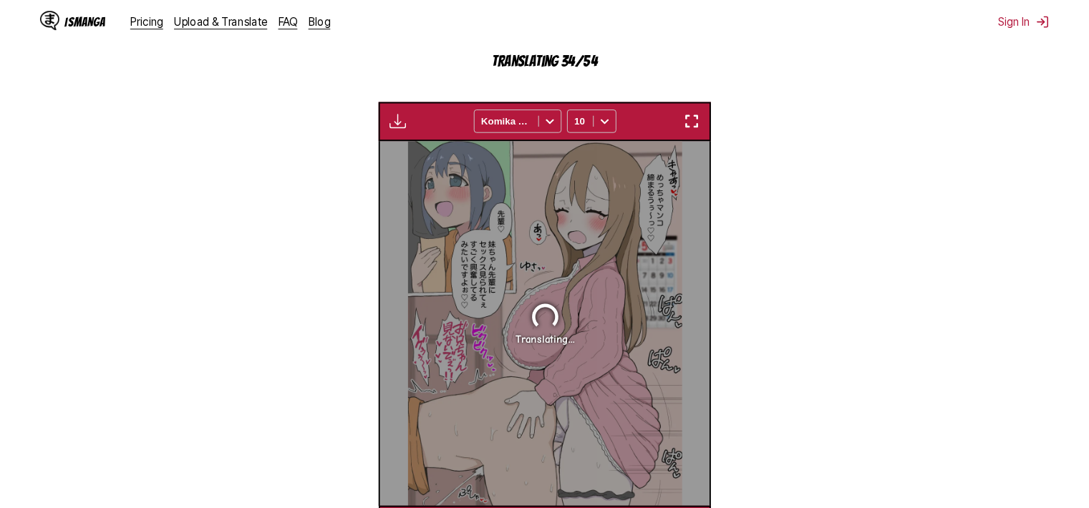
scroll to position [0, 10800]
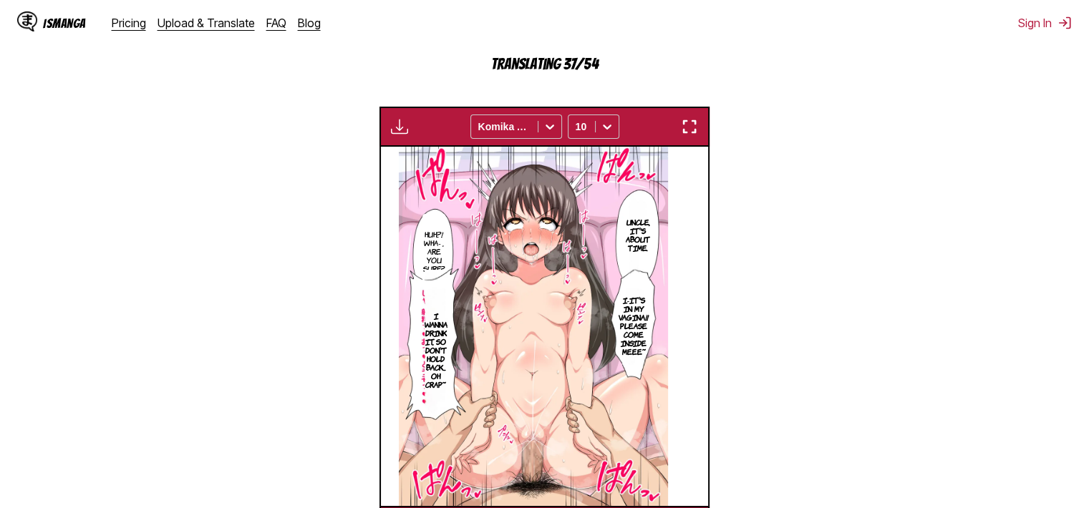
click at [692, 121] on img "button" at bounding box center [689, 126] width 17 height 17
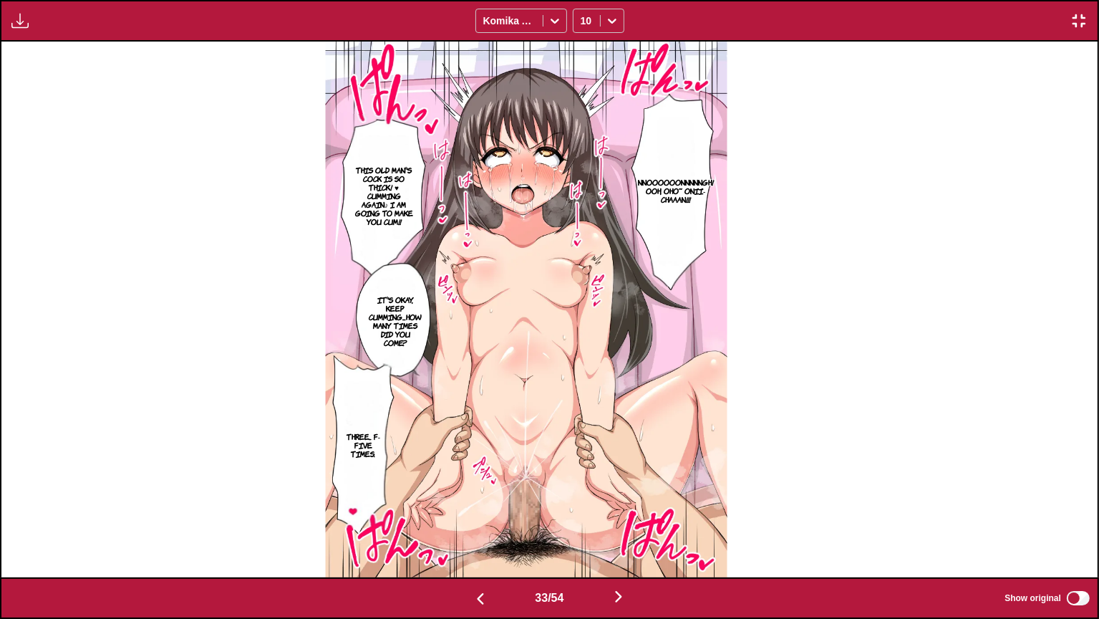
scroll to position [0, 36208]
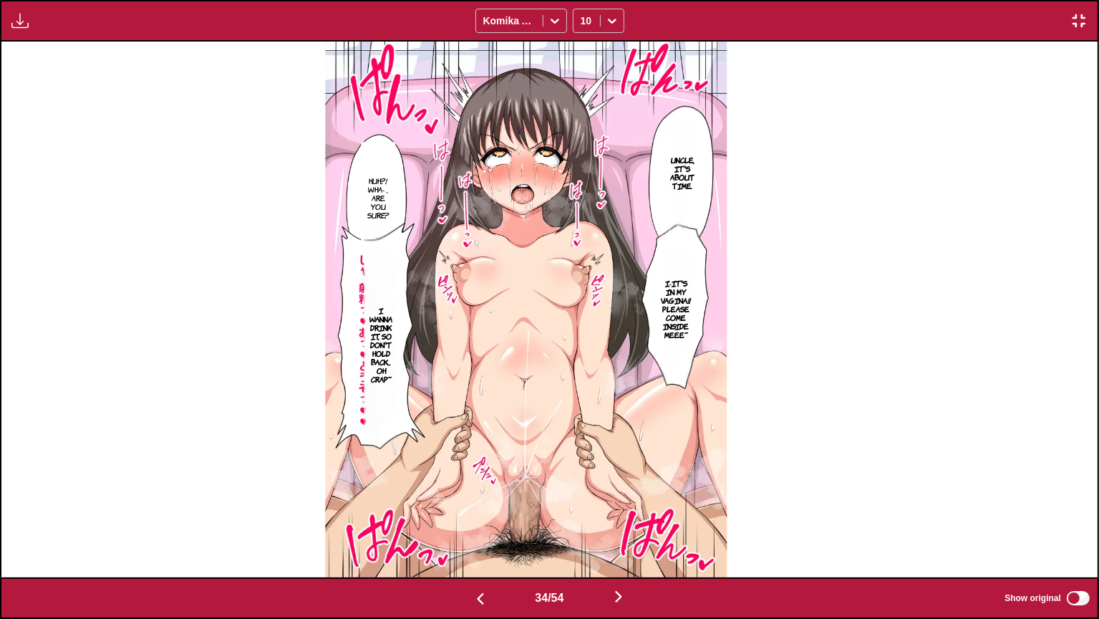
click at [692, 191] on p "Uncle, it's about time." at bounding box center [683, 173] width 36 height 40
click at [724, 327] on img at bounding box center [526, 310] width 402 height 536
click at [694, 319] on p "I-It's in my vagina!! Please come inside meee~" at bounding box center [676, 309] width 36 height 66
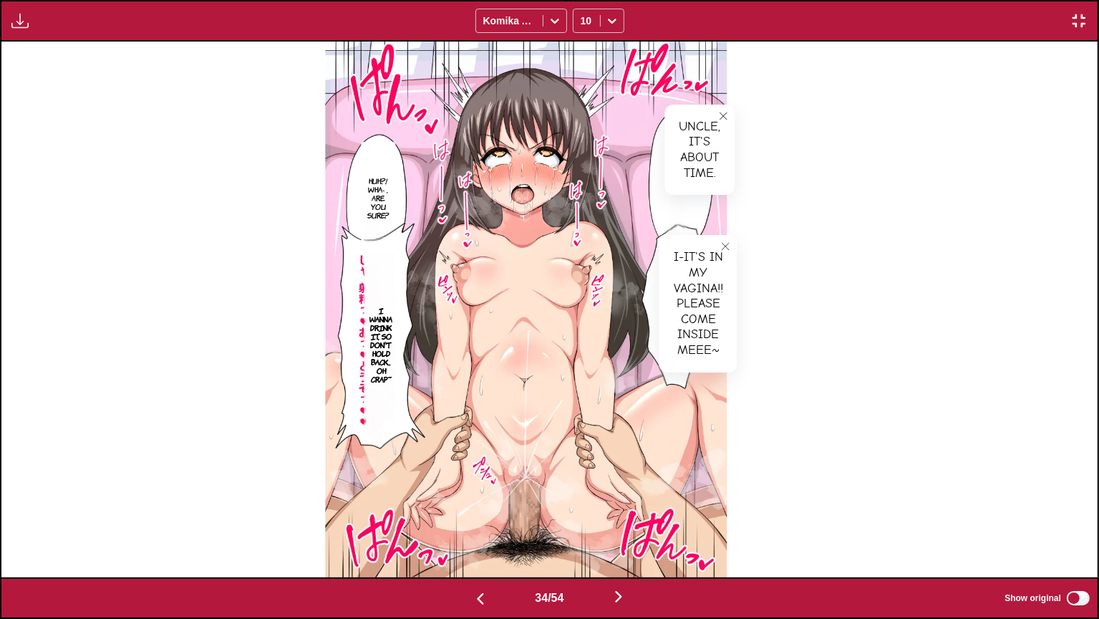
click at [392, 195] on p "Huh...?! Wha- , are you sure?" at bounding box center [378, 197] width 29 height 49
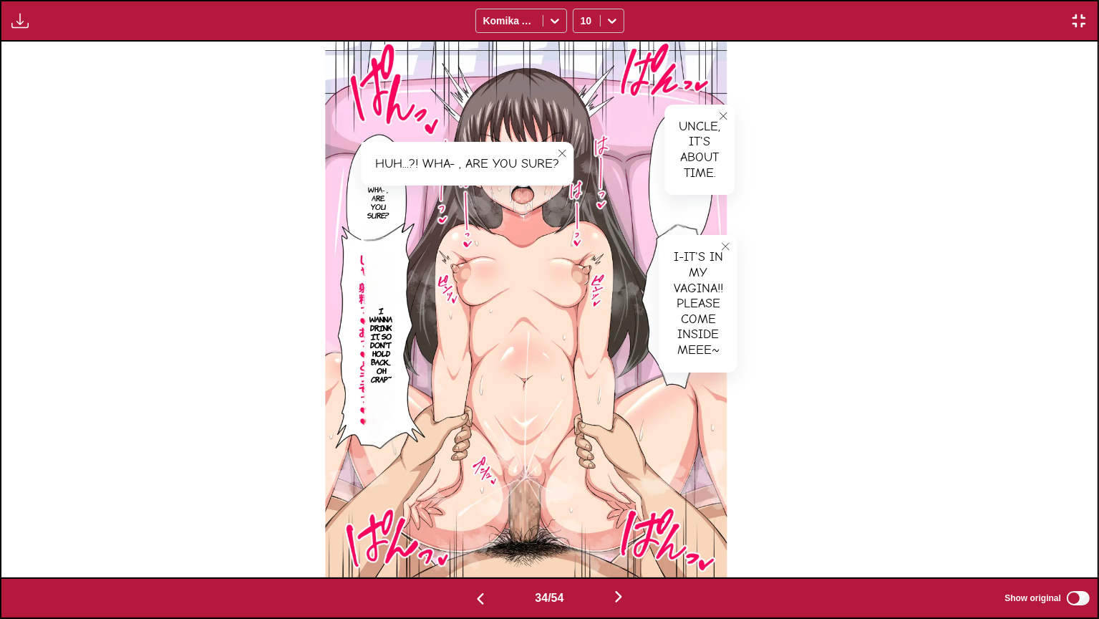
click at [397, 332] on p "I wanna drink it, so don't hold back... Oh crap~" at bounding box center [381, 344] width 34 height 83
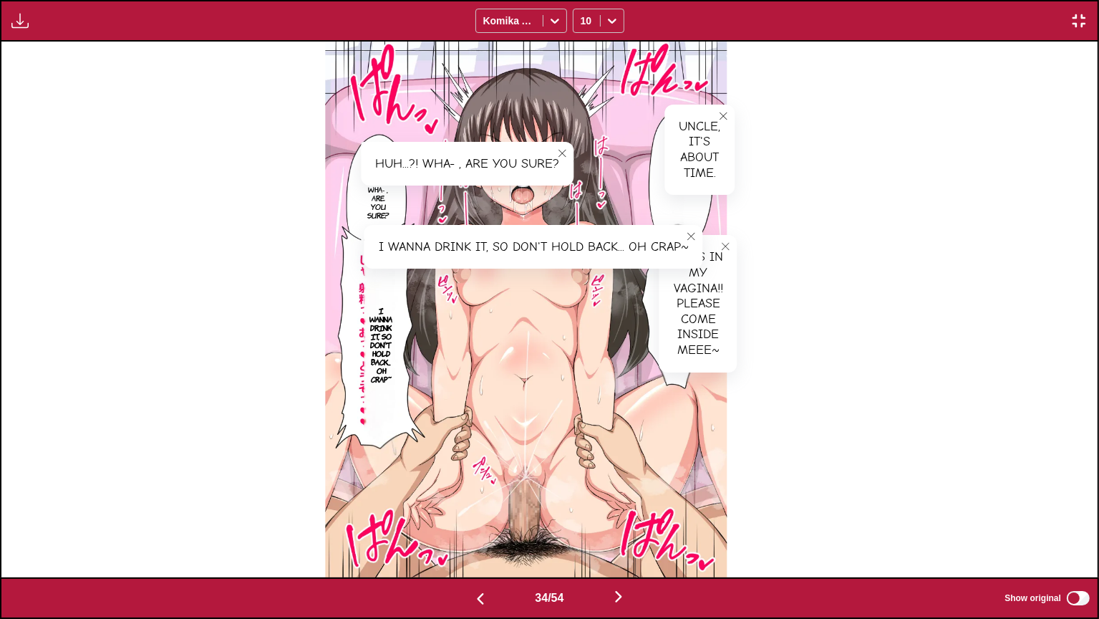
scroll to position [0, 37305]
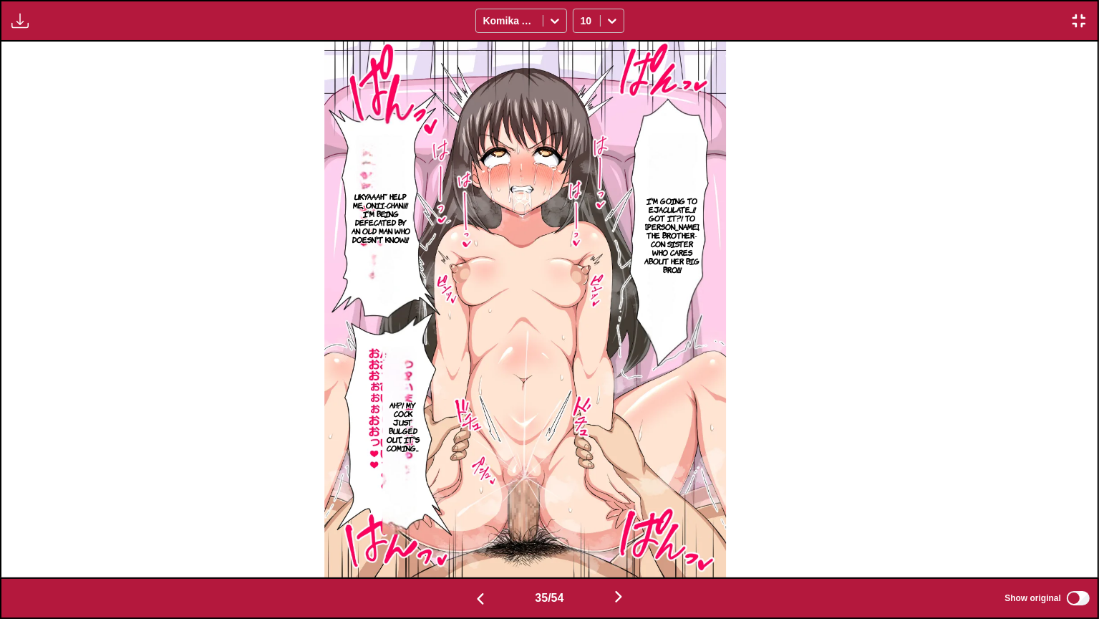
click at [726, 215] on img at bounding box center [525, 310] width 402 height 536
click at [700, 218] on p "I'm going to ejaculate...!! Got it?! To Miss Thorpe, the brother-con sister who…" at bounding box center [672, 234] width 62 height 83
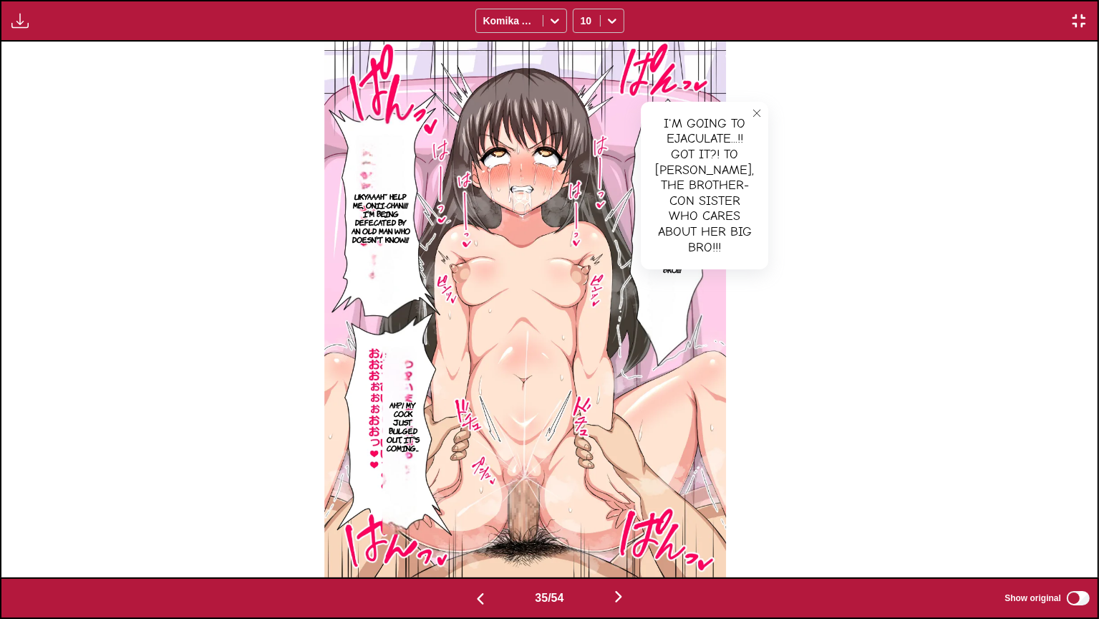
click at [413, 221] on p "Ukyaaah~ Help me, Onii-chan!!! I'm being defecated by an old man who doesn't kn…" at bounding box center [380, 217] width 65 height 57
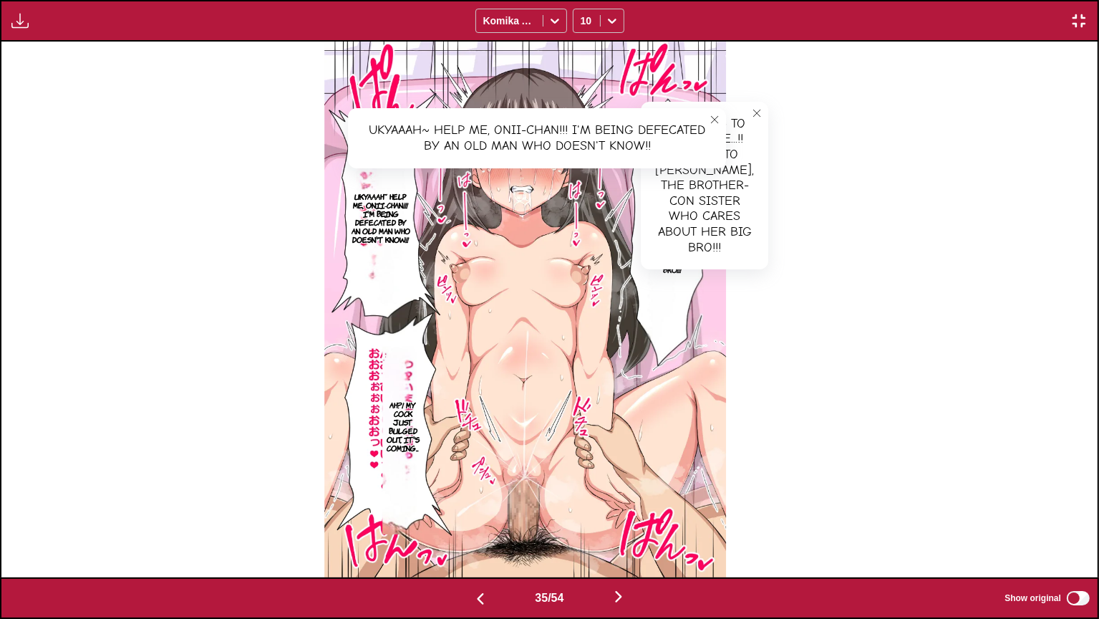
click at [419, 414] on p "Ah?! My cock just bulged out, it's coming..." at bounding box center [402, 425] width 41 height 57
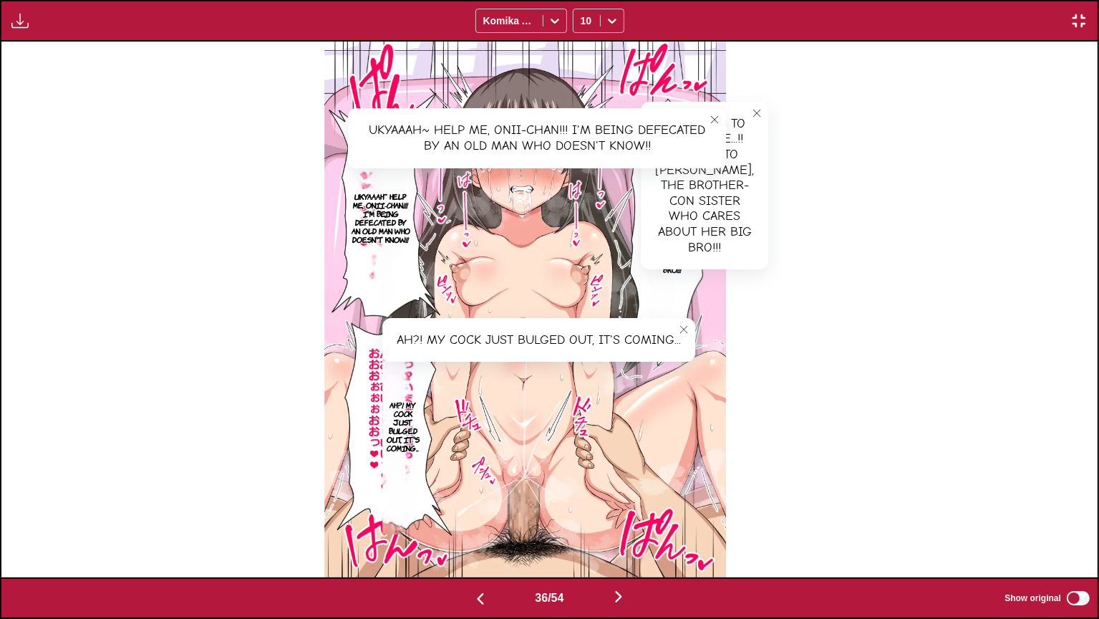
scroll to position [0, 38402]
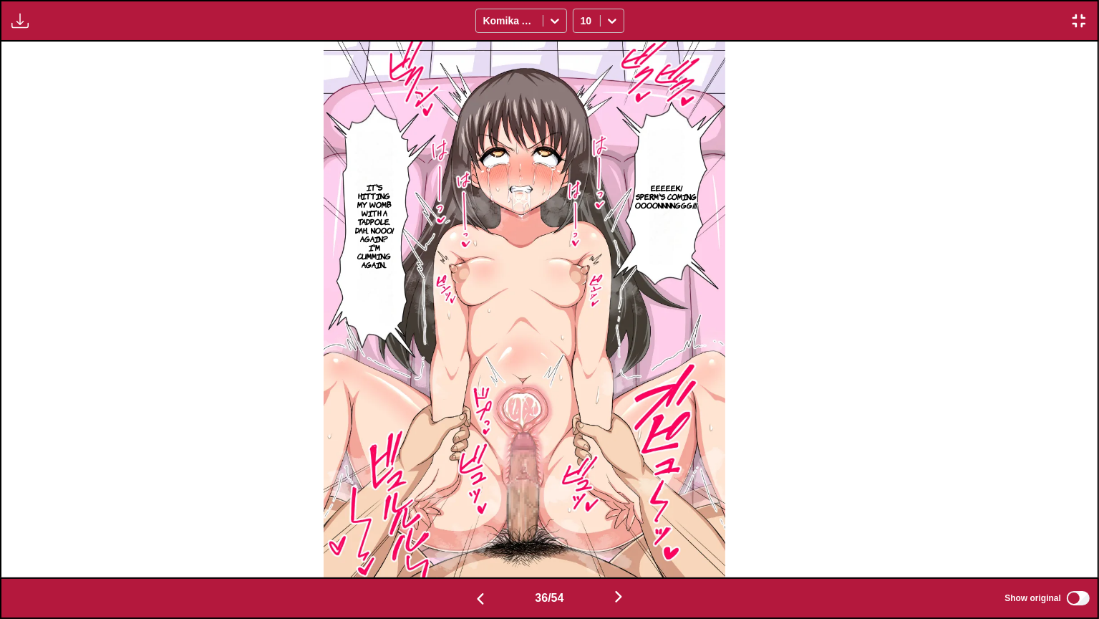
click at [396, 251] on p "It's hitting my womb with a tadpole. Dah... Nooo! Again? I'm cumming again..." at bounding box center [374, 226] width 47 height 92
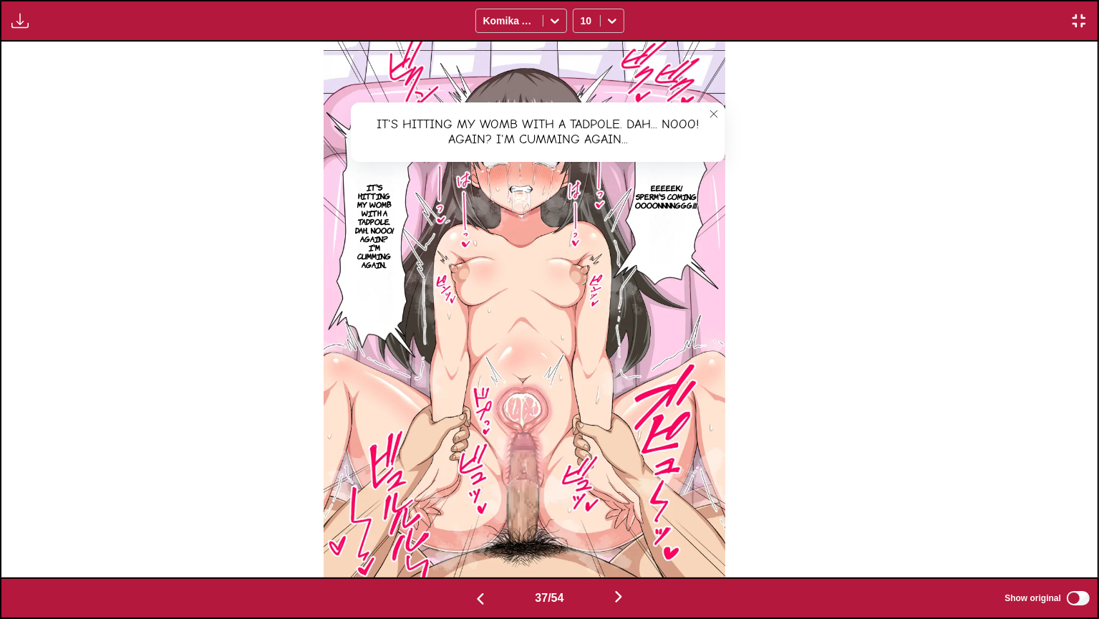
scroll to position [0, 39499]
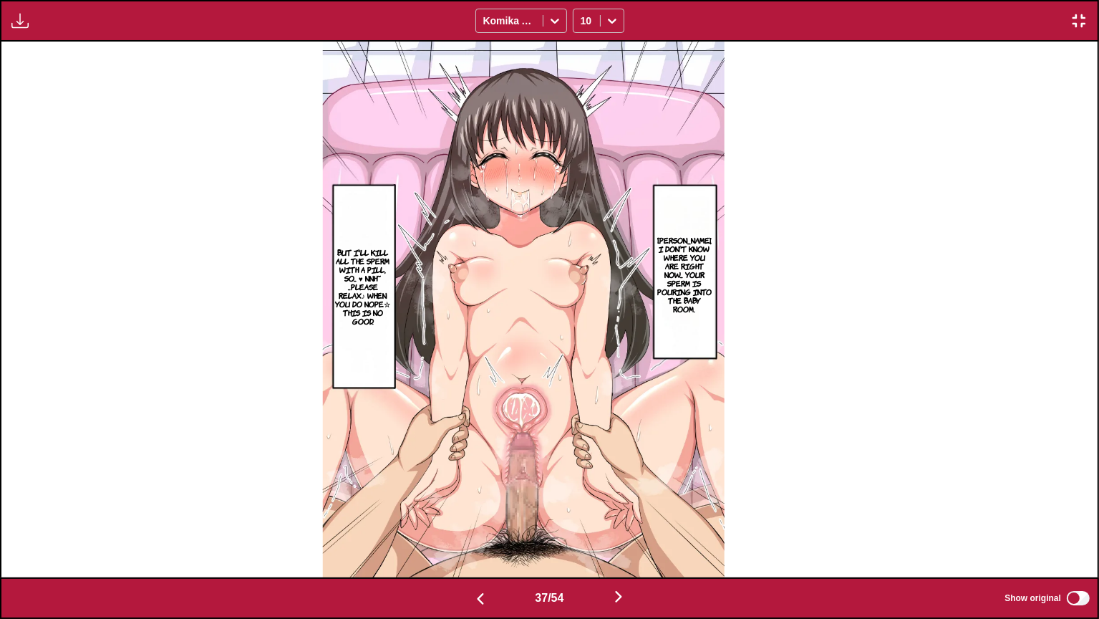
click at [716, 258] on p "Onii-chan, I don't know where you are right now... Your sperm is pouring into t…" at bounding box center [684, 274] width 63 height 83
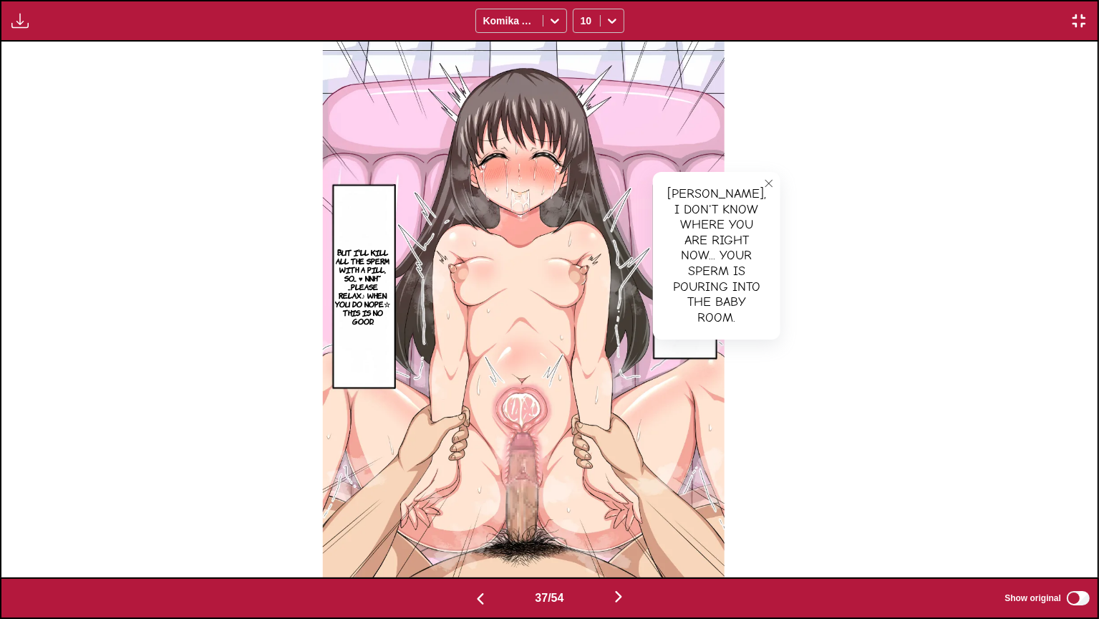
click at [379, 284] on p "But I'll kill all the sperm with a pill, so... ♥ Nnh~ ...Please relax♪ When you…" at bounding box center [363, 286] width 62 height 83
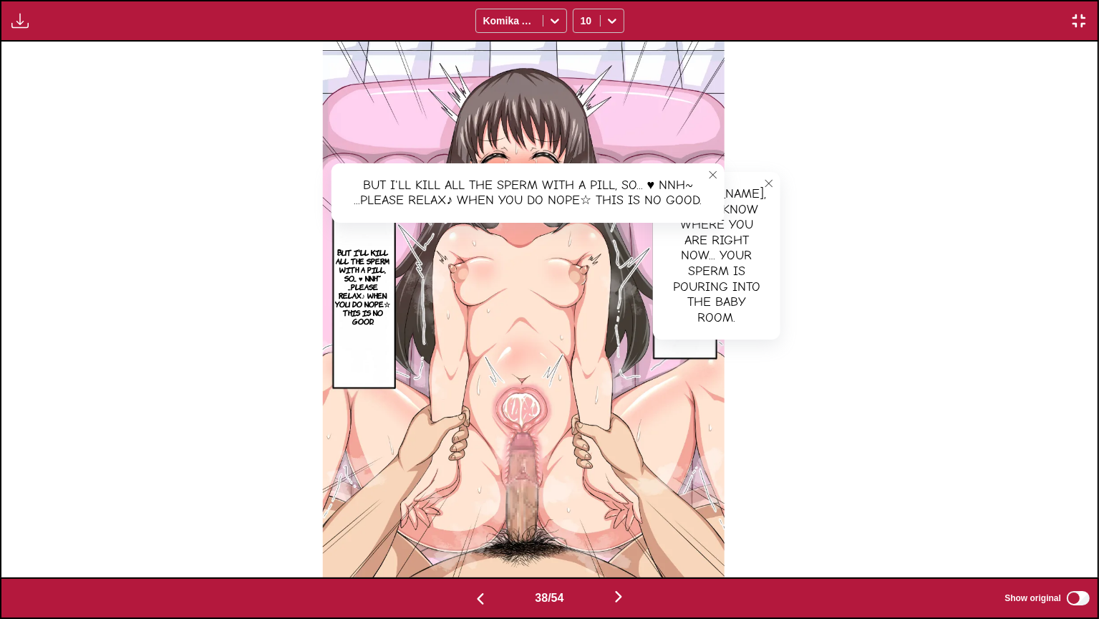
scroll to position [0, 40597]
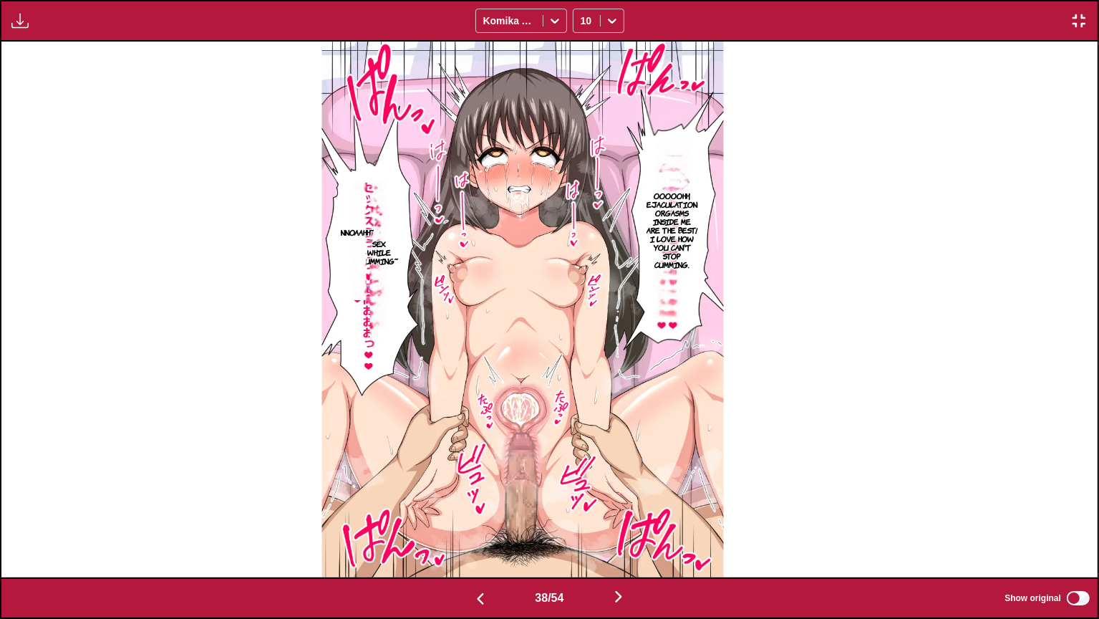
click at [701, 247] on p "Ooooohh, ejaculation orgasms inside me are the best! I love how you can't stop …" at bounding box center [673, 229] width 57 height 83
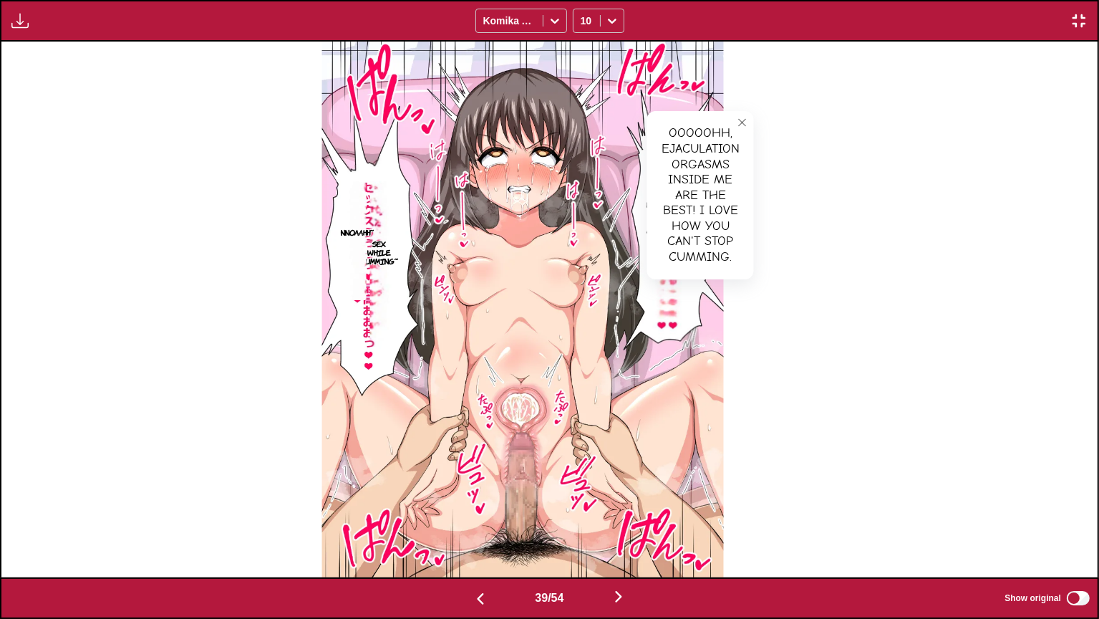
scroll to position [0, 41694]
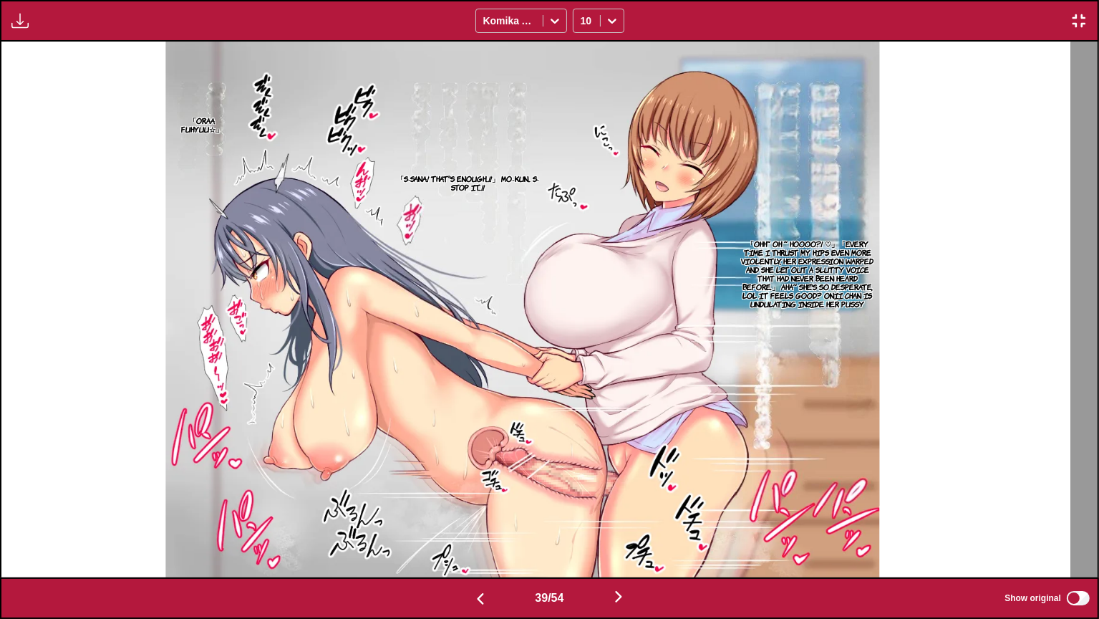
click at [879, 266] on p "「Ohh~ oh ~ hoooo?! ♡」「Every time I thrust my hips even more violently, her expr…" at bounding box center [808, 273] width 144 height 74
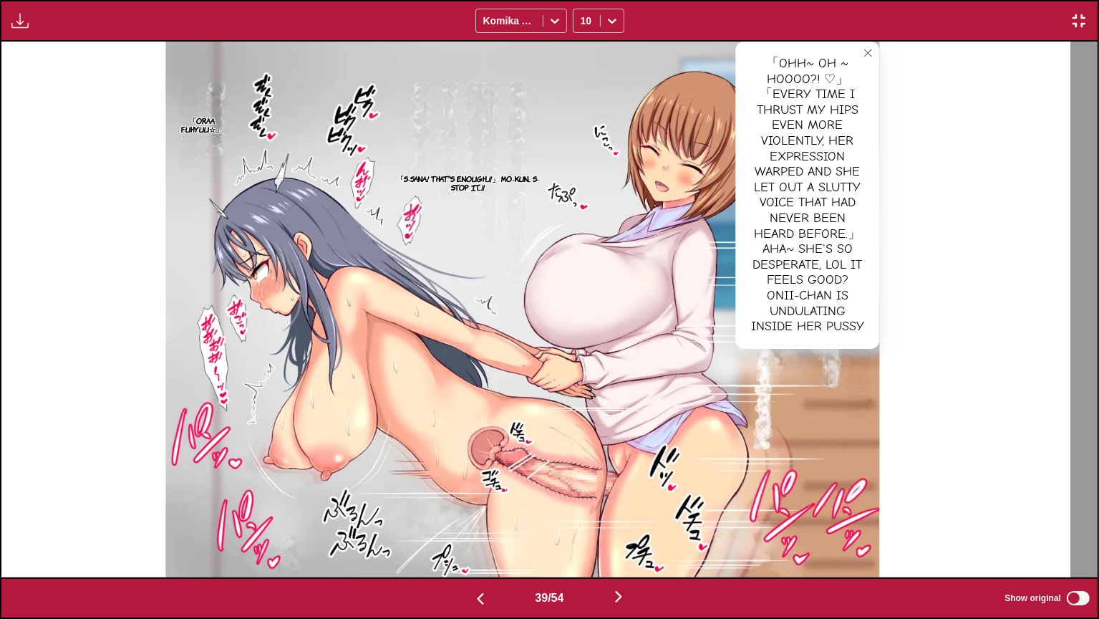
scroll to position [0, 42791]
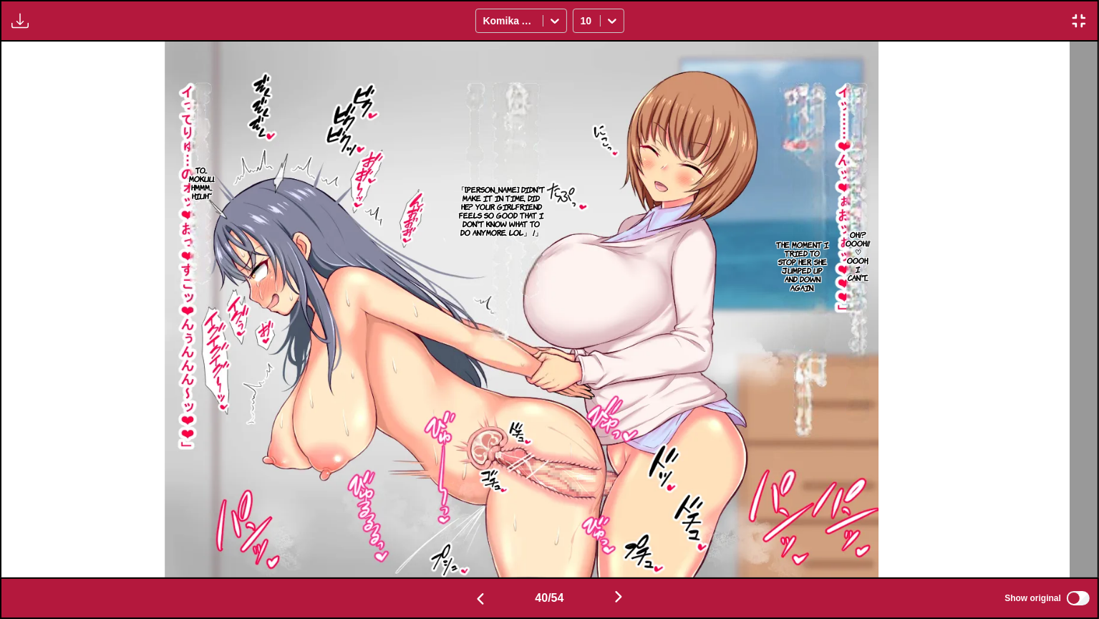
click at [531, 225] on p "「Onii-chan didn't make it in time, did he? Your girlfriend feels so good that I…" at bounding box center [500, 210] width 95 height 57
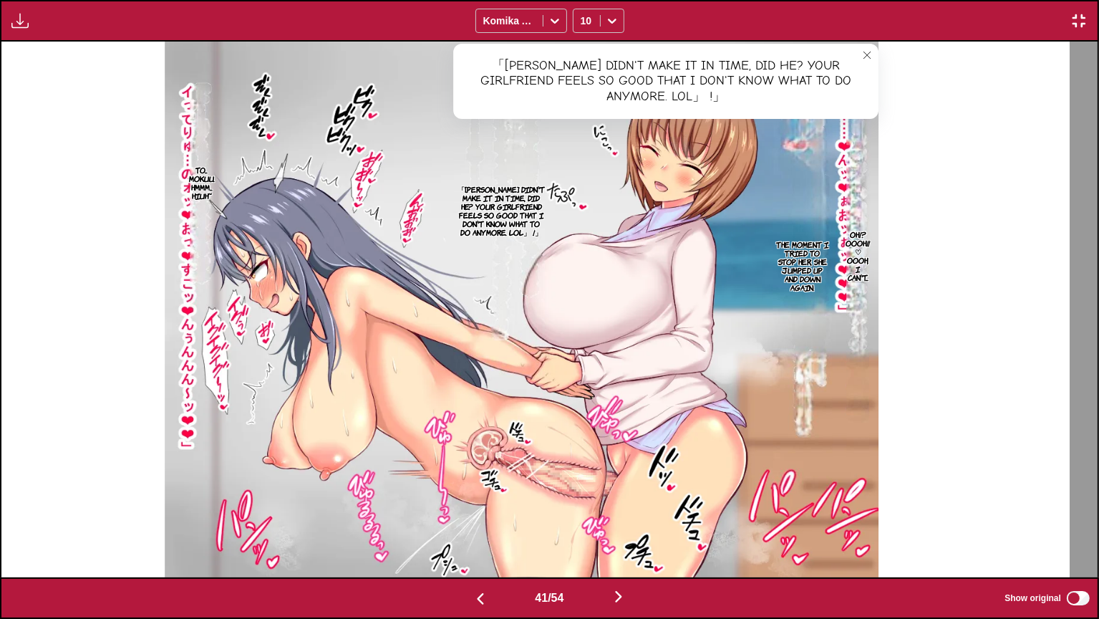
scroll to position [0, 43888]
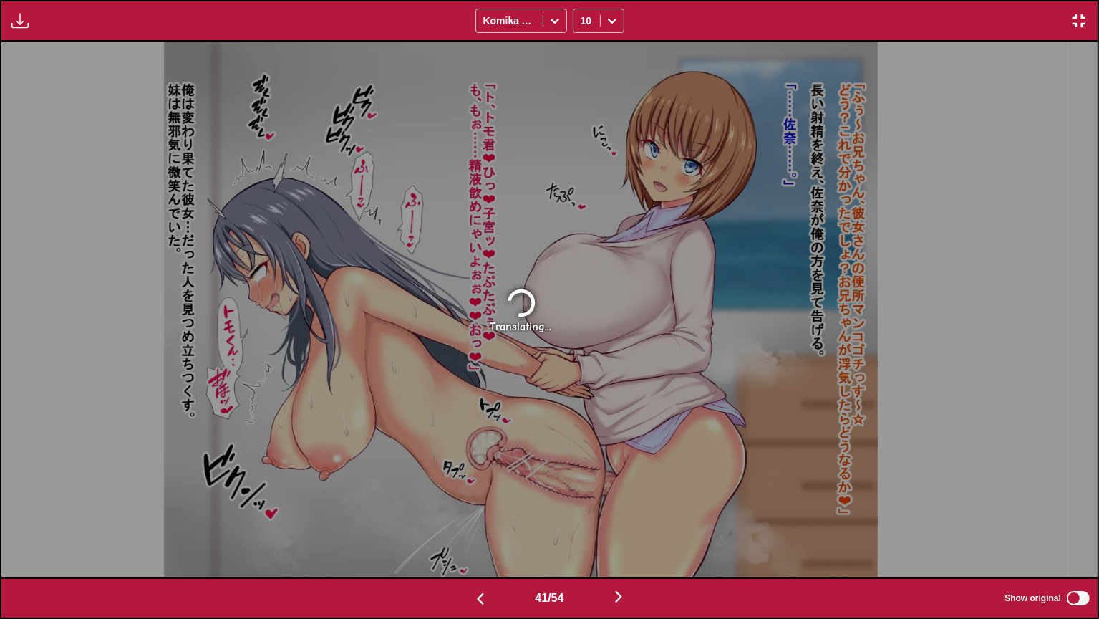
click at [1072, 24] on img "button" at bounding box center [1079, 20] width 17 height 17
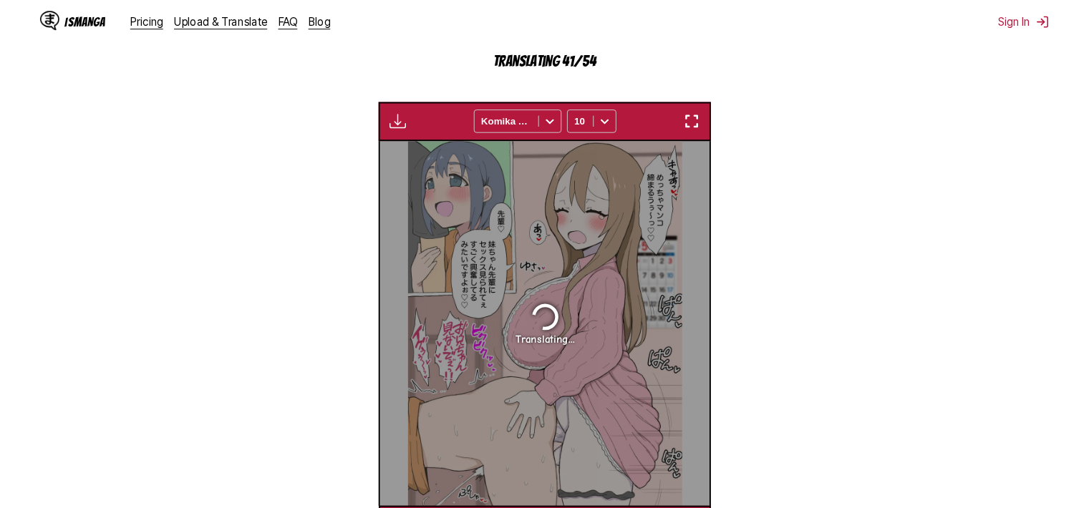
scroll to position [0, 13092]
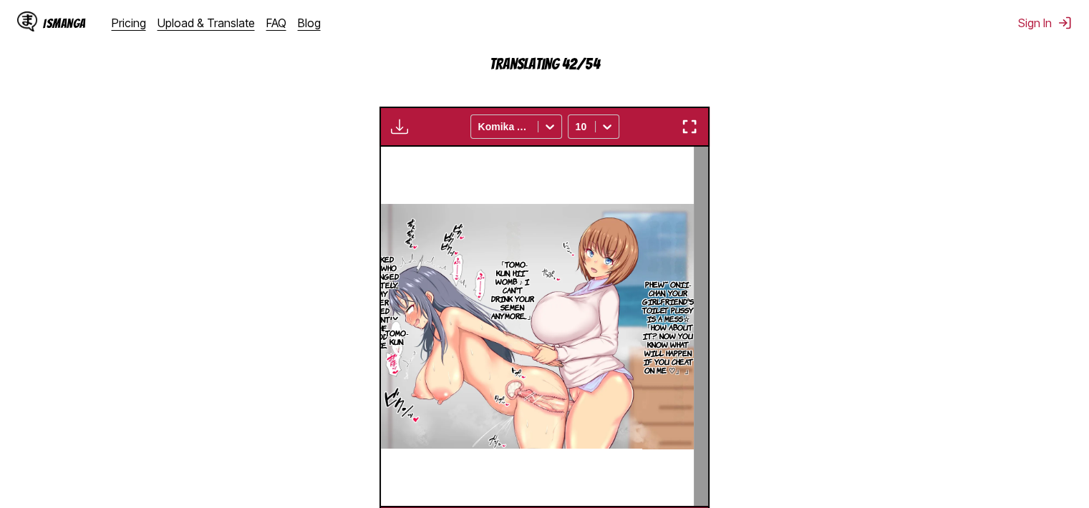
click at [687, 127] on img "button" at bounding box center [689, 126] width 17 height 17
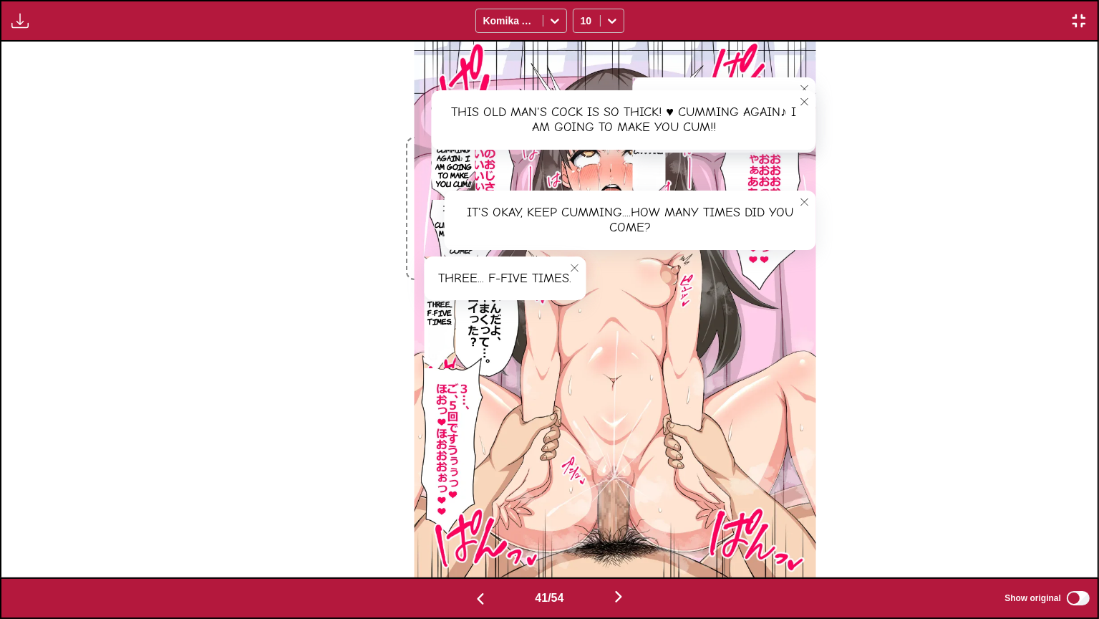
scroll to position [0, 43888]
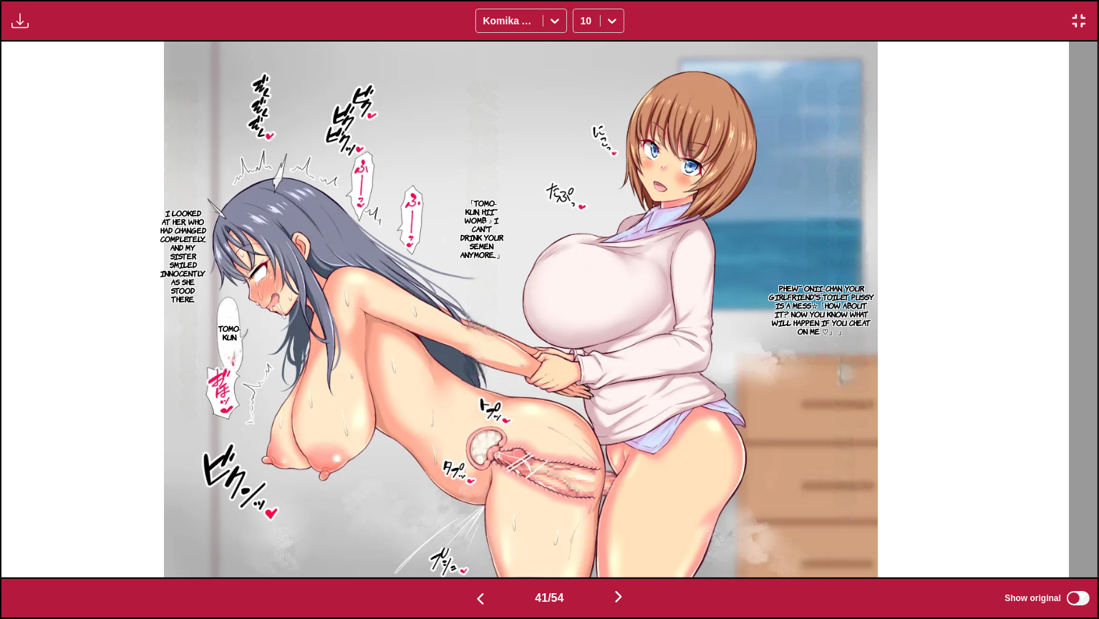
click at [864, 293] on p "Phew~ Onii-chan, your girlfriend's toilet pussy is a mess☆「How about it? Now yo…" at bounding box center [822, 309] width 112 height 57
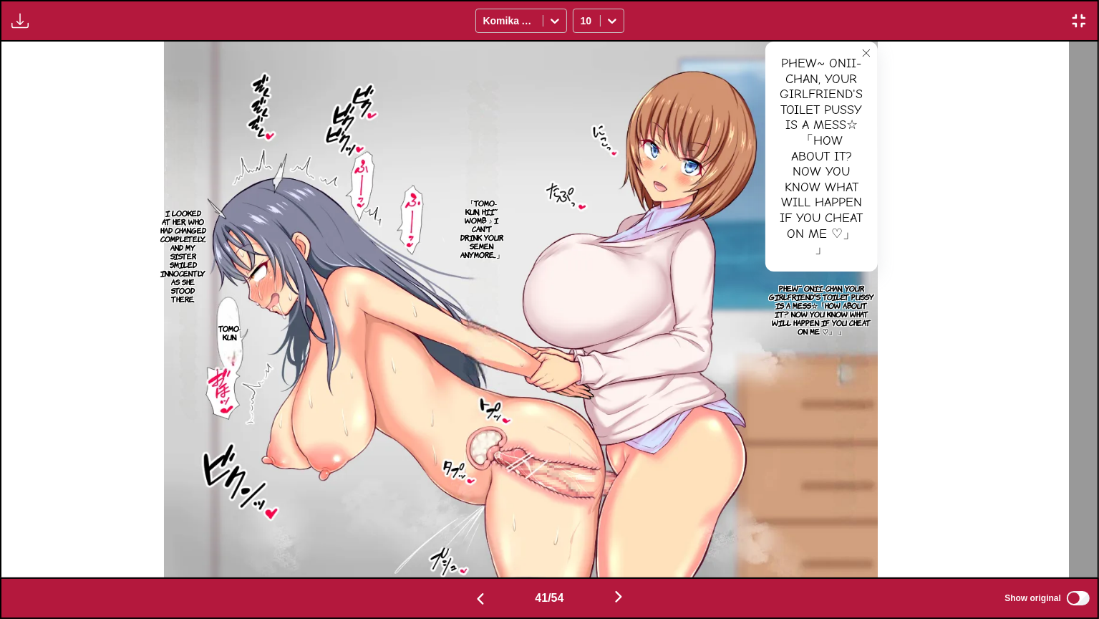
click at [506, 211] on p "「Tomo-kun, hii~ Womb ♪ I can't drink your semen anymore...」" at bounding box center [482, 229] width 49 height 66
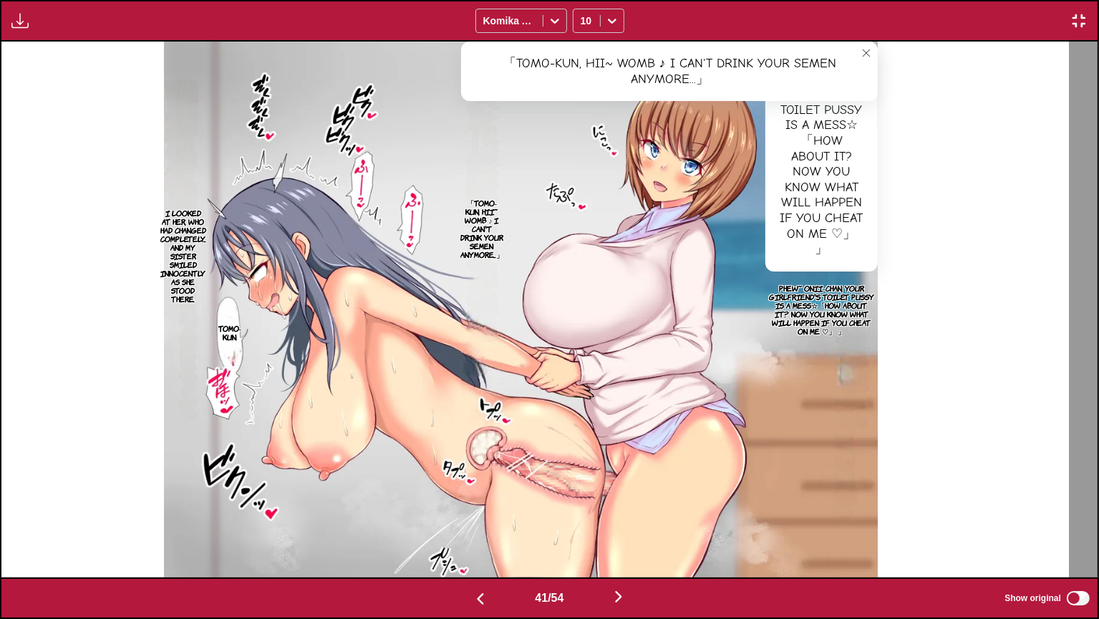
click at [209, 249] on p "I looked at her, who had changed completely... and my sister smiled innocently …" at bounding box center [184, 256] width 52 height 100
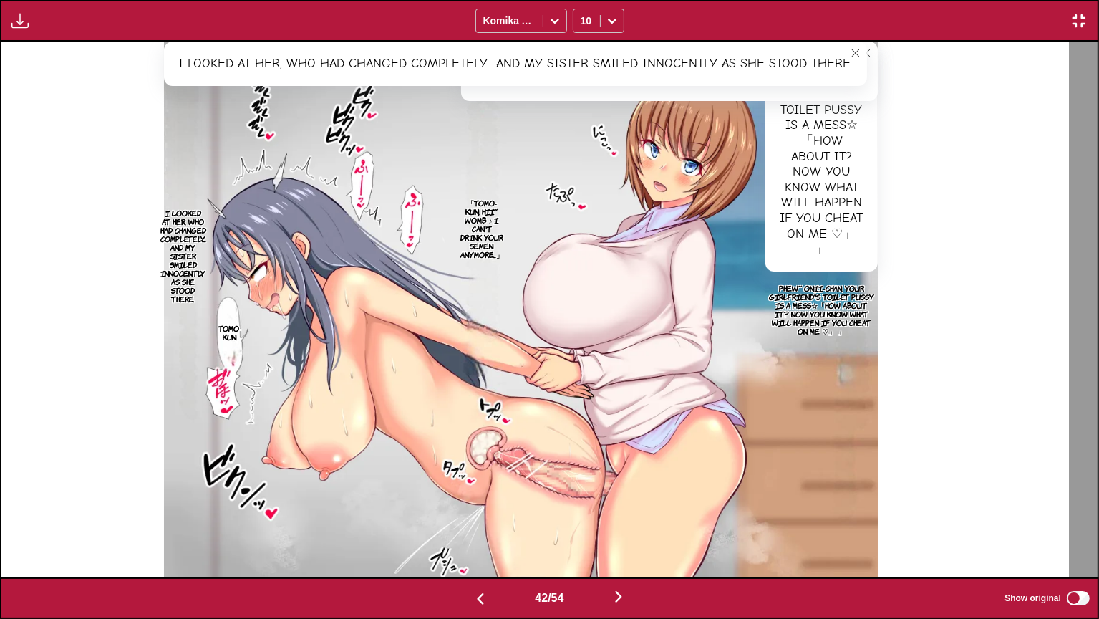
scroll to position [0, 44985]
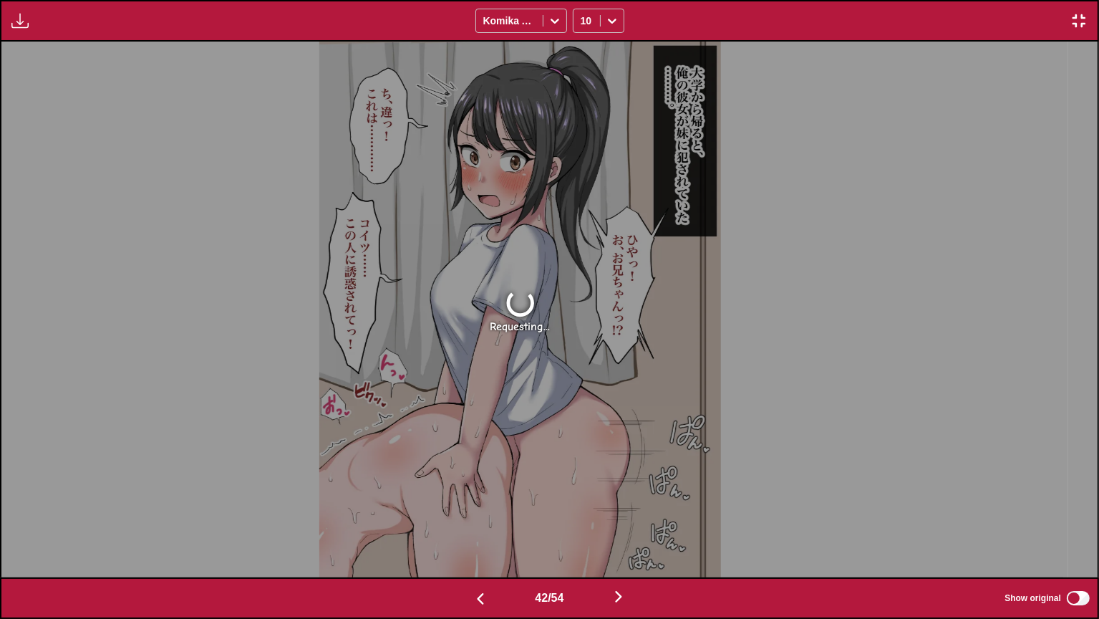
click at [1081, 25] on img "button" at bounding box center [1079, 20] width 17 height 17
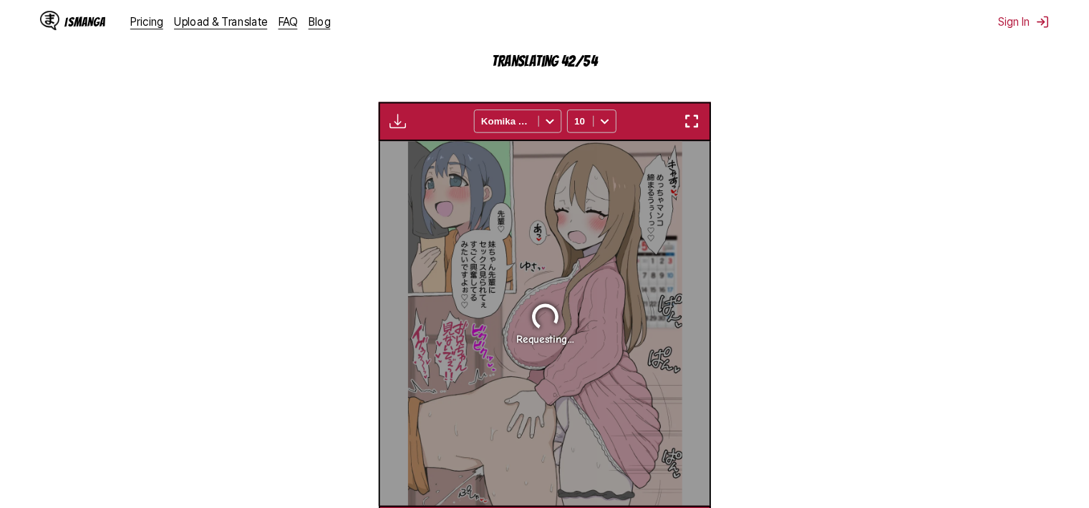
scroll to position [0, 13419]
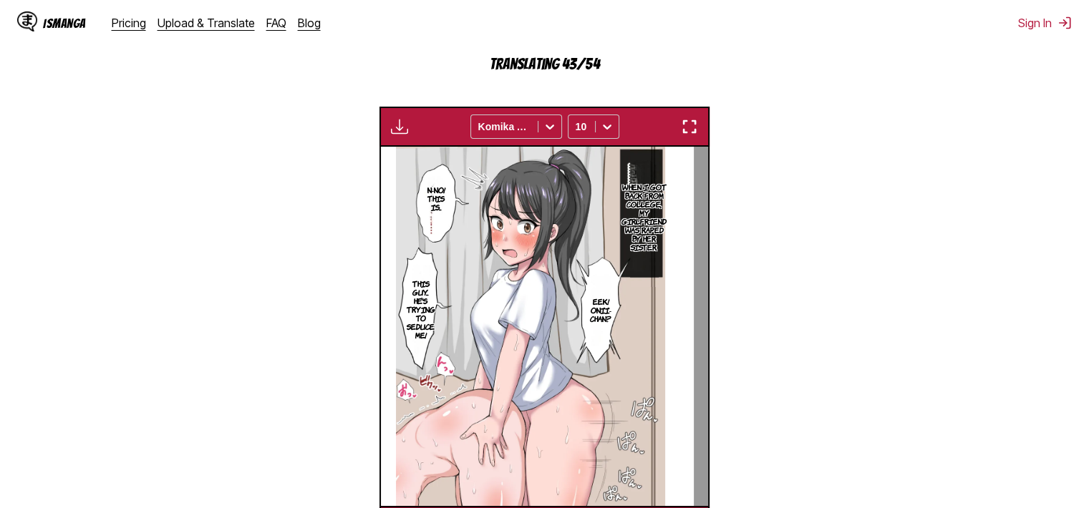
click at [693, 132] on img "button" at bounding box center [689, 126] width 17 height 17
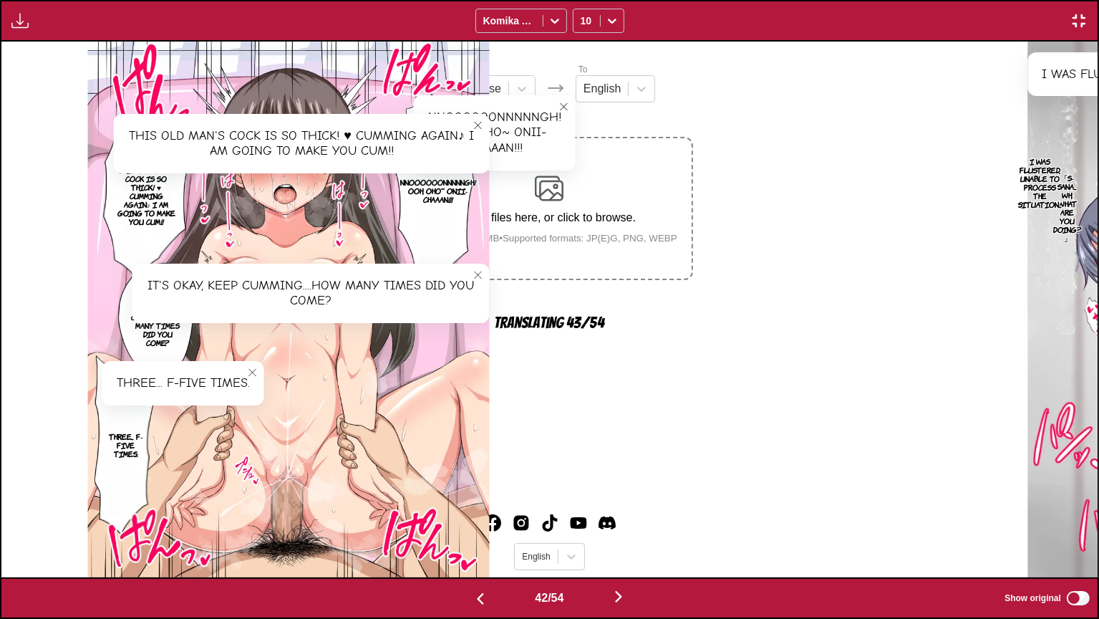
scroll to position [0, 44985]
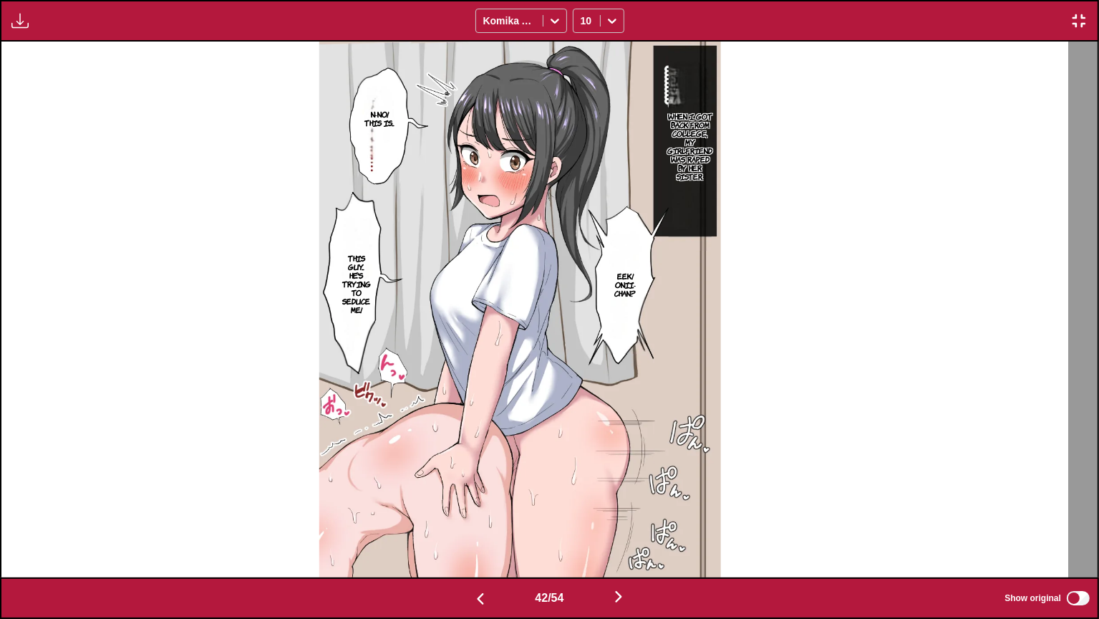
click at [710, 129] on p "When I got back from college, my girlfriend was raped by her sister." at bounding box center [690, 146] width 51 height 74
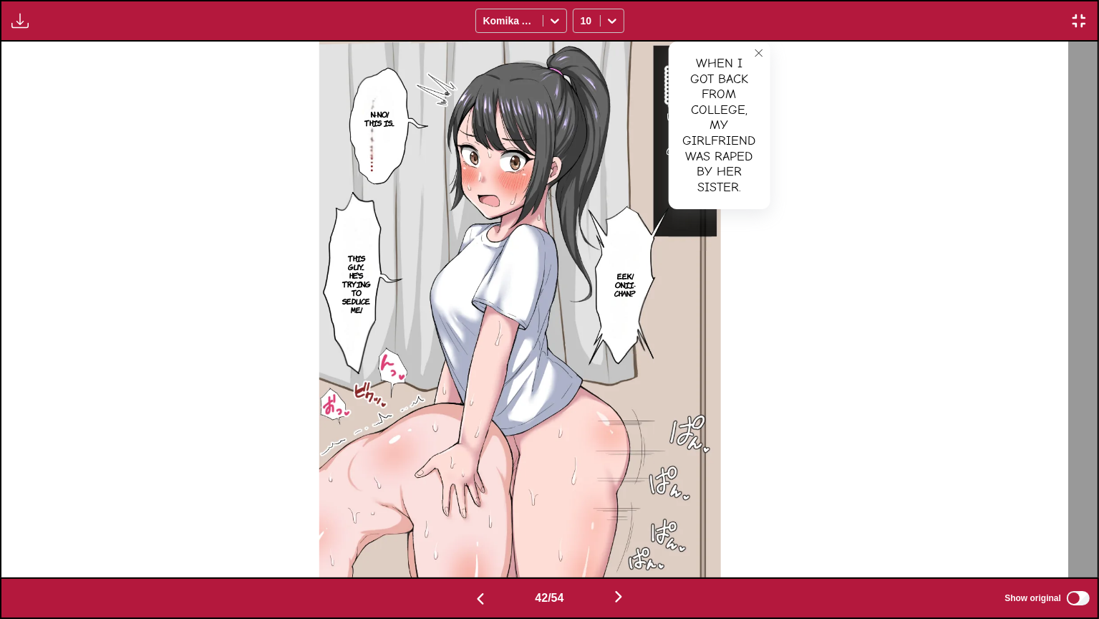
scroll to position [0, 46083]
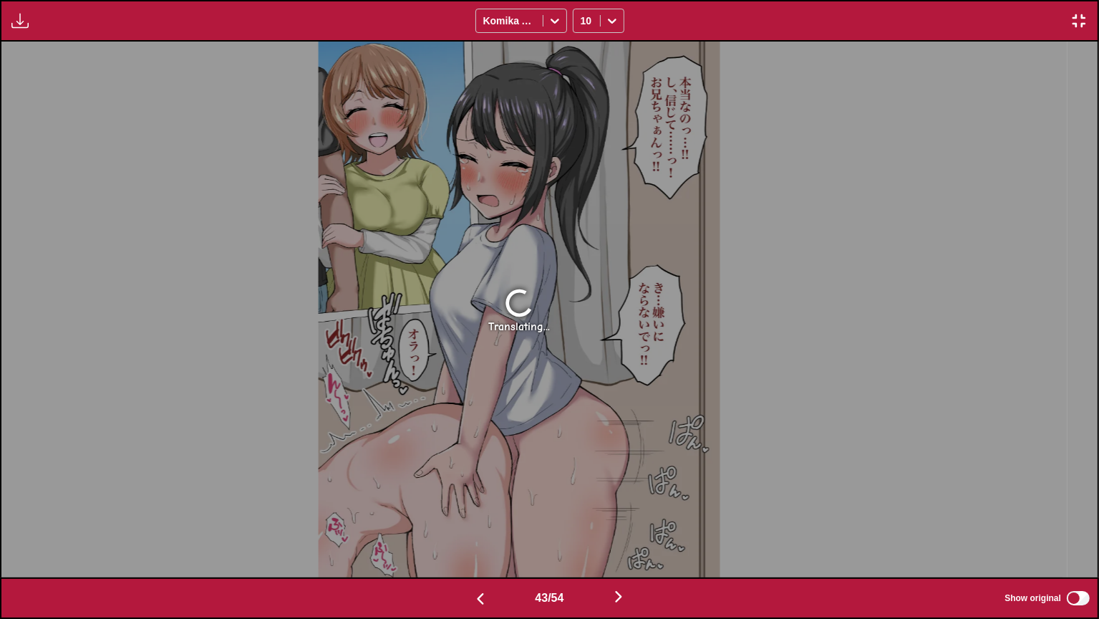
click at [1088, 14] on button "button" at bounding box center [1079, 20] width 26 height 19
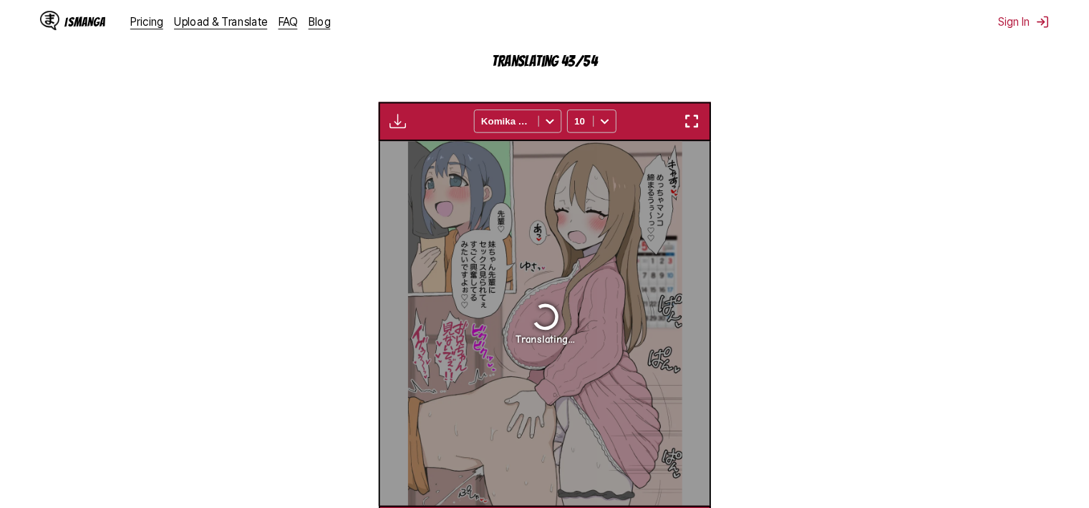
scroll to position [0, 13747]
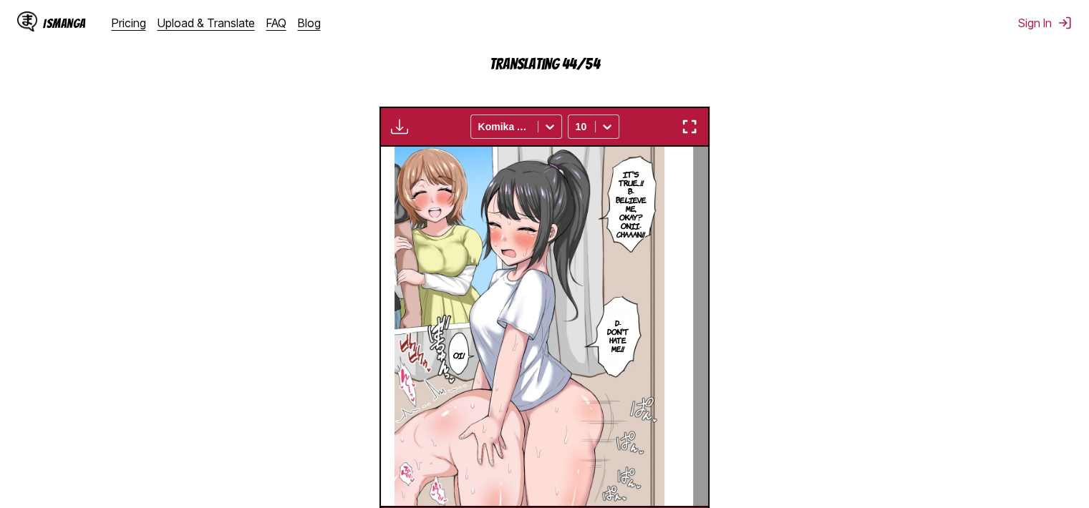
click at [693, 128] on img "button" at bounding box center [689, 126] width 17 height 17
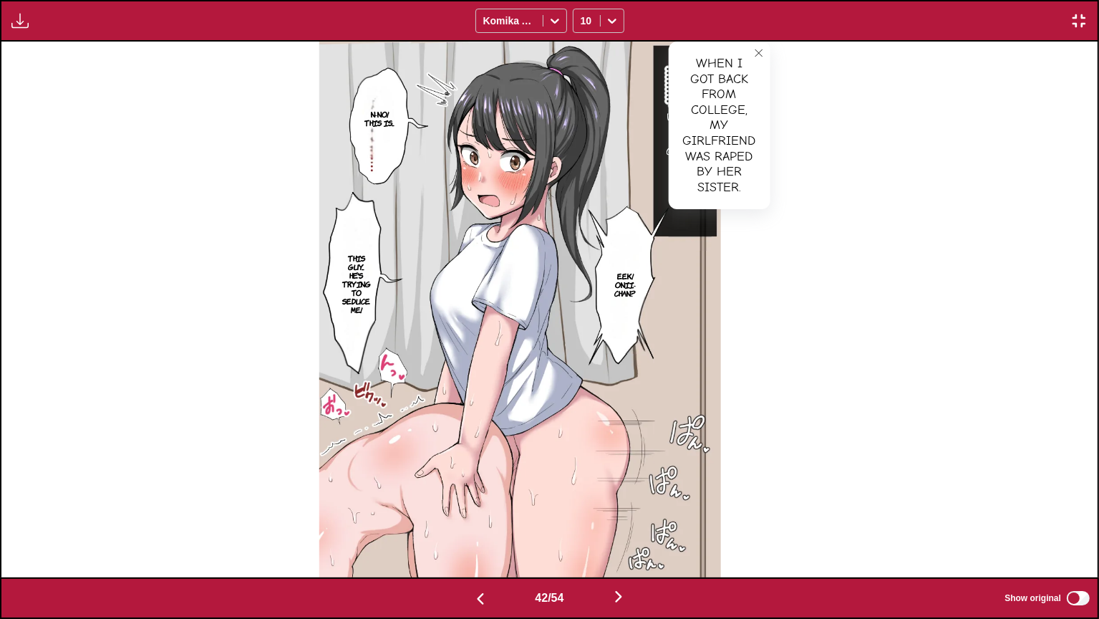
scroll to position [0, 46083]
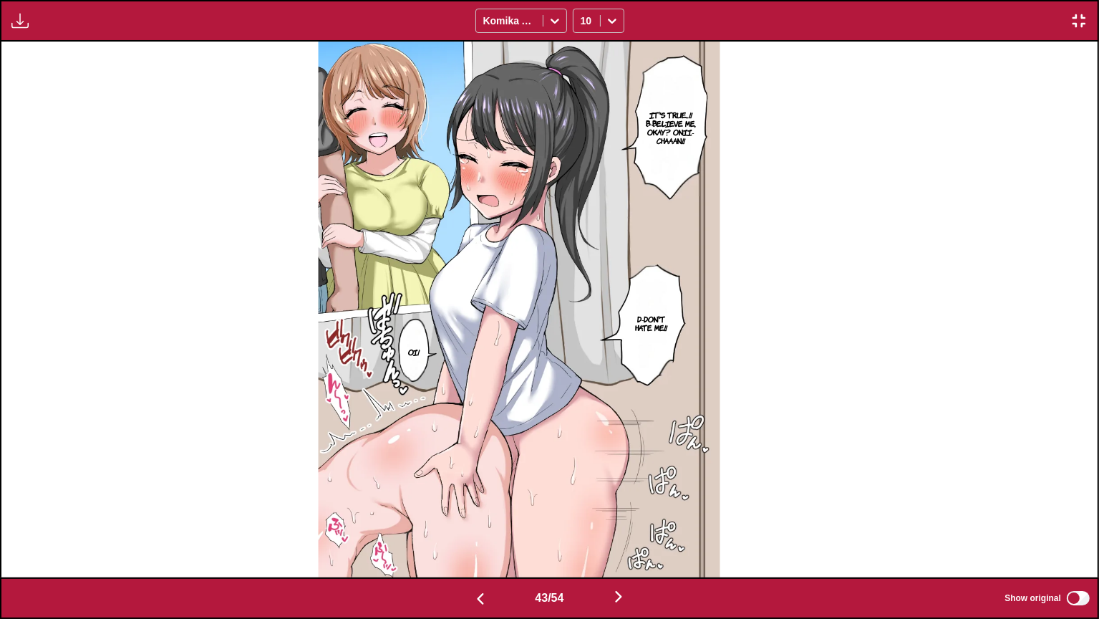
click at [700, 127] on p "It's true...!! B-Believe me, okay? Onii-chaaan!!" at bounding box center [671, 127] width 57 height 40
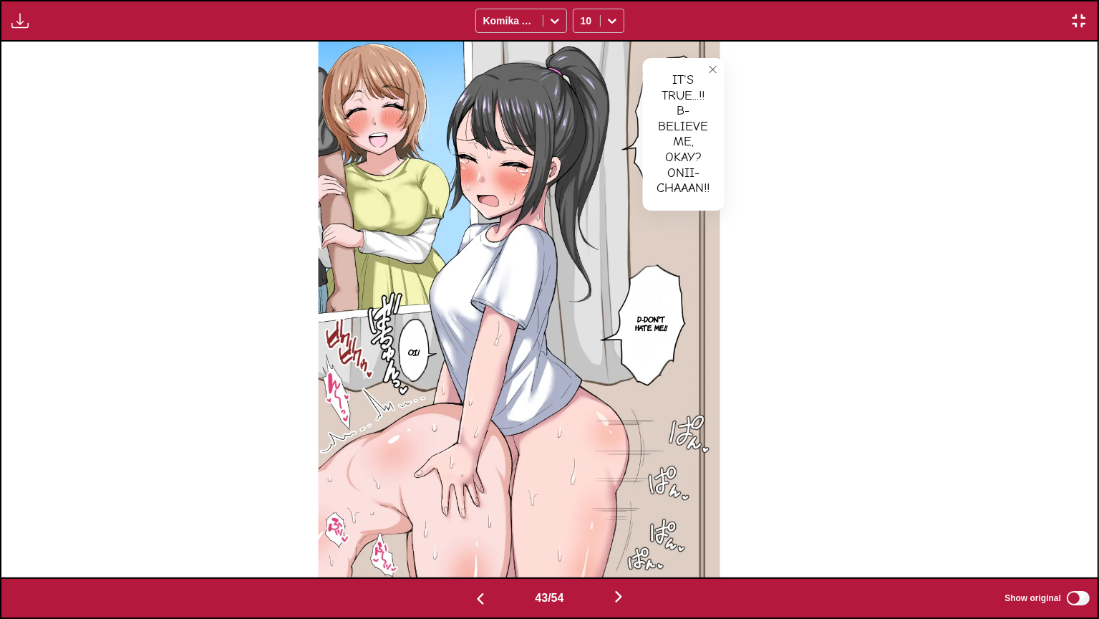
click at [672, 316] on p "D-Don't hate me!!" at bounding box center [652, 323] width 40 height 23
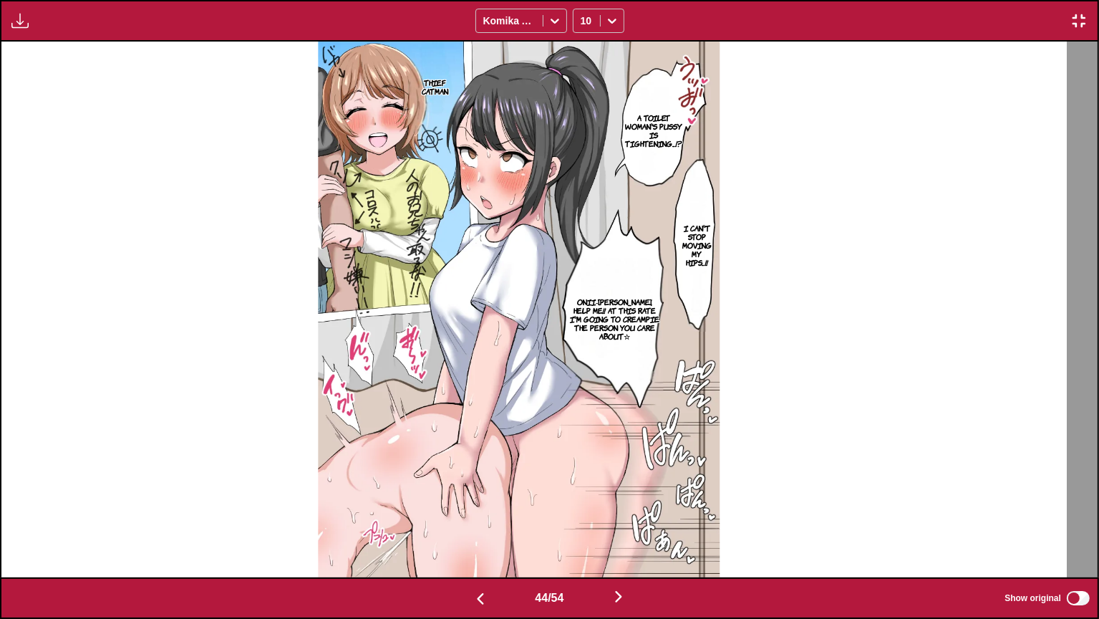
click at [683, 144] on p "A toilet woman's pussy is tightening...!?" at bounding box center [653, 130] width 63 height 40
click at [714, 257] on p "I can't stop moving my hips...!!" at bounding box center [696, 245] width 35 height 49
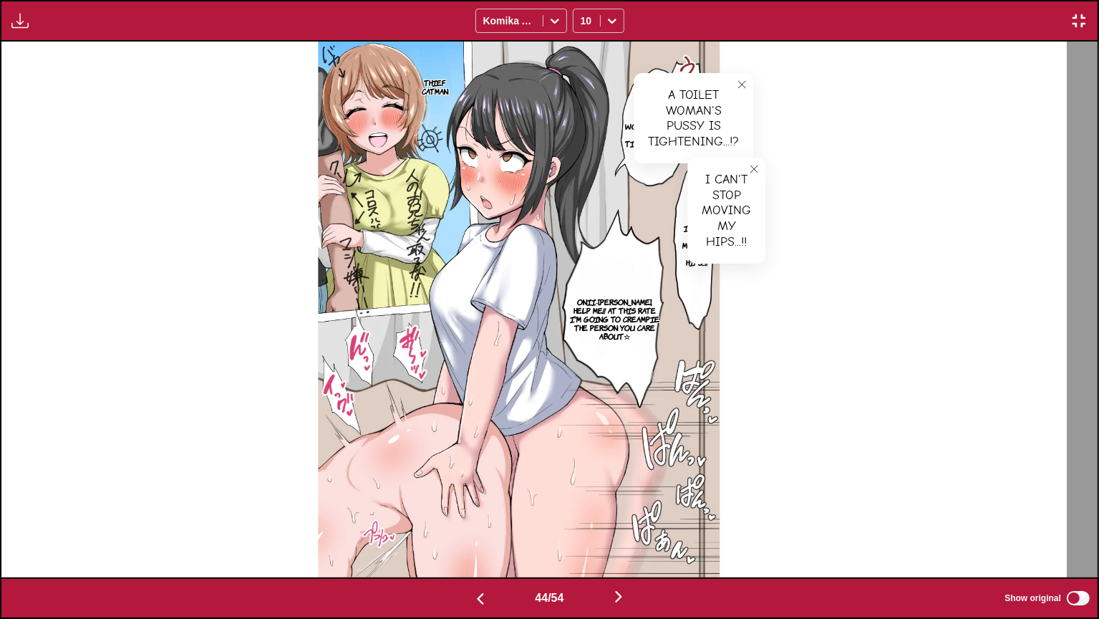
click at [615, 318] on p "Onii-chan, help me!! At this rate I'm going to creampie the person you care abo…" at bounding box center [615, 318] width 97 height 49
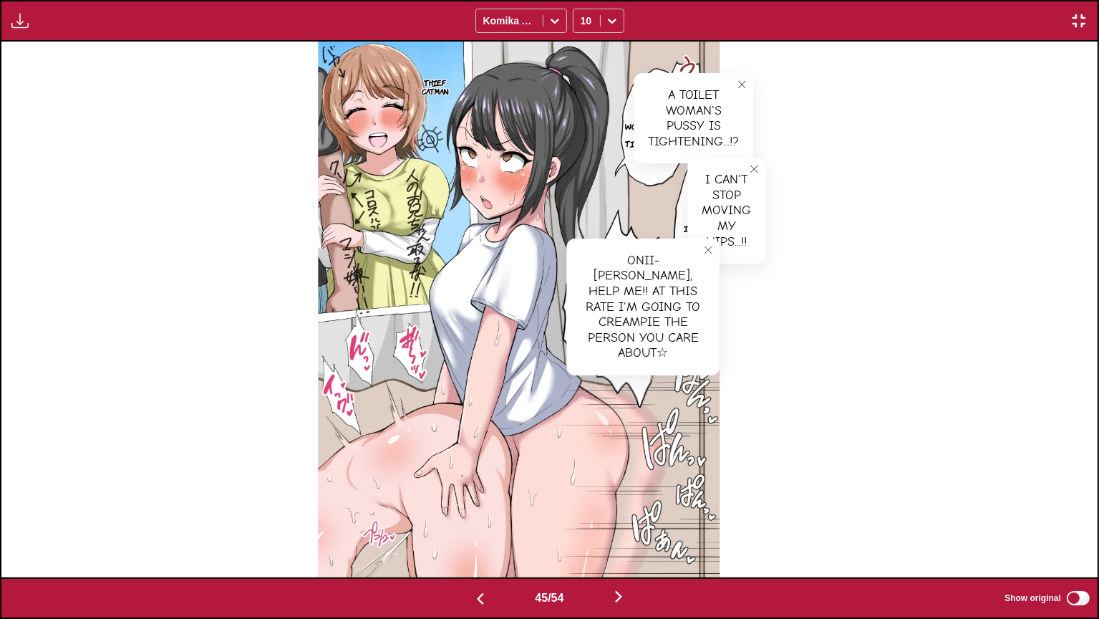
scroll to position [0, 48277]
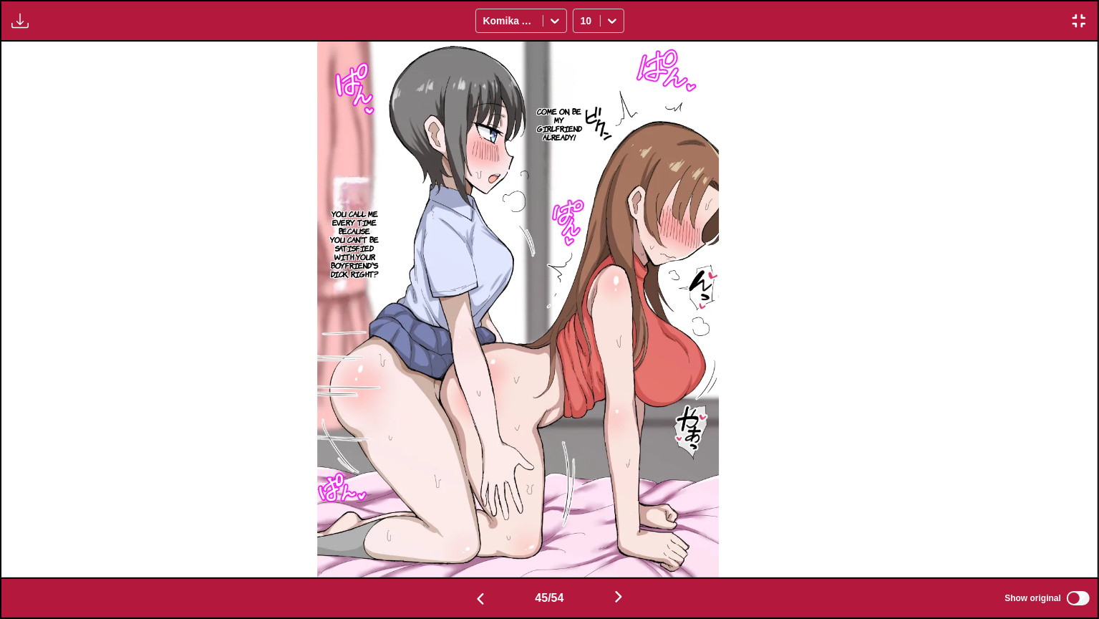
click at [585, 115] on p "Come on, be my girlfriend already!" at bounding box center [559, 124] width 51 height 40
click at [377, 225] on p "You call me every time because you can't be satisfied with your boyfriend's dic…" at bounding box center [354, 243] width 55 height 74
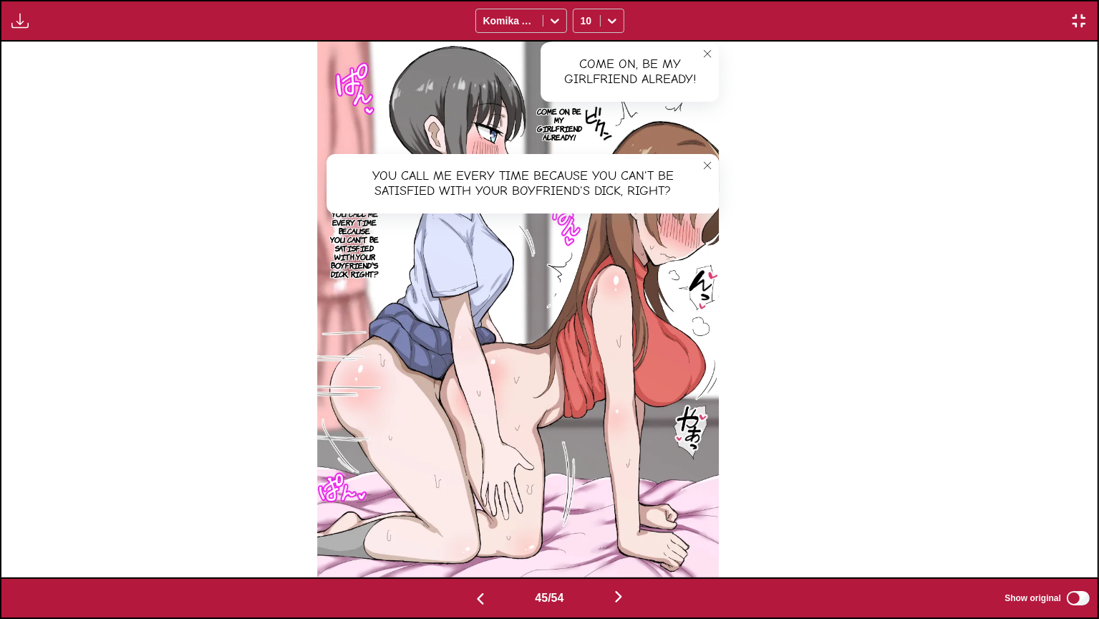
scroll to position [0, 49374]
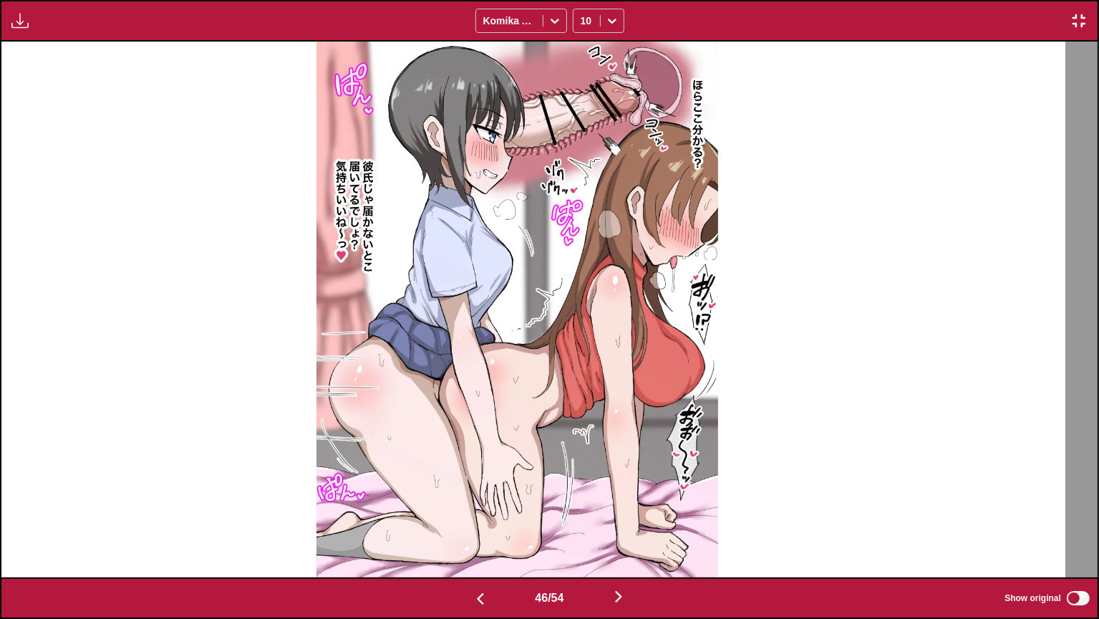
click at [1079, 508] on label "Show original" at bounding box center [1048, 598] width 87 height 19
click at [713, 138] on p "See, do you know where we are?" at bounding box center [698, 124] width 30 height 66
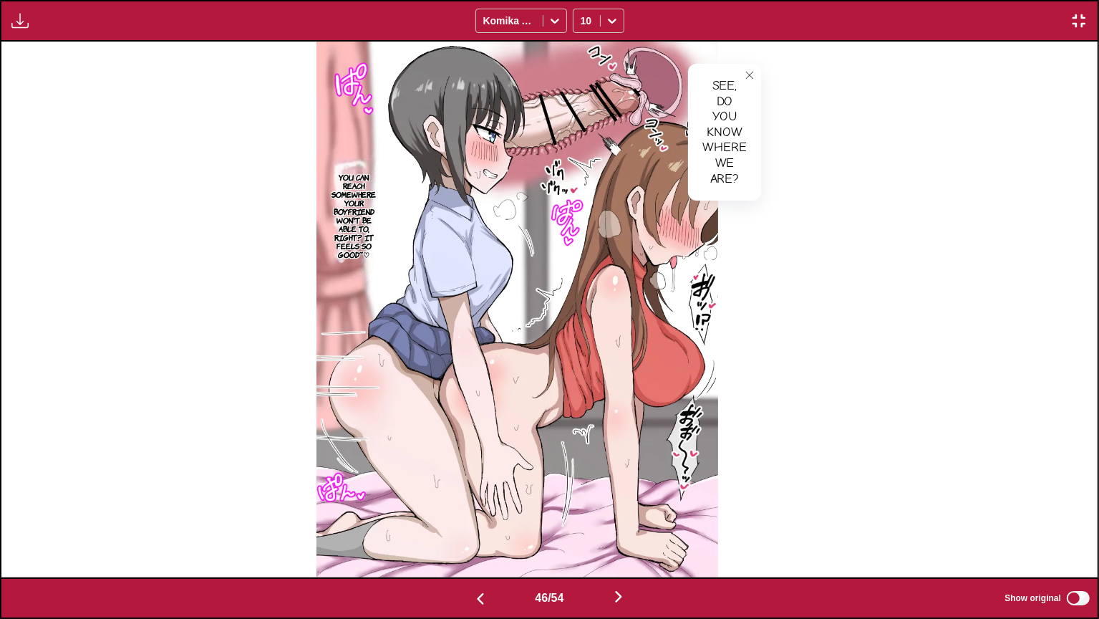
click at [382, 218] on p "You can reach somewhere your boyfriend won't be able to, right? It feels so goo…" at bounding box center [354, 216] width 55 height 92
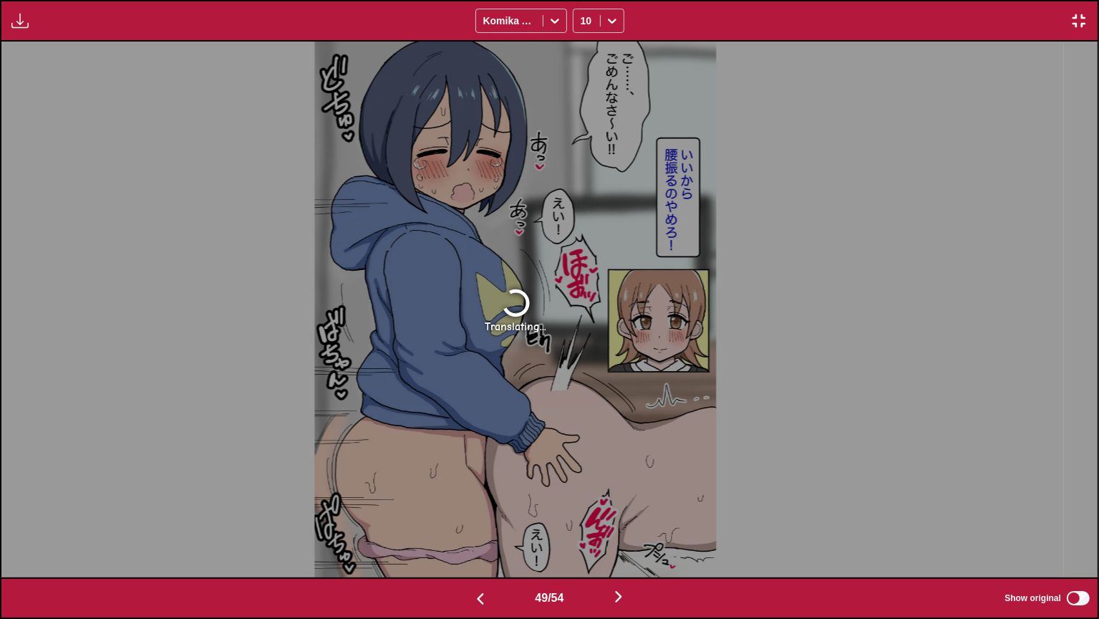
scroll to position [0, 51569]
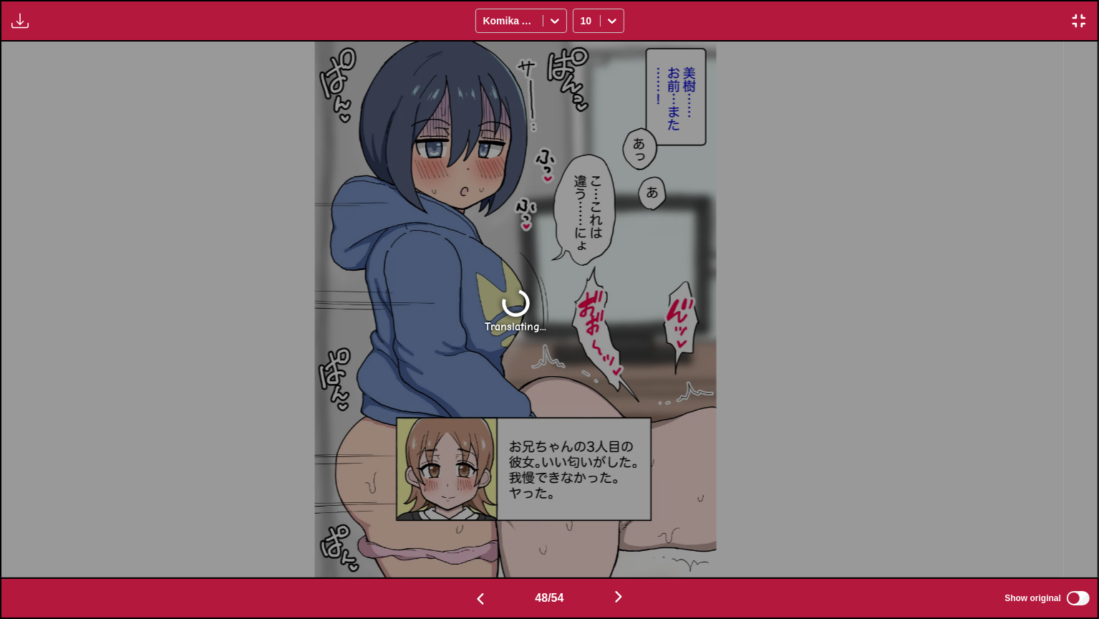
click at [1079, 21] on img "button" at bounding box center [1079, 20] width 17 height 17
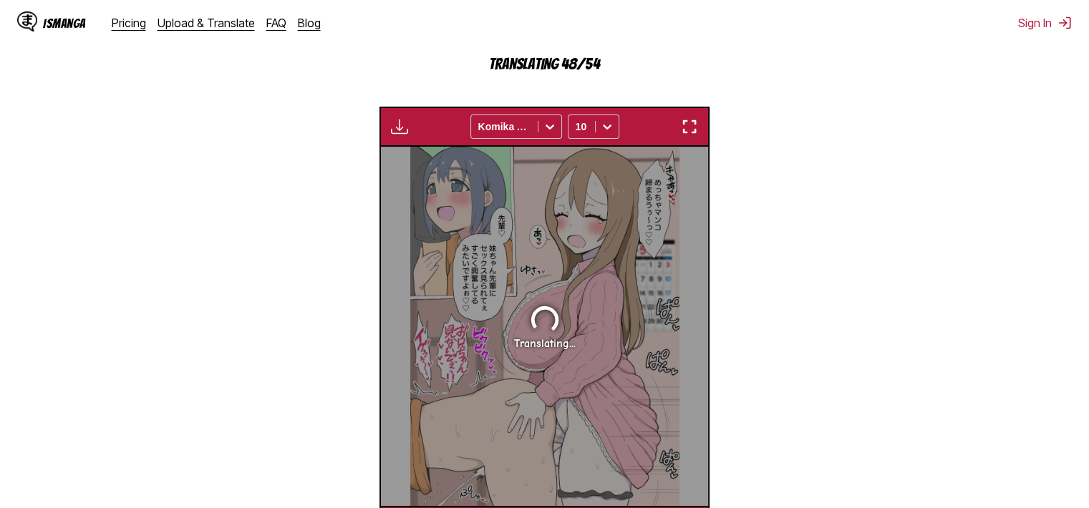
scroll to position [0, 15383]
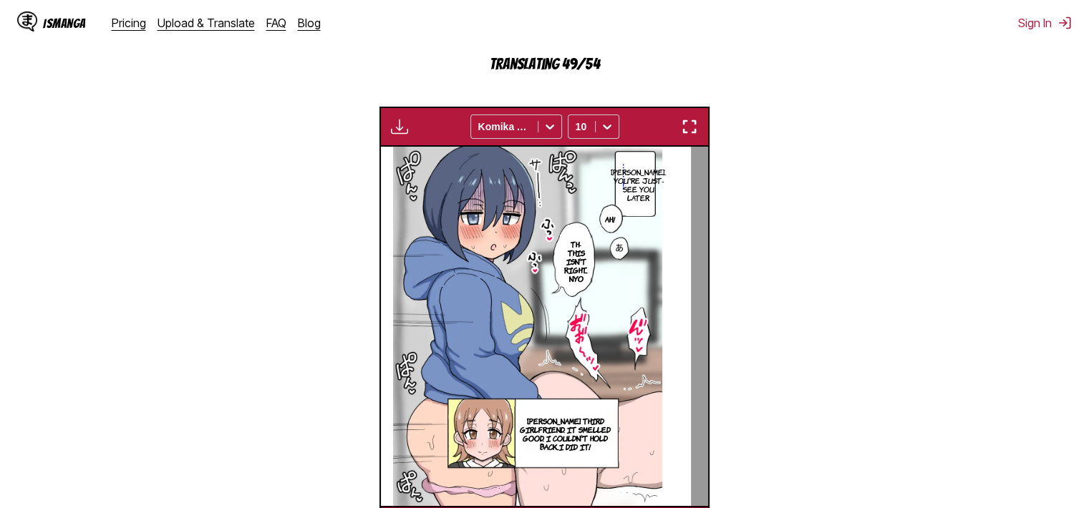
click at [683, 130] on img "button" at bounding box center [689, 126] width 17 height 17
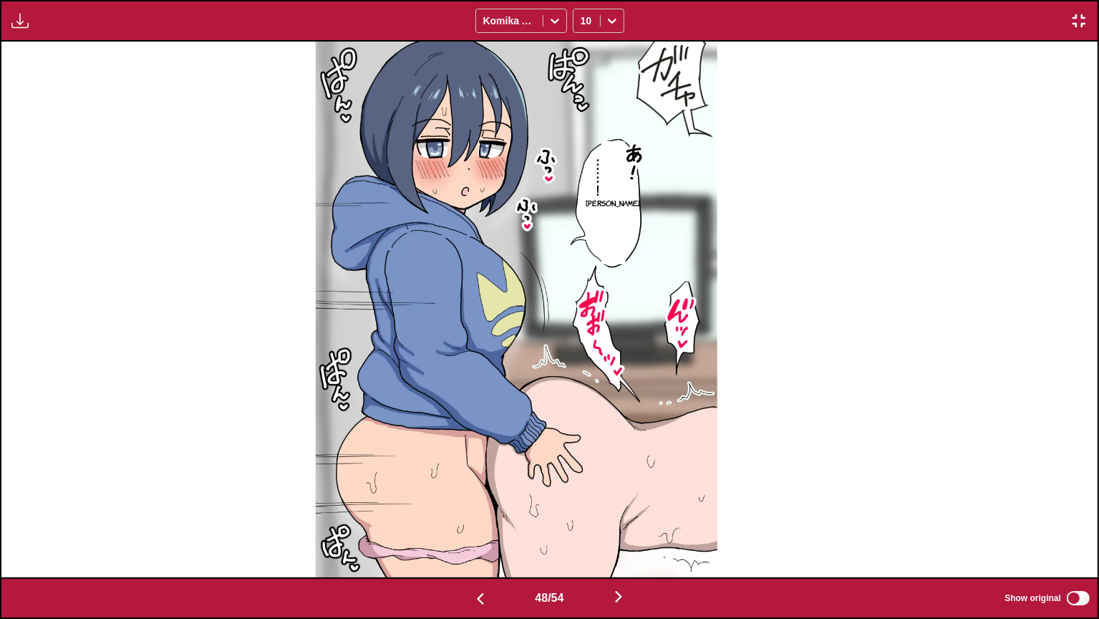
scroll to position [0, 51569]
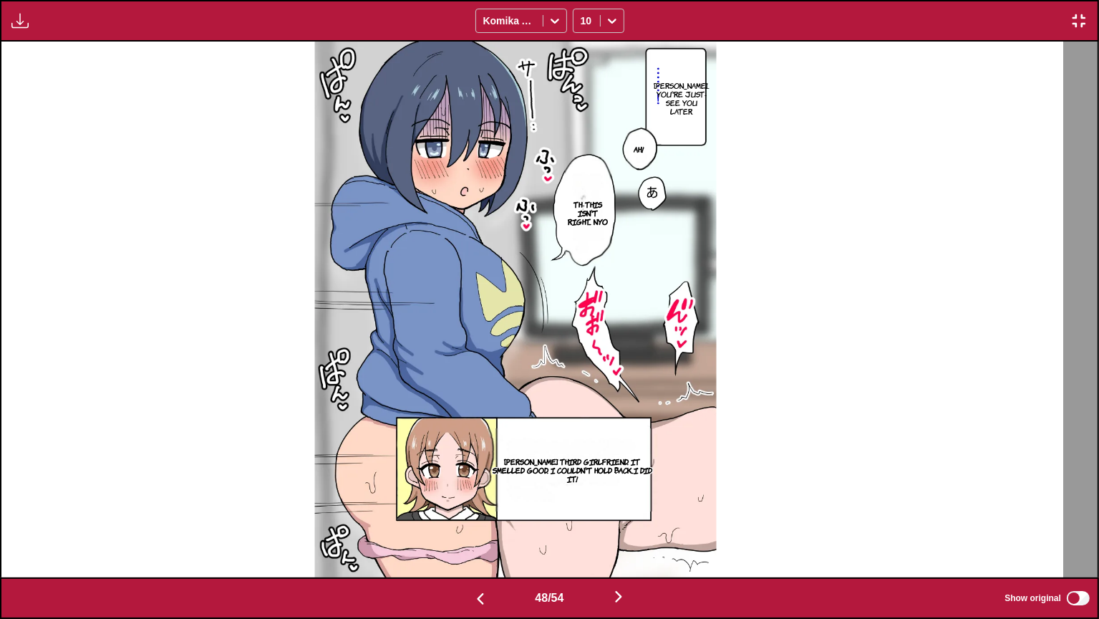
click at [713, 78] on p "Miki... you're just- See you later." at bounding box center [683, 98] width 62 height 40
click at [612, 191] on section "Th-This isn't right... Nyo" at bounding box center [588, 212] width 47 height 109
click at [612, 211] on p "Th-This isn't right... Nyo" at bounding box center [588, 213] width 47 height 32
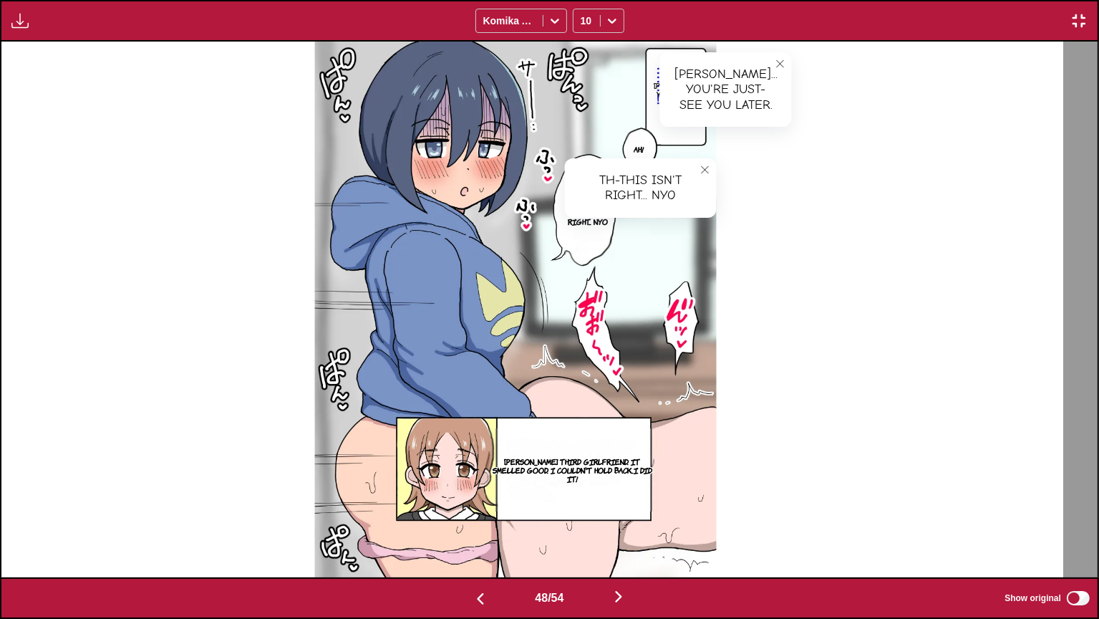
click at [642, 466] on p "Onii-chan's third girlfriend. It smelled good. I couldn't hold back..I did it!" at bounding box center [572, 470] width 172 height 32
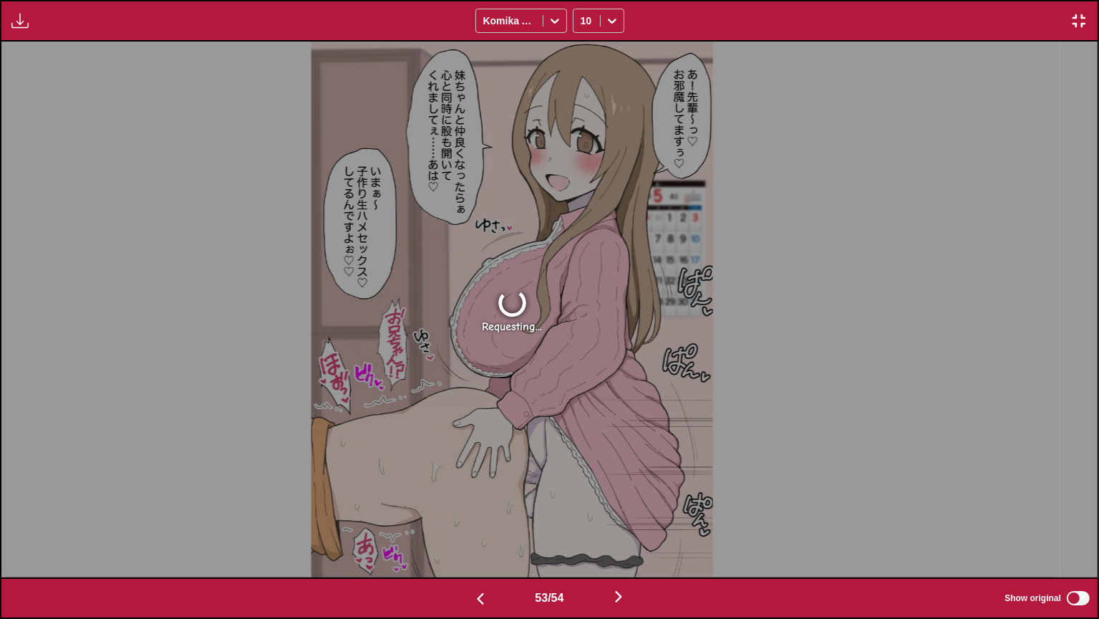
scroll to position [0, 58152]
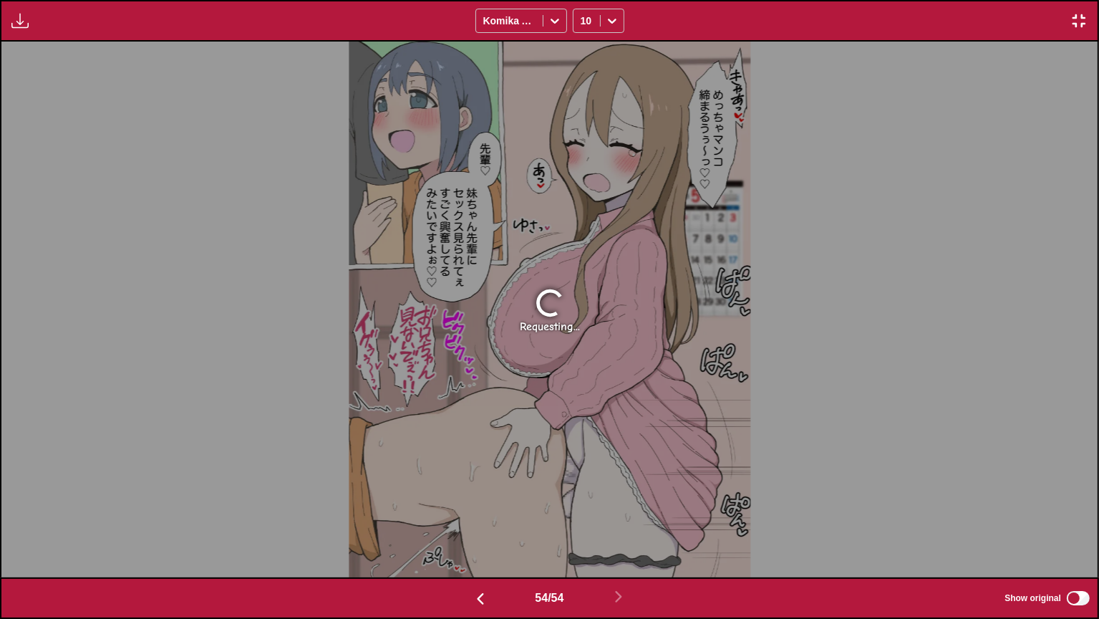
click at [1082, 22] on img "button" at bounding box center [1079, 20] width 17 height 17
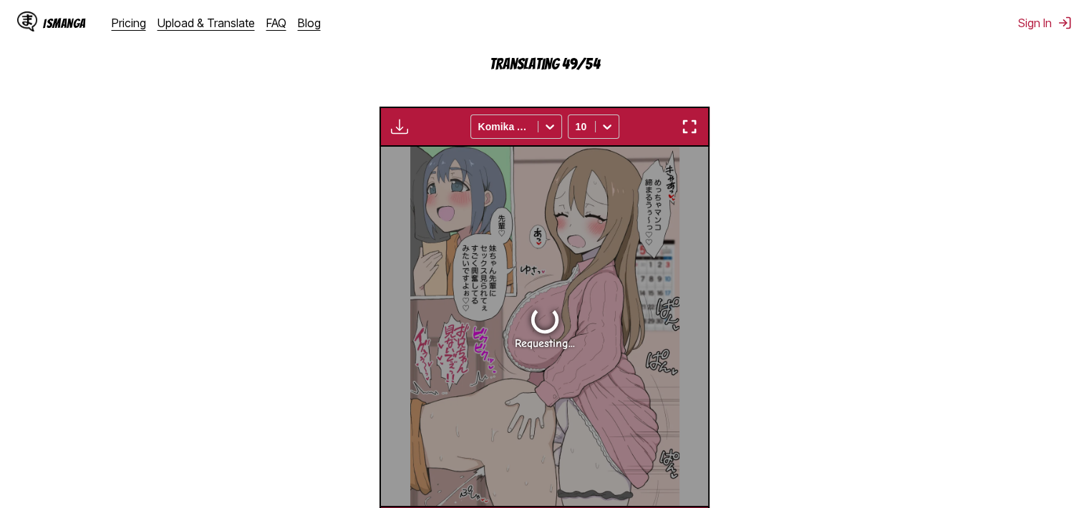
scroll to position [0, 17346]
click at [687, 130] on img "button" at bounding box center [689, 126] width 17 height 17
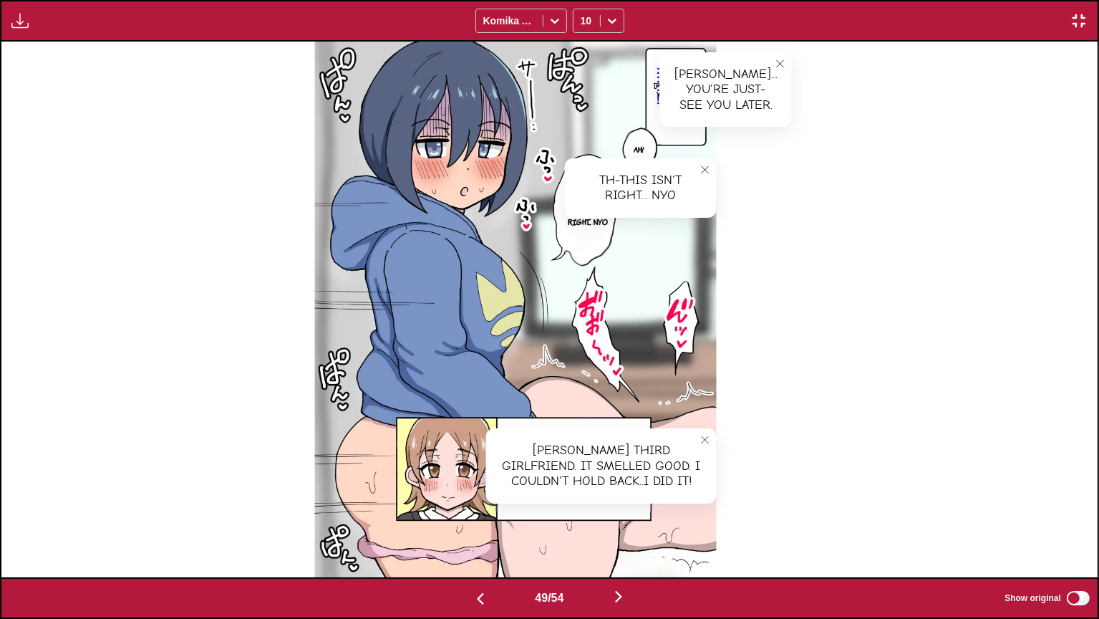
scroll to position [0, 52666]
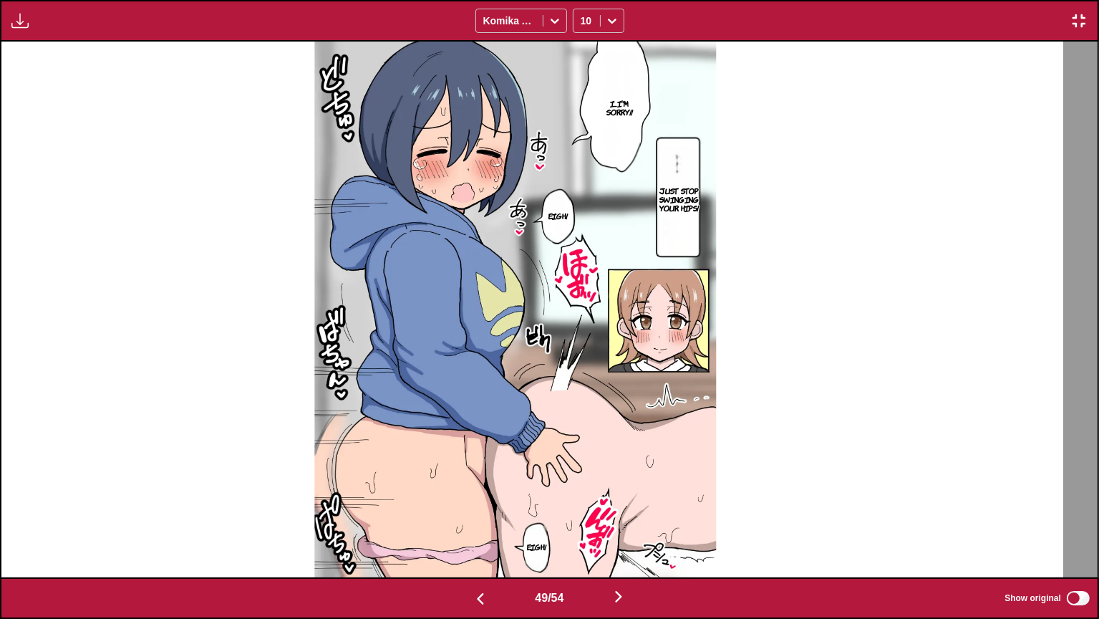
click at [702, 200] on p "Just stop swinging your hips!" at bounding box center [679, 199] width 45 height 32
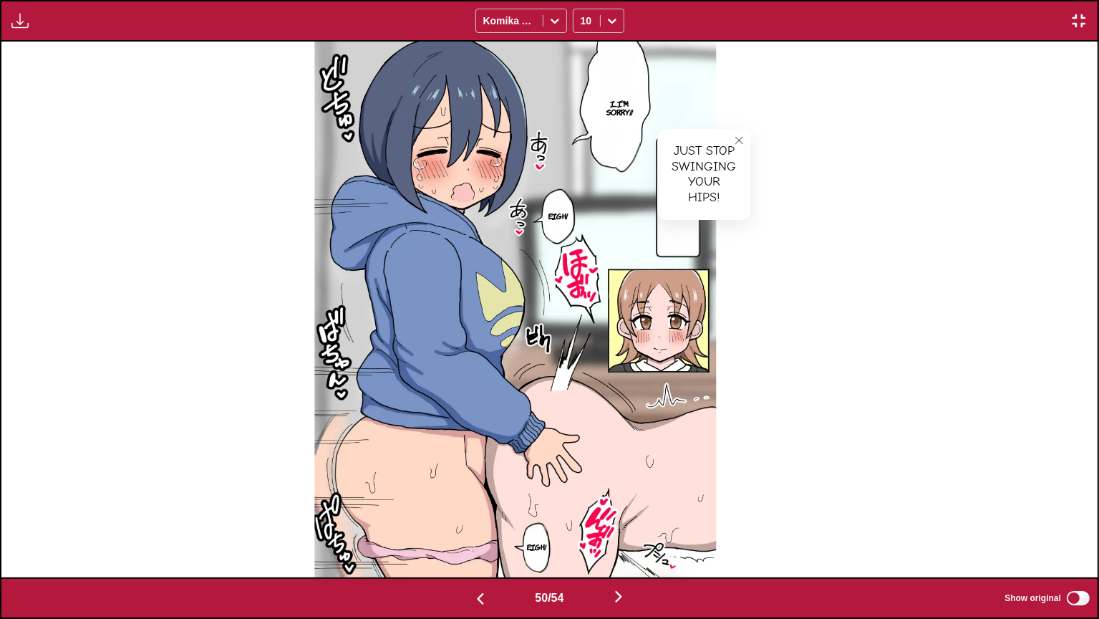
scroll to position [0, 53763]
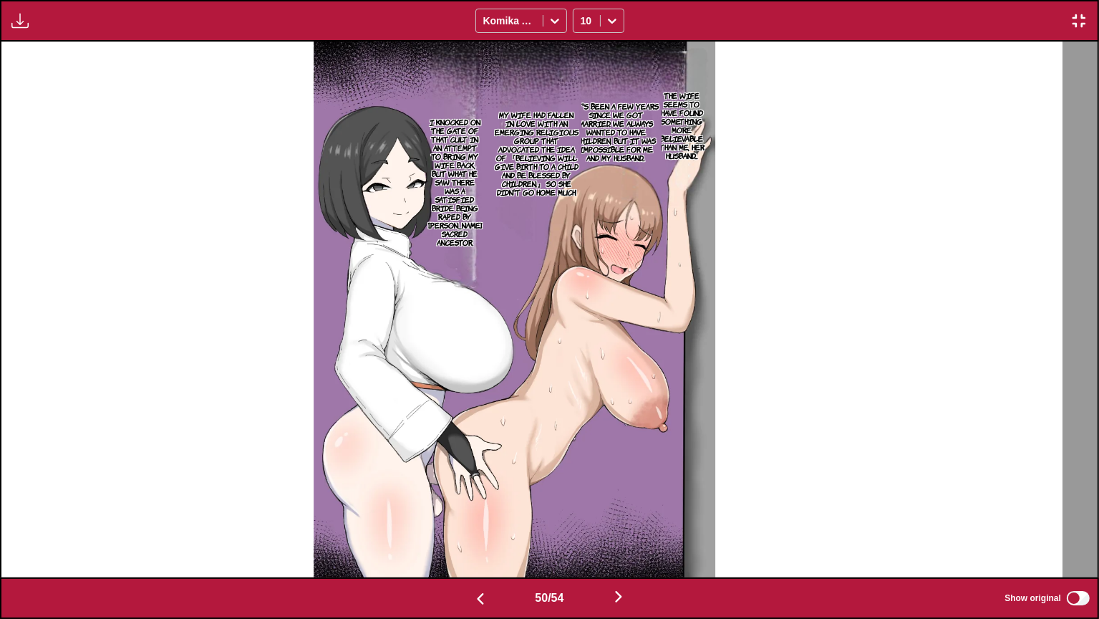
click at [710, 119] on p "The wife seems to have found something more believable than me, her husband...." at bounding box center [682, 125] width 57 height 74
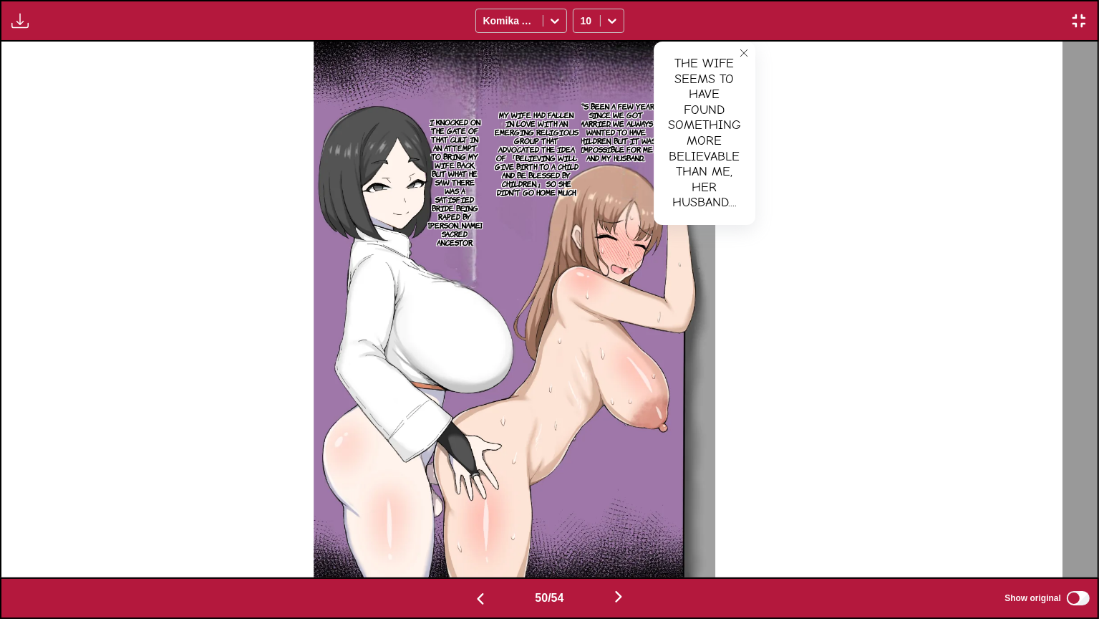
click at [644, 120] on p "It's been a few years since we got married. We always wanted to have children, …" at bounding box center [616, 132] width 92 height 66
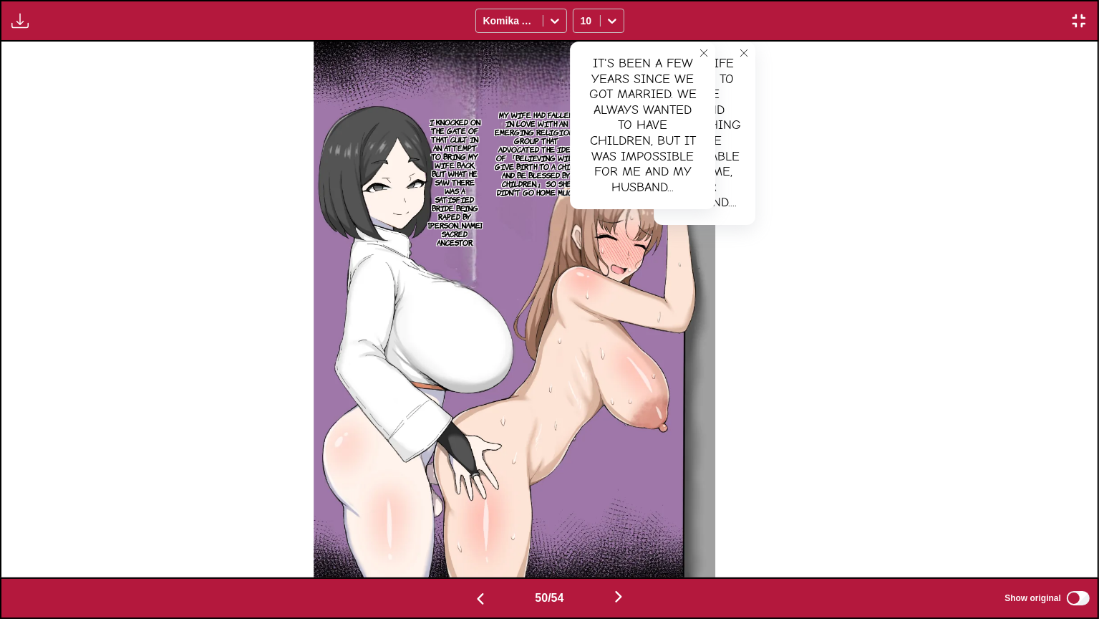
click at [575, 150] on p "My wife had fallen in love with an emerging religious group that advocated the …" at bounding box center [536, 153] width 90 height 92
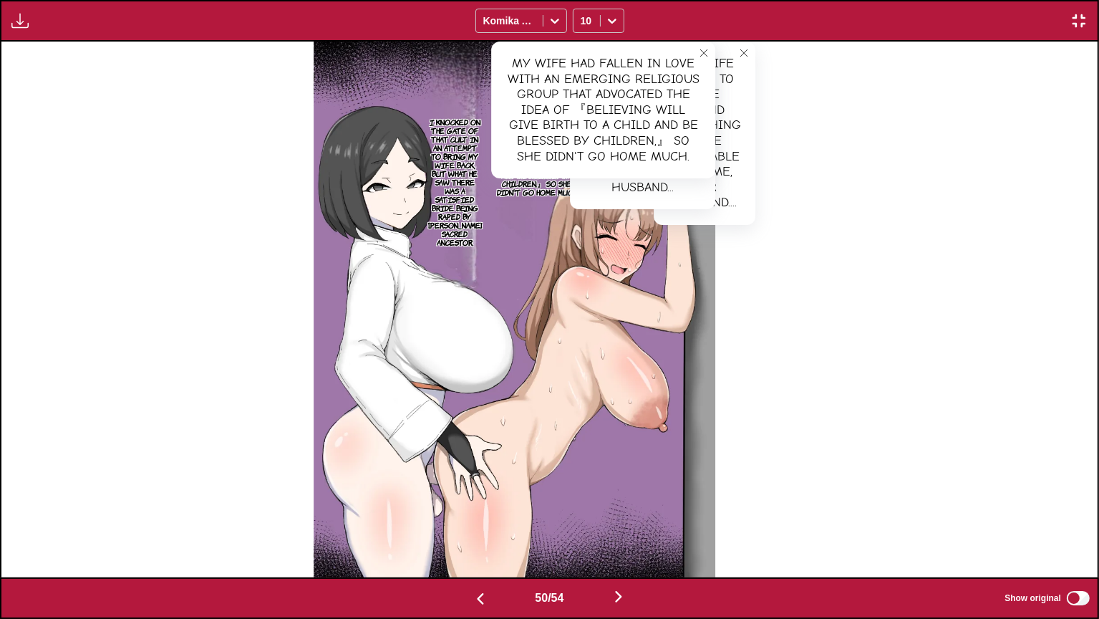
click at [484, 188] on p "I knocked on the gate of that cult in an attempt to bring my wife back, but wha…" at bounding box center [454, 182] width 59 height 135
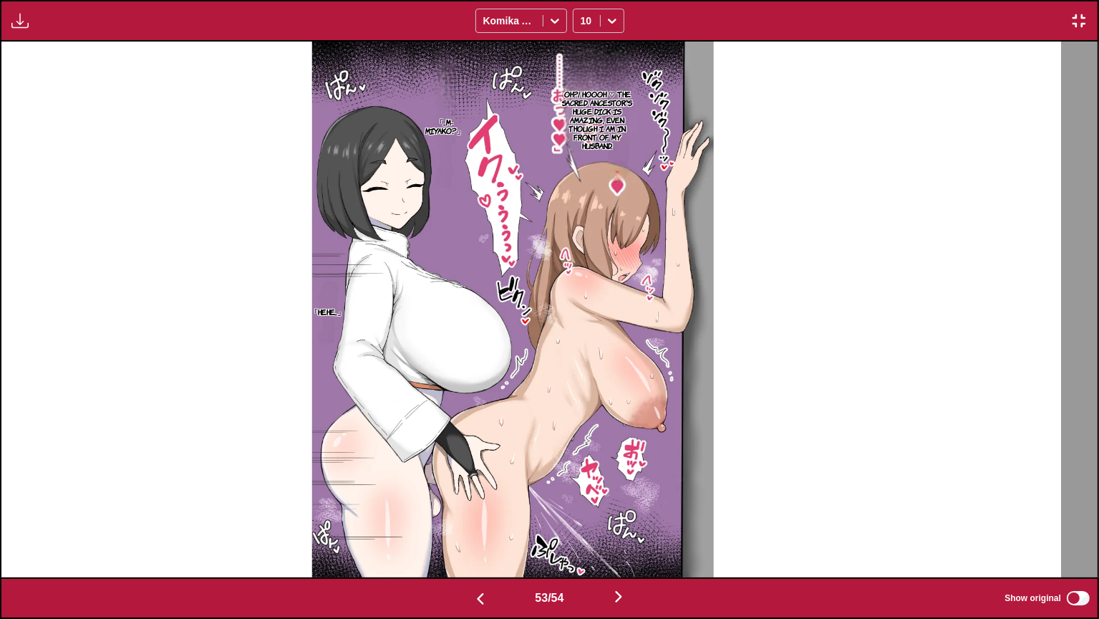
scroll to position [0, 57055]
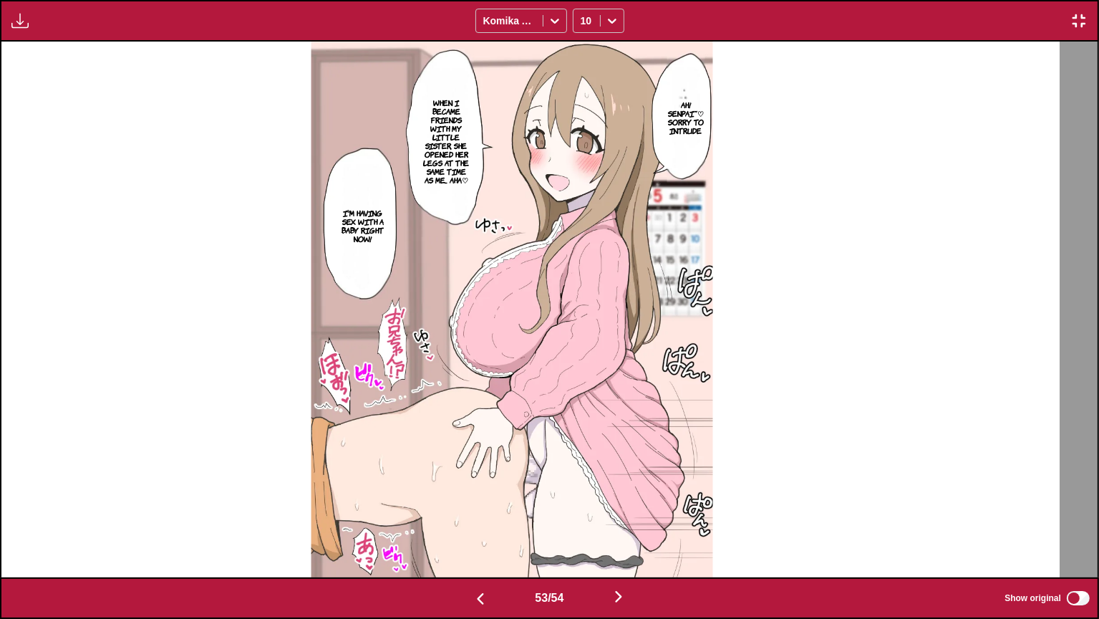
click at [707, 138] on p "Ah! Senpai~♡ Sorry to intrude" at bounding box center [686, 117] width 42 height 40
click at [474, 165] on p "When I became friends with my little sister, she opened her legs at the same ti…" at bounding box center [447, 141] width 54 height 92
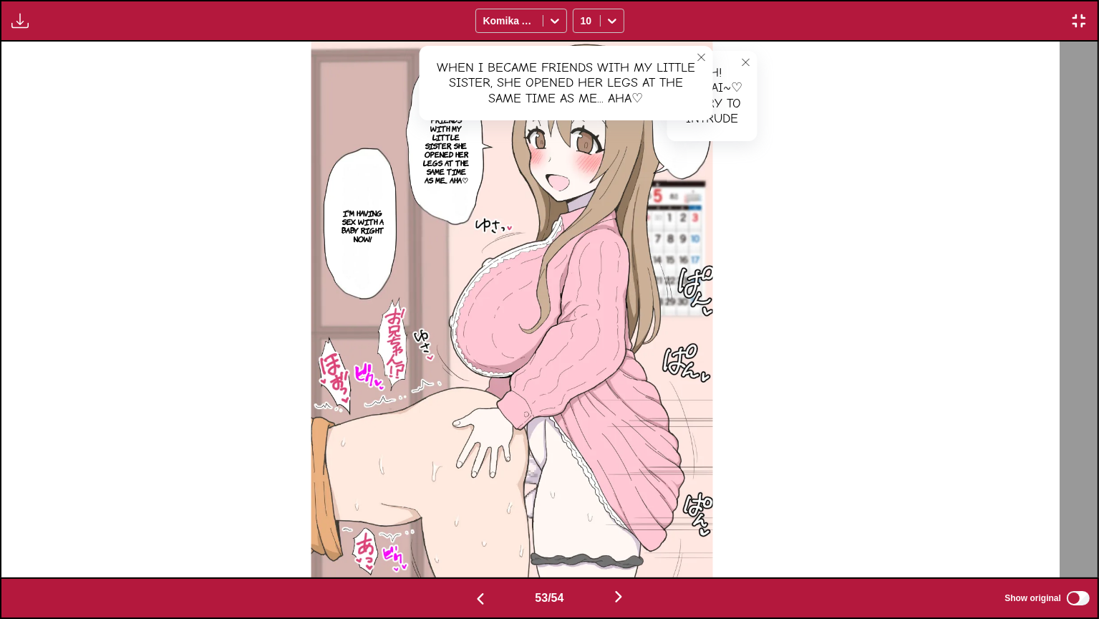
click at [390, 249] on section "I'm having sex with a baby right now!" at bounding box center [364, 225] width 54 height 161
click at [390, 235] on p "I'm having sex with a baby right now!" at bounding box center [364, 226] width 54 height 40
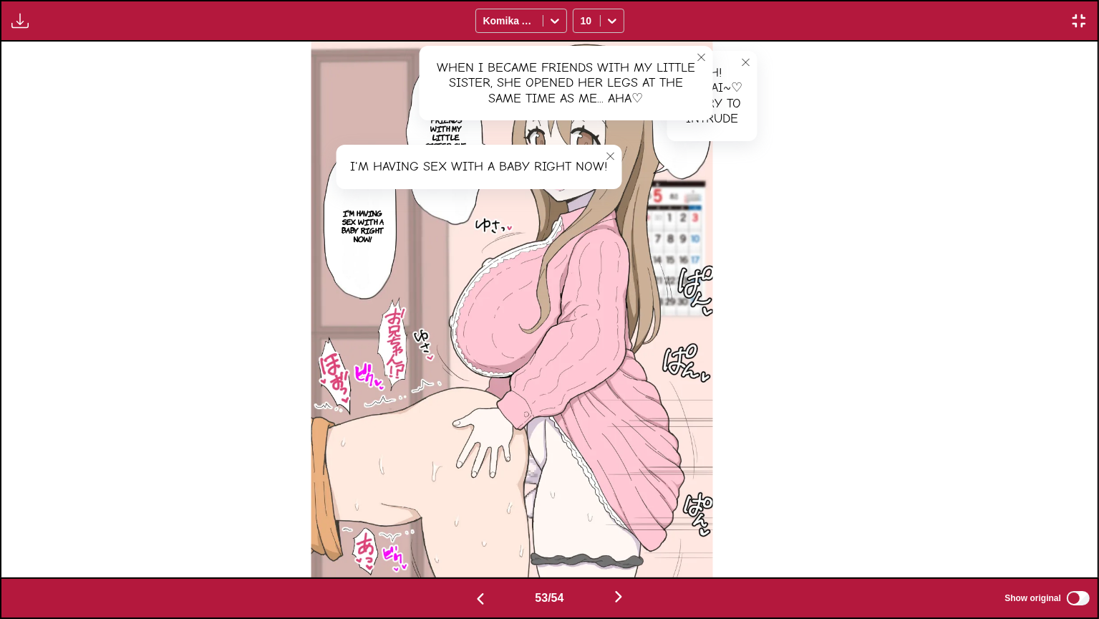
scroll to position [0, 58152]
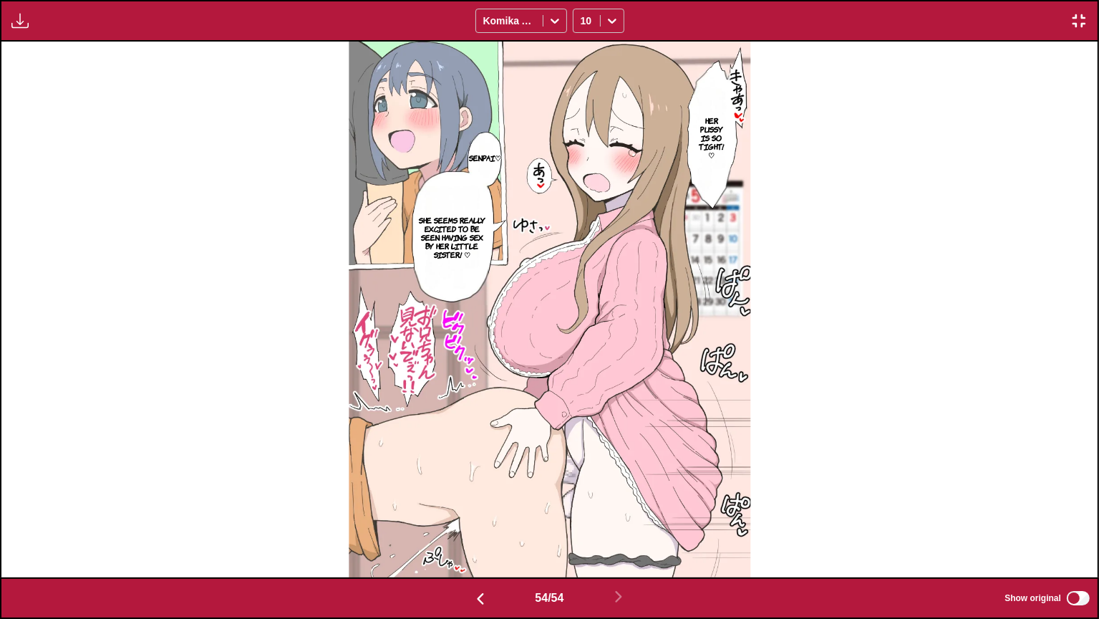
click at [713, 123] on p "Her pussy is so tight! ♡" at bounding box center [711, 137] width 37 height 49
click at [438, 253] on p "She seems really excited to be seen having sex by her little sister! ♡" at bounding box center [452, 237] width 74 height 49
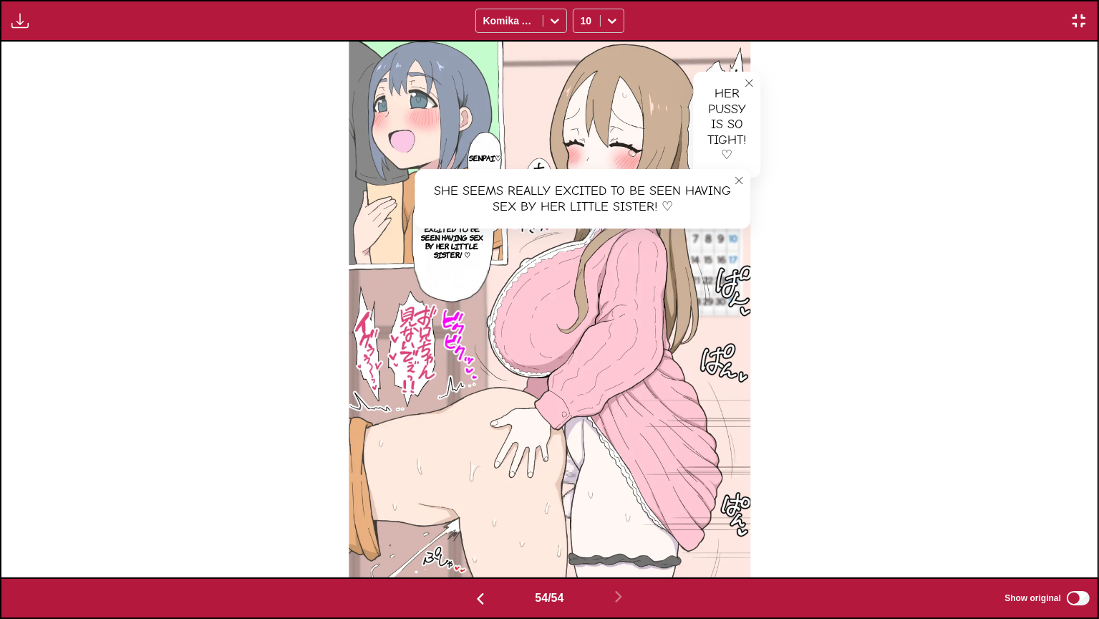
click at [1086, 29] on img "button" at bounding box center [1079, 20] width 17 height 17
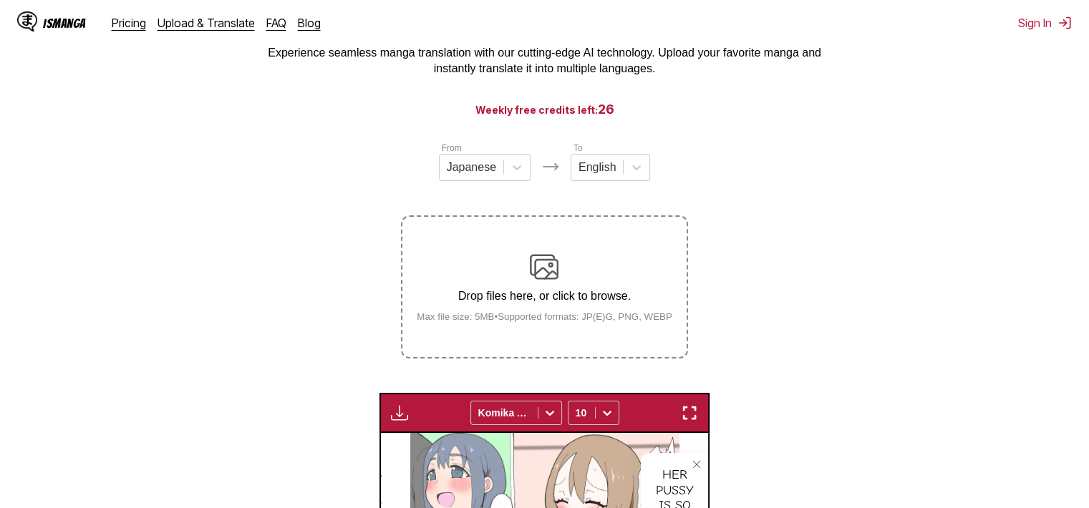
scroll to position [16, 0]
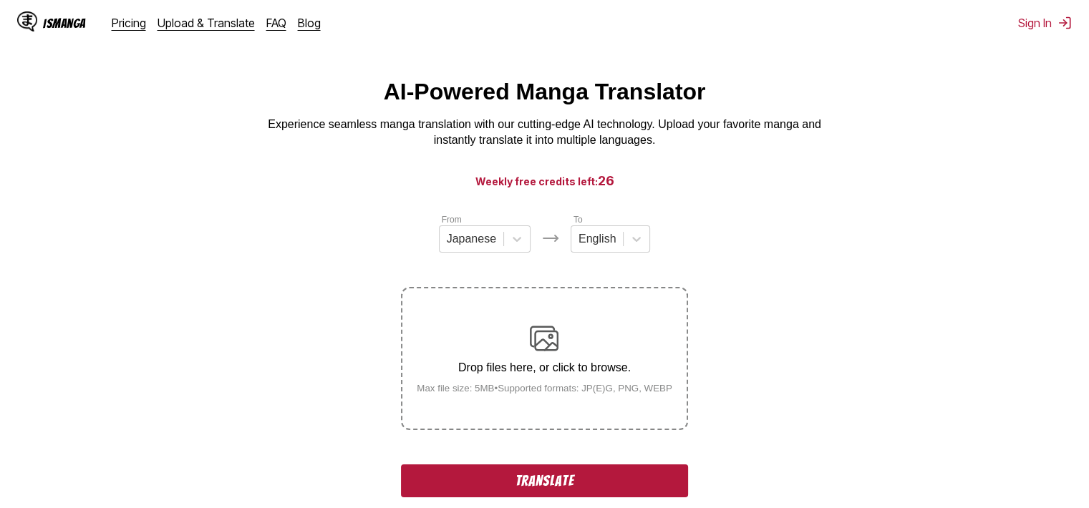
click at [609, 473] on button "Translate" at bounding box center [544, 481] width 286 height 33
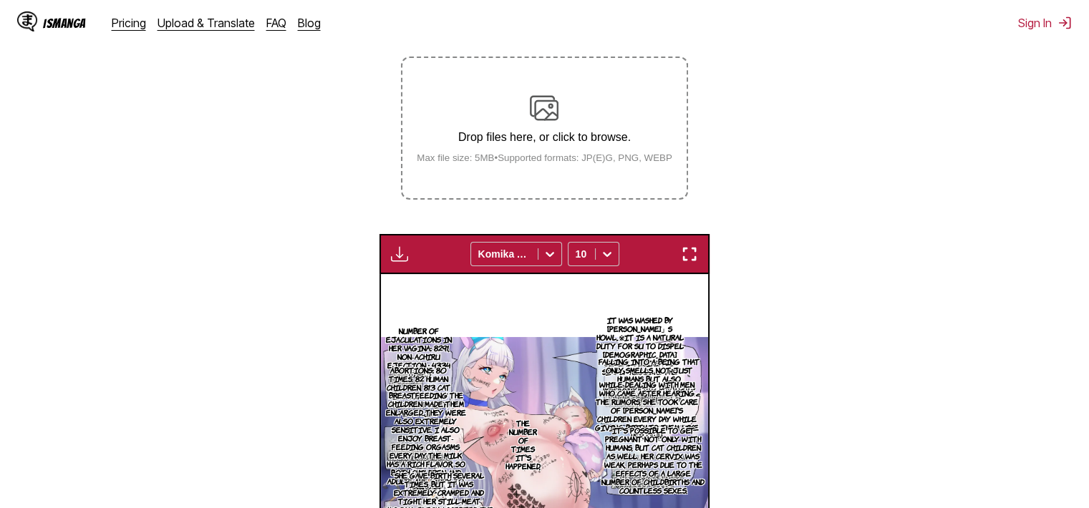
scroll to position [363, 0]
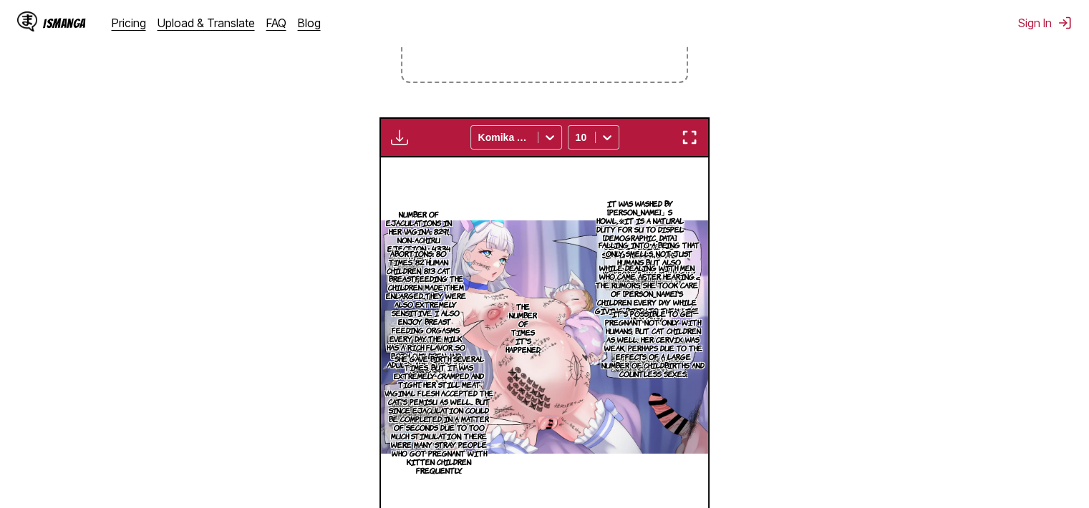
click at [693, 131] on div "Available for premium users only Komika Axis 10" at bounding box center [545, 137] width 330 height 40
click at [910, 210] on section "From Japanese To English Drop files here, or click to browse. Max file size: 5M…" at bounding box center [544, 211] width 1066 height 692
click at [690, 135] on img "button" at bounding box center [689, 137] width 17 height 17
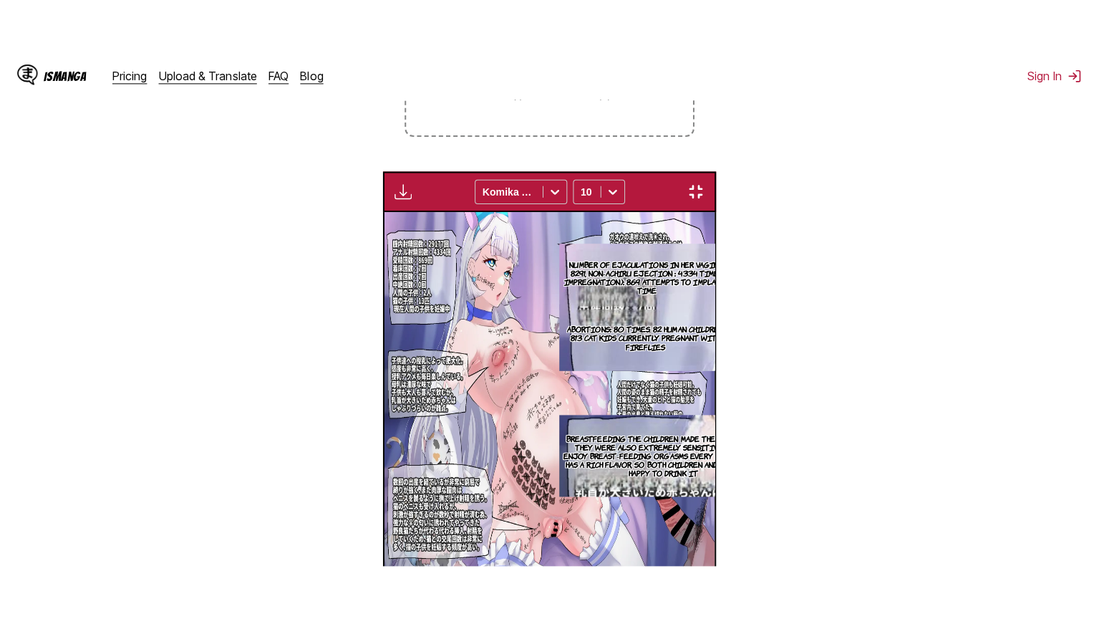
scroll to position [166, 0]
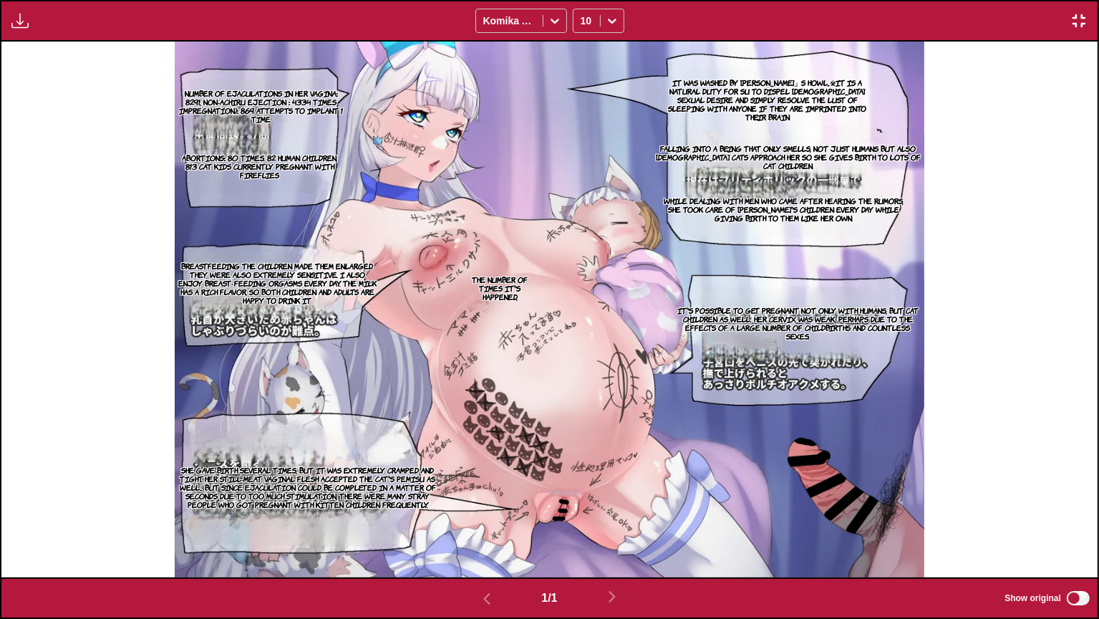
click at [1070, 508] on label "Show original" at bounding box center [1048, 598] width 87 height 19
click at [797, 89] on p "It was washed by [PERSON_NAME]」s howl,.※It is a natural duty for Su to dispel […" at bounding box center [766, 99] width 219 height 49
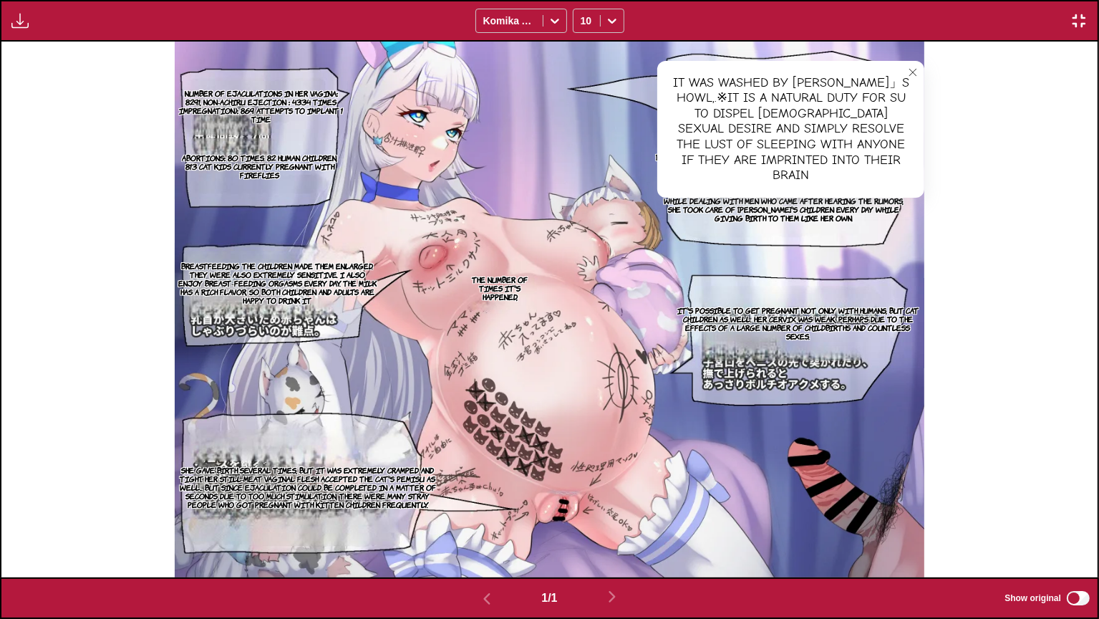
click at [1078, 24] on img "button" at bounding box center [1079, 20] width 17 height 17
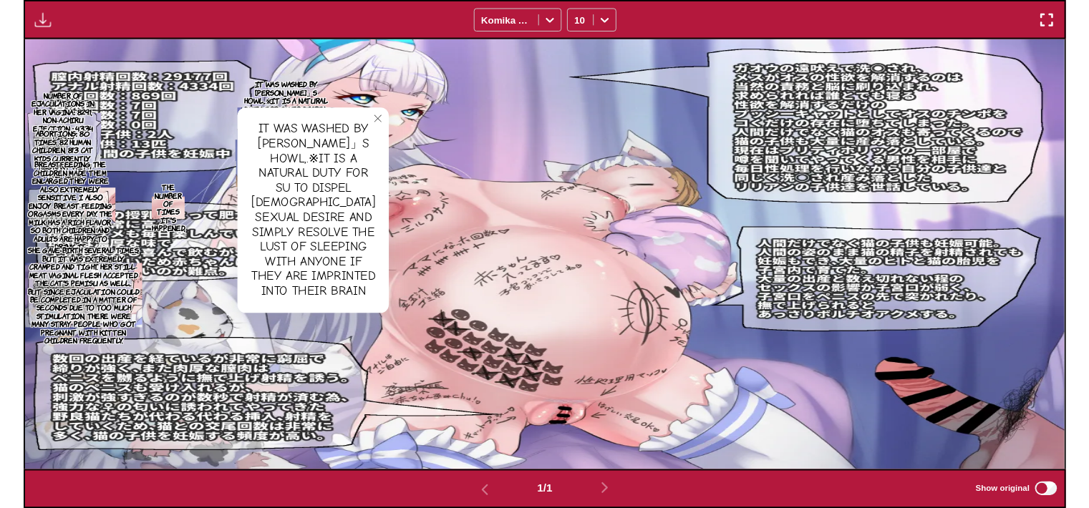
scroll to position [374, 0]
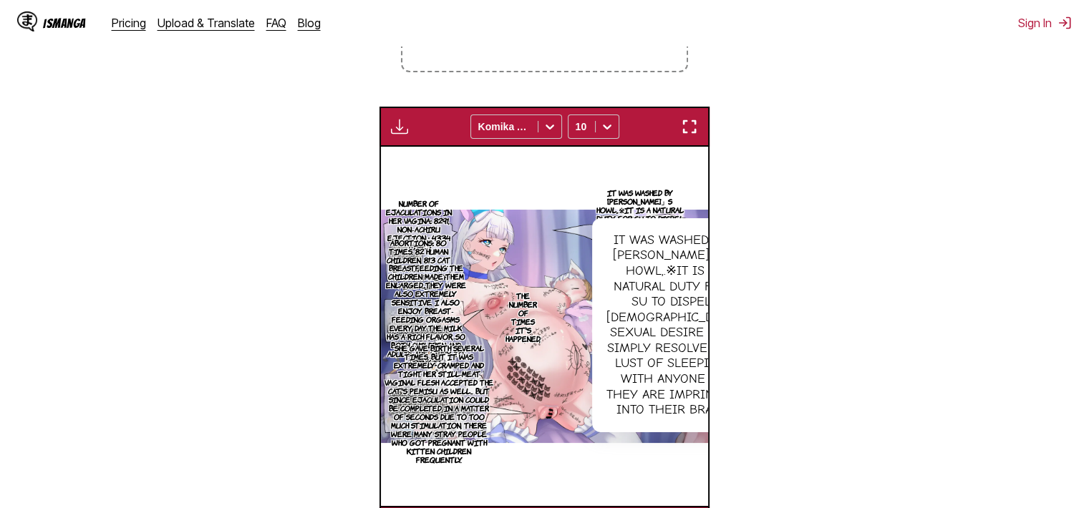
drag, startPoint x: 1061, startPoint y: 74, endPoint x: 1021, endPoint y: 49, distance: 47.1
click at [1061, 74] on section "From Japanese To English Drop files here, or click to browse. Max file size: 5M…" at bounding box center [544, 201] width 1066 height 692
